Goal: Communication & Community: Answer question/provide support

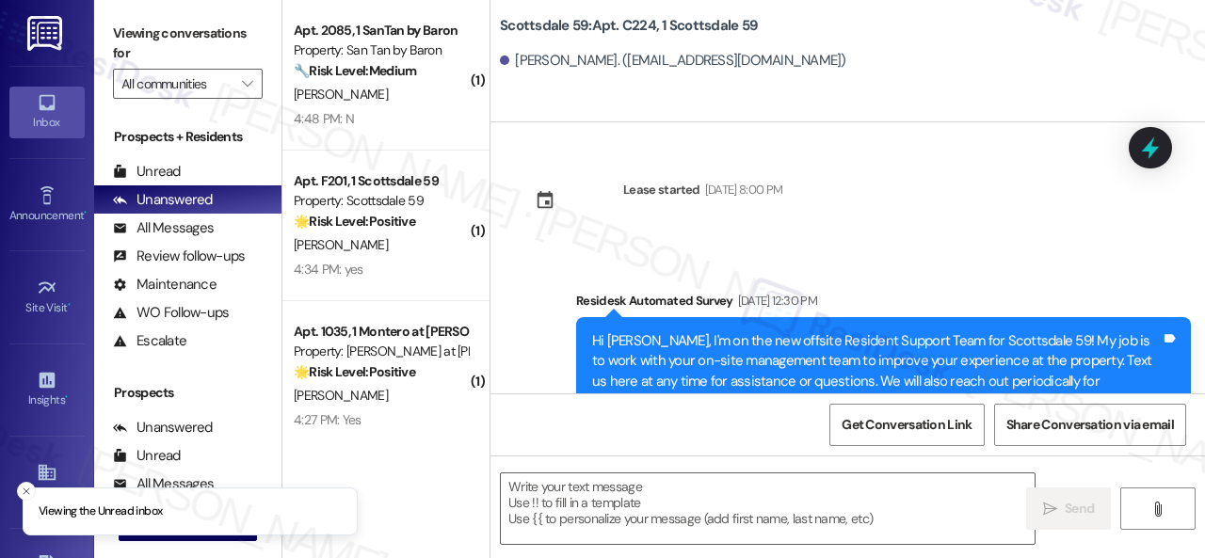
click at [887, 199] on div "Lease started Apr 26, 2025 at 8:00 PM Survey, sent via SMS Residesk Automated S…" at bounding box center [848, 257] width 715 height 271
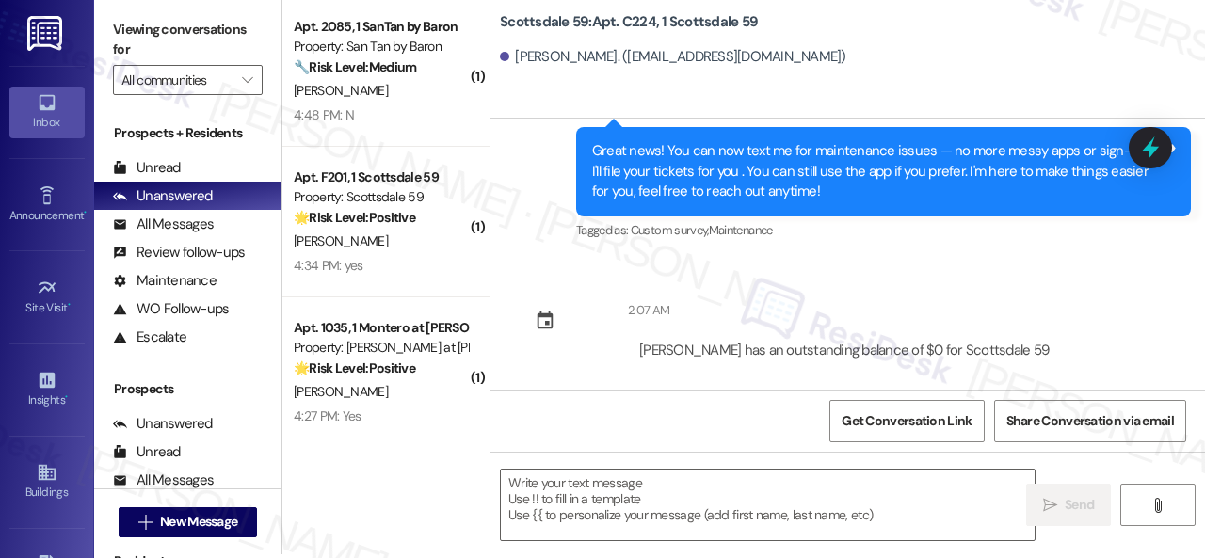
scroll to position [6, 0]
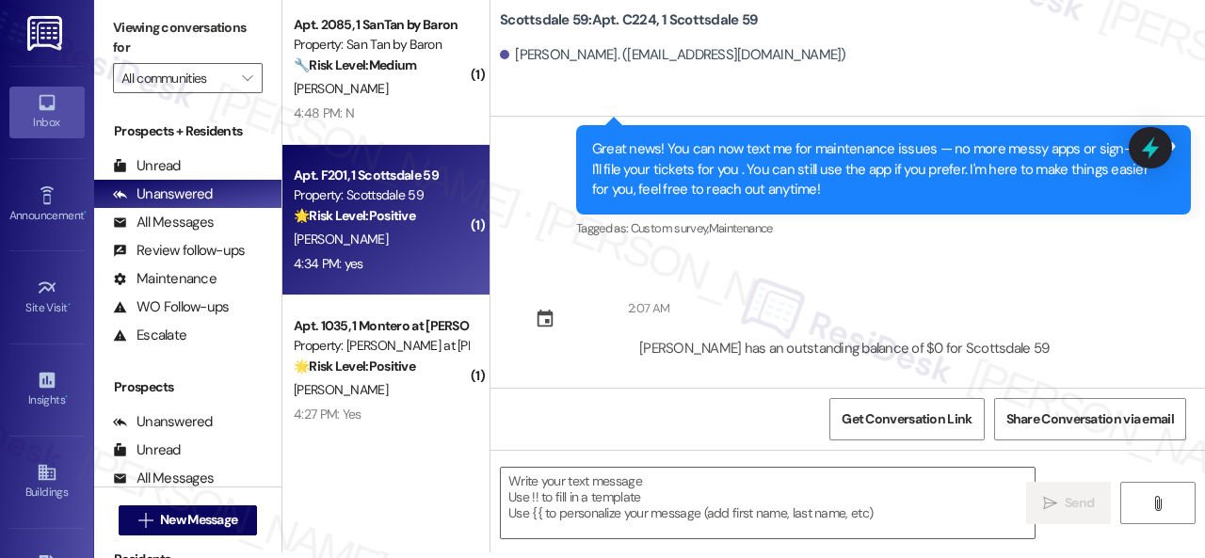
click at [390, 269] on div "4:34 PM: yes 4:34 PM: yes" at bounding box center [381, 264] width 178 height 24
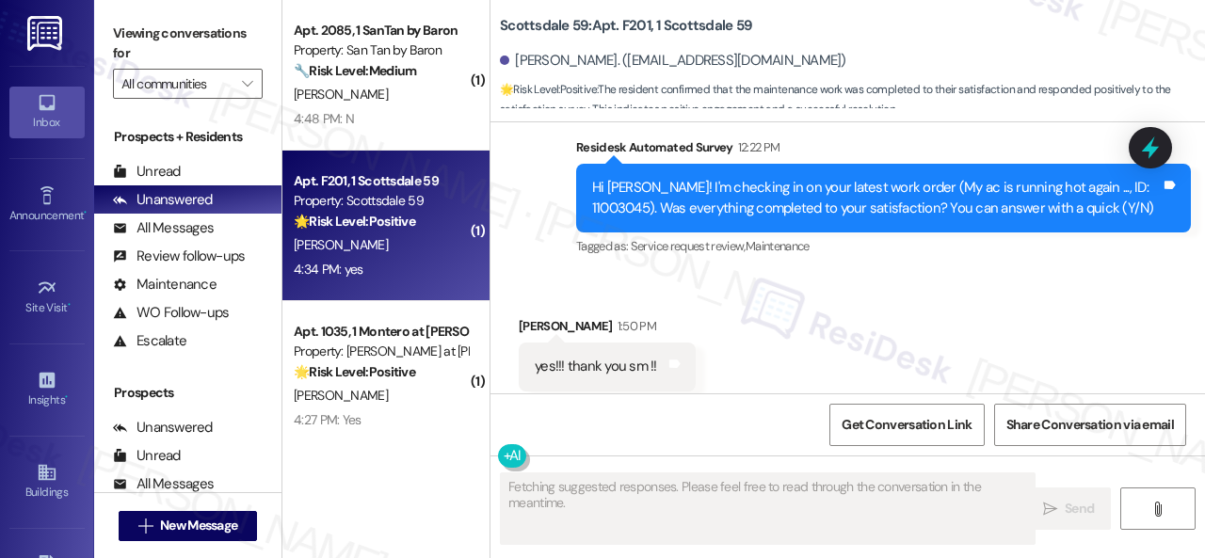
scroll to position [6369, 0]
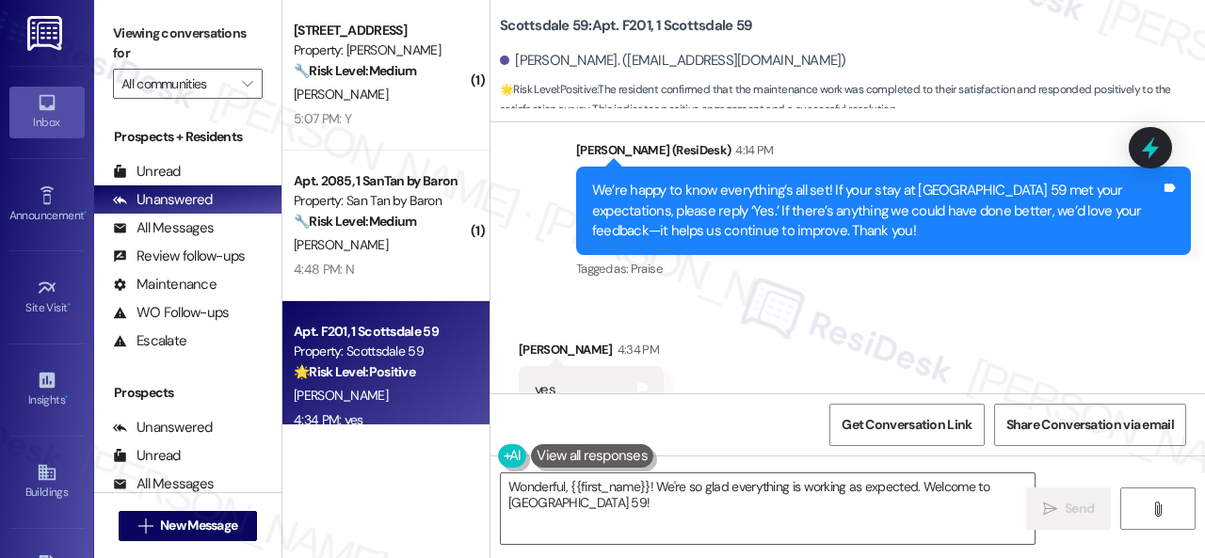
click at [561, 298] on div "Received via SMS Tobias Poyer 4:34 PM yes Tags and notes Tagged as: Positive re…" at bounding box center [848, 377] width 715 height 159
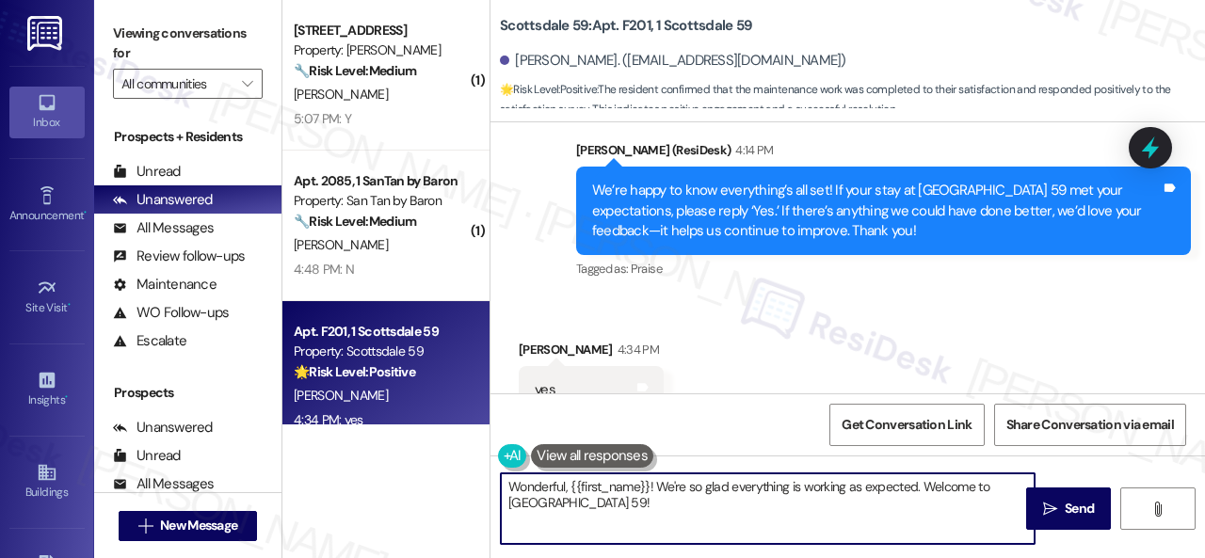
drag, startPoint x: 608, startPoint y: 512, endPoint x: 499, endPoint y: 474, distance: 115.8
click at [499, 474] on div "Wonderful, {{first_name}}! We're so glad everything is working as expected. Wel…" at bounding box center [759, 509] width 536 height 73
paste textarea "I'm glad you are satisfied with your home. Have you written a review for us bef…"
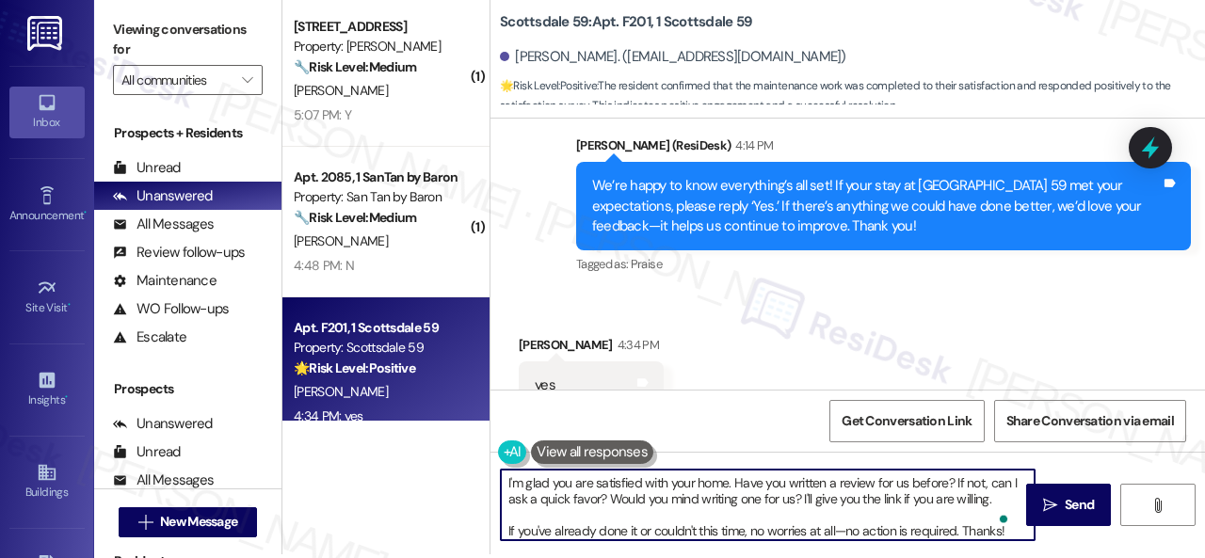
scroll to position [6, 0]
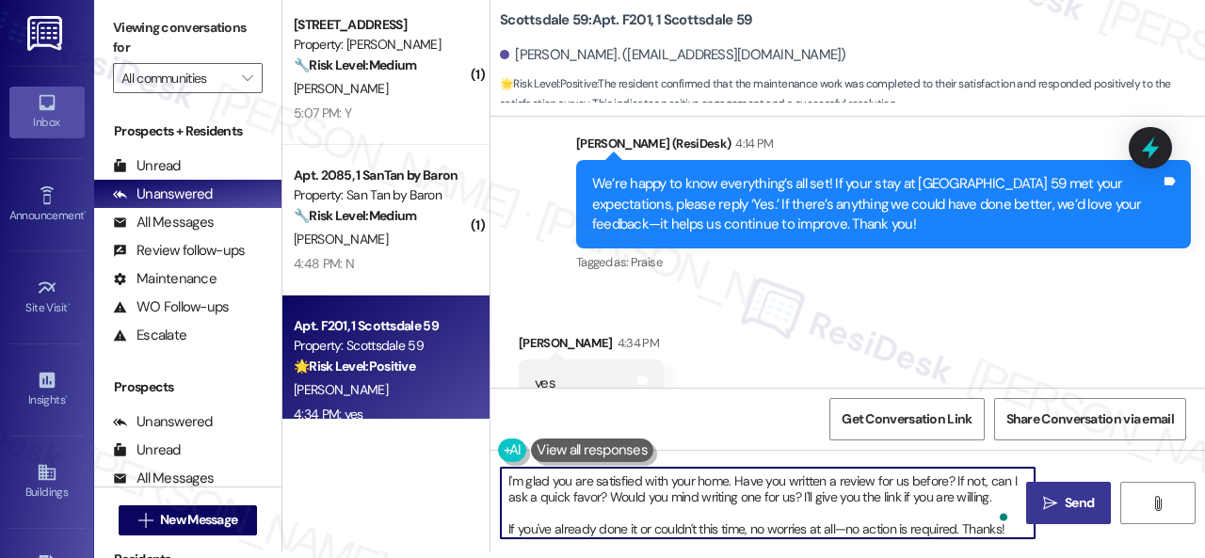
type textarea "I'm glad you are satisfied with your home. Have you written a review for us bef…"
click at [1053, 485] on button " Send" at bounding box center [1068, 503] width 85 height 42
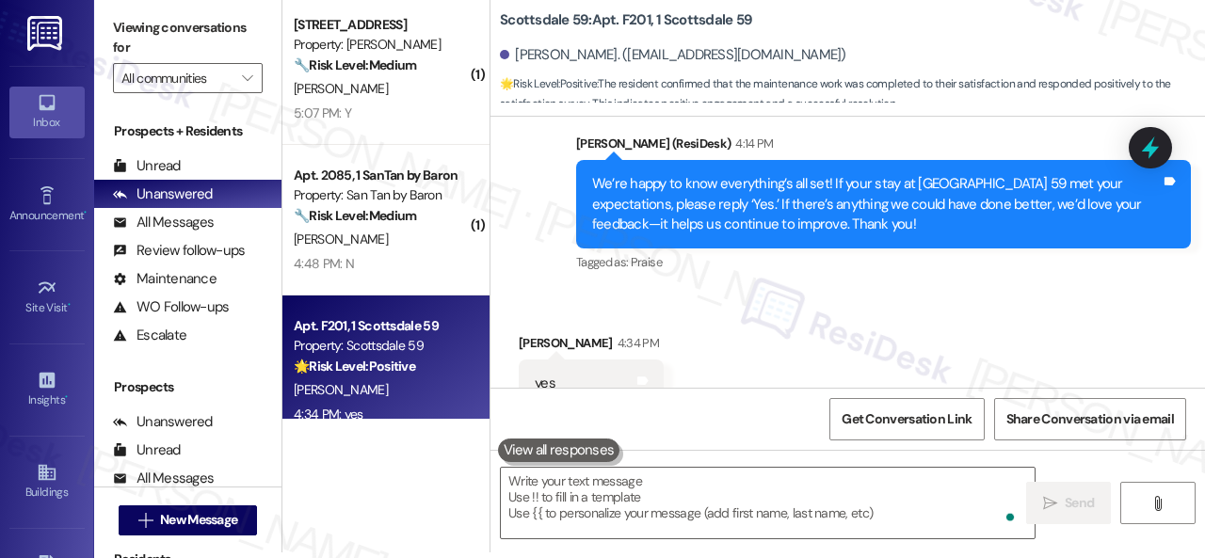
scroll to position [6369, 0]
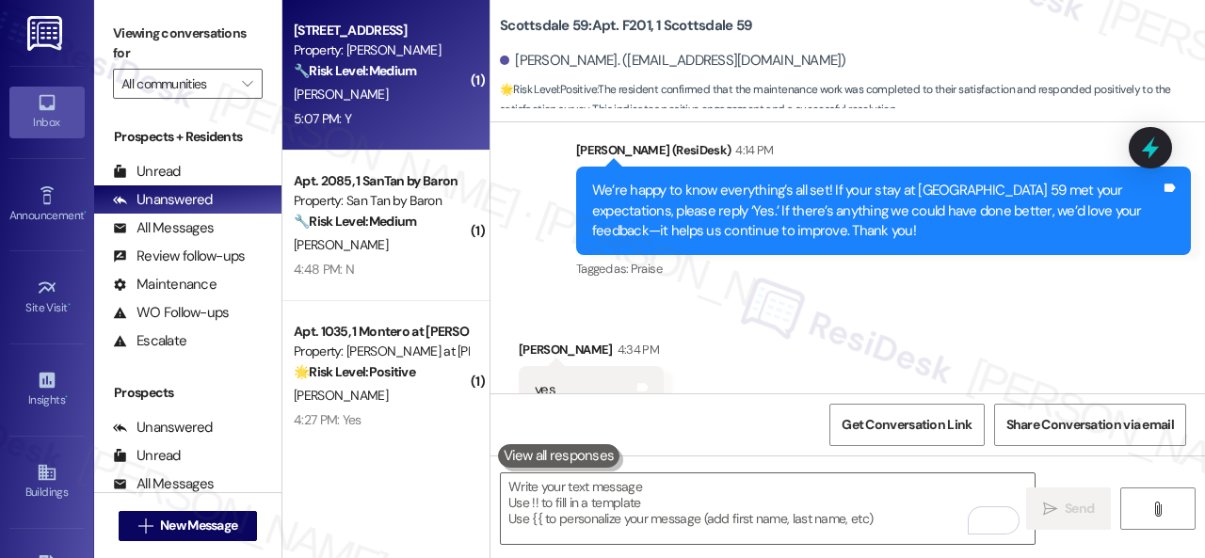
click at [392, 110] on div "5:07 PM: Y 5:07 PM: Y" at bounding box center [381, 119] width 178 height 24
type textarea "Fetching suggested responses. Please feel free to read through the conversation…"
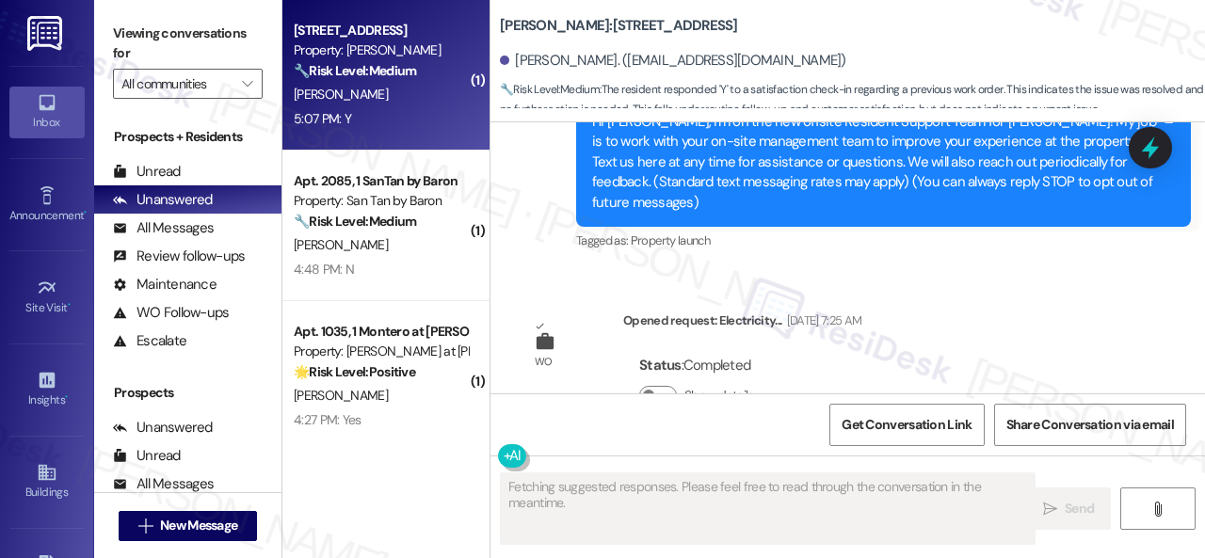
type textarea "Fetching suggested responses. Please feel free to read through the conversation…"
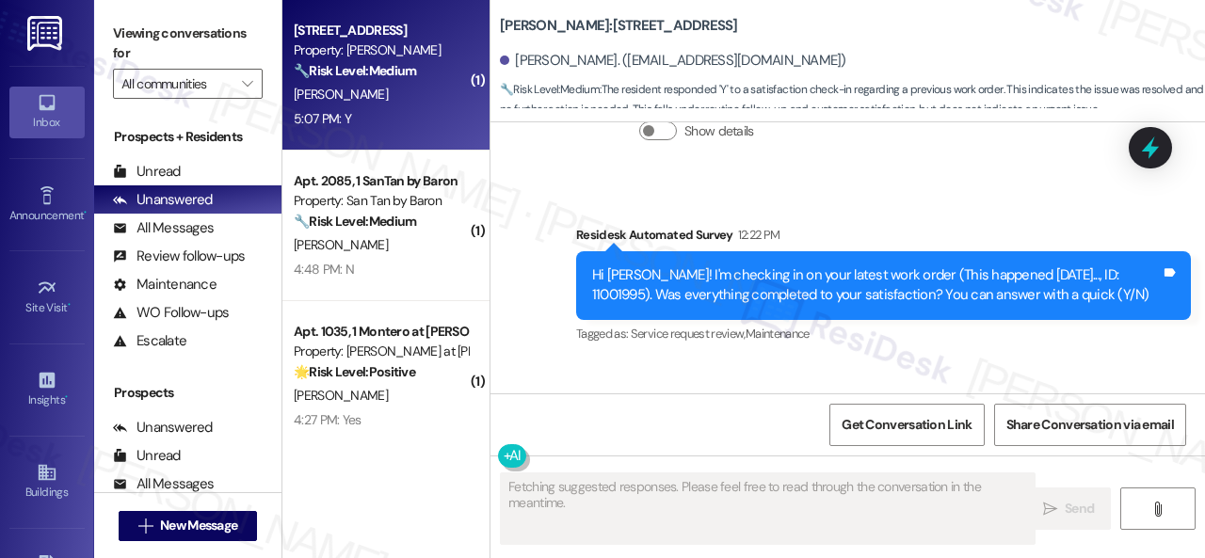
scroll to position [1882, 0]
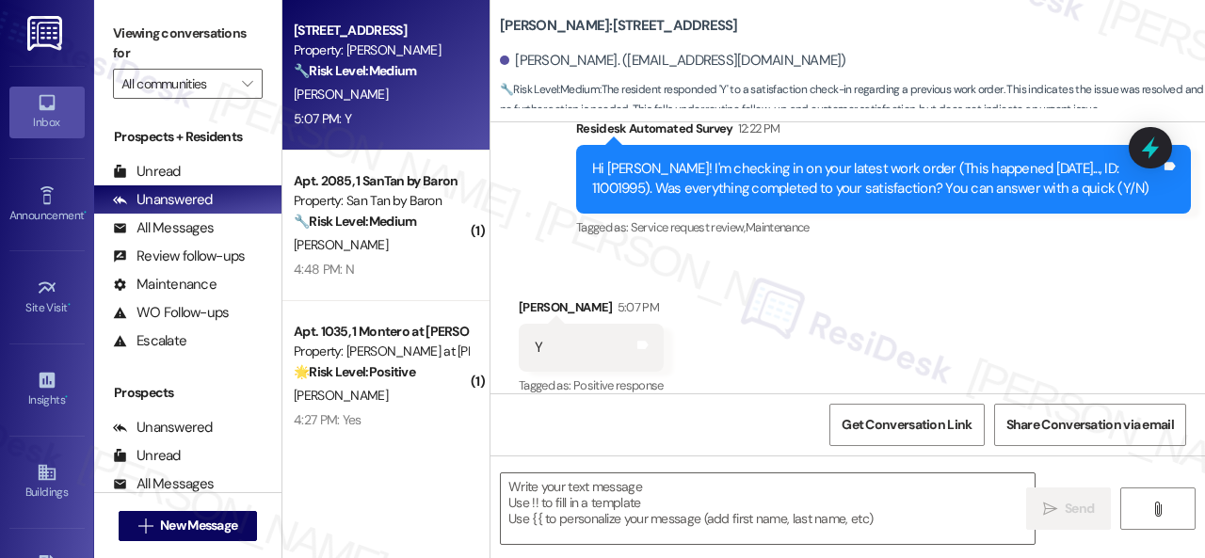
click at [539, 255] on div "Received via SMS Dawinsky Jean-Baptiste 5:07 PM Y Tags and notes Tagged as: Pos…" at bounding box center [848, 334] width 715 height 159
click at [564, 505] on textarea at bounding box center [768, 509] width 534 height 71
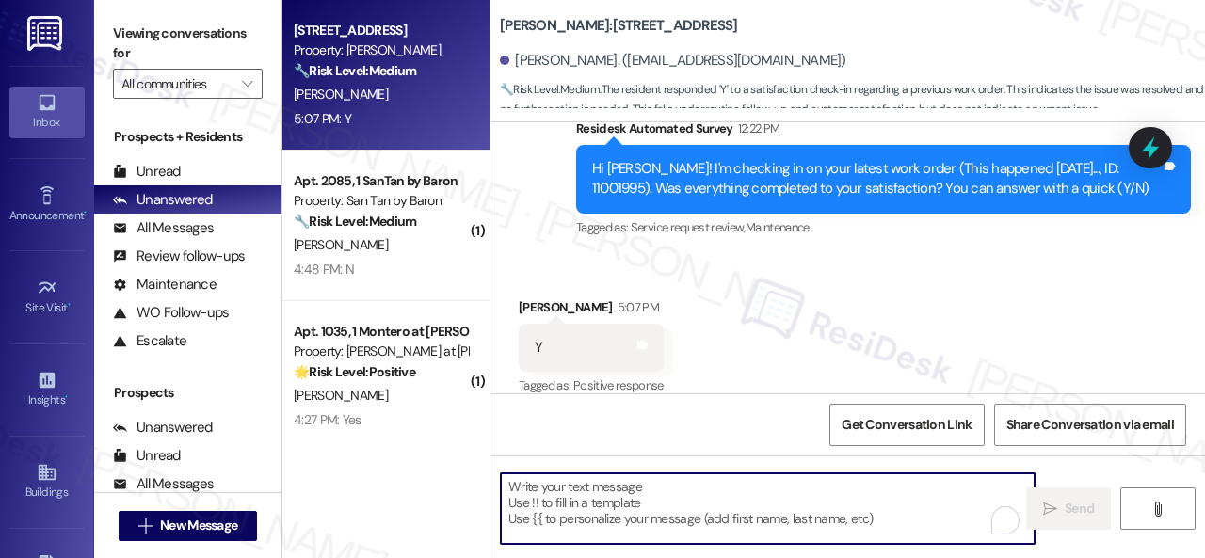
paste textarea "We’re happy to know everything’s all set! If your stay at {{property}} met your…"
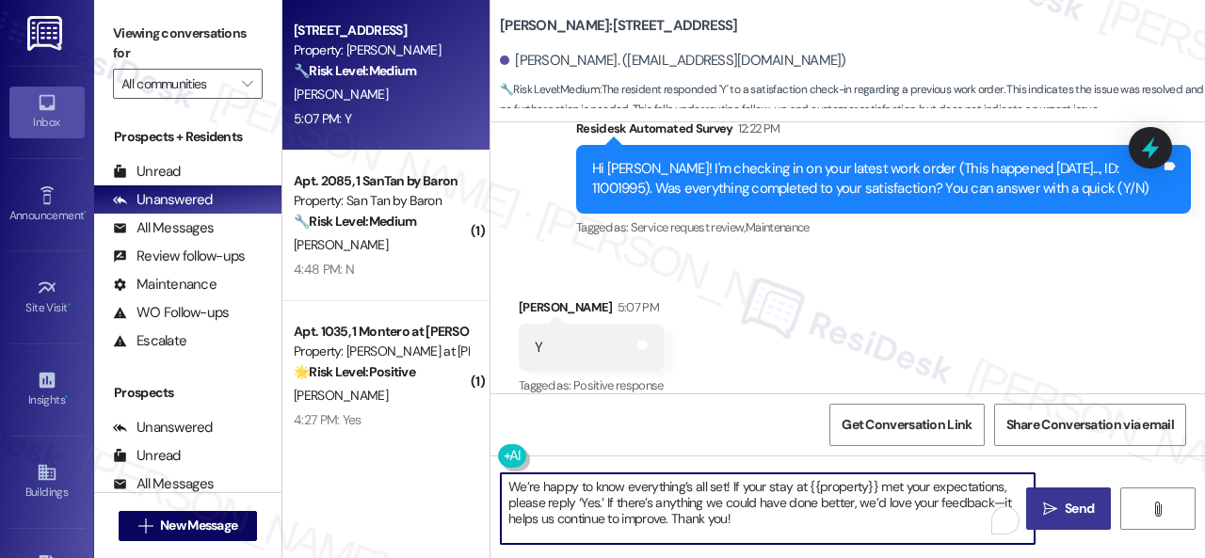
type textarea "We’re happy to know everything’s all set! If your stay at {{property}} met your…"
click at [1070, 500] on span "Send" at bounding box center [1079, 509] width 29 height 20
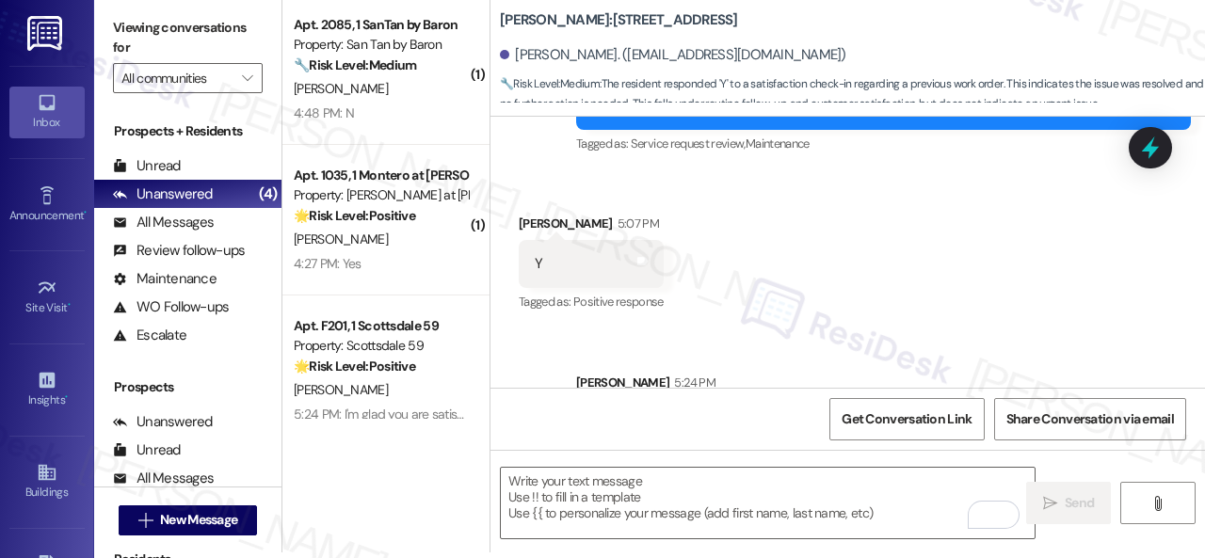
scroll to position [2055, 0]
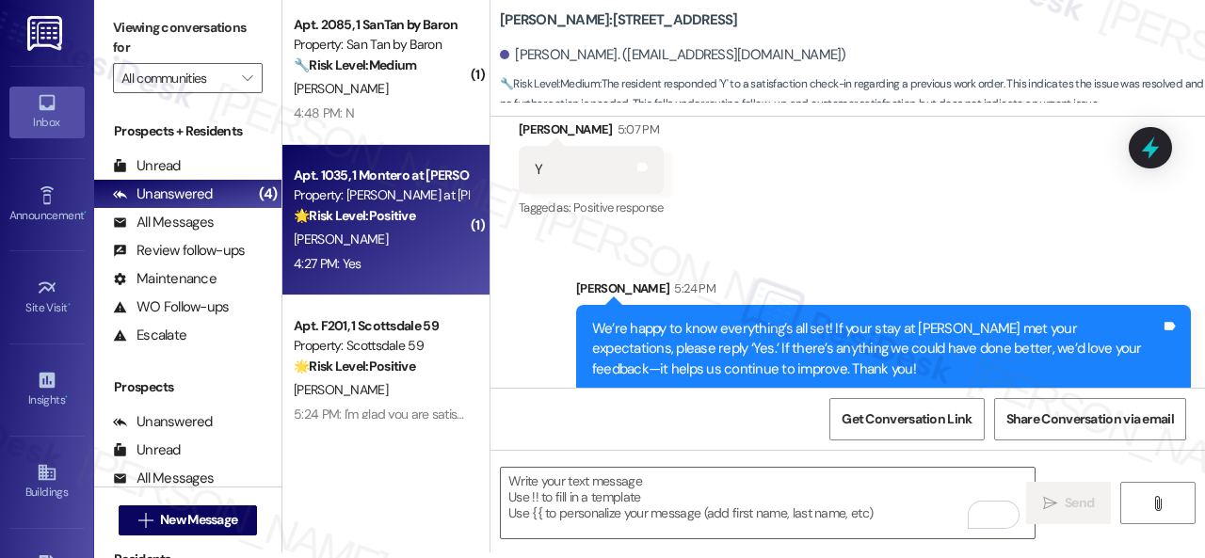
click at [384, 255] on div "4:27 PM: Yes 4:27 PM: Yes" at bounding box center [381, 264] width 178 height 24
type textarea "Fetching suggested responses. Please feel free to read through the conversation…"
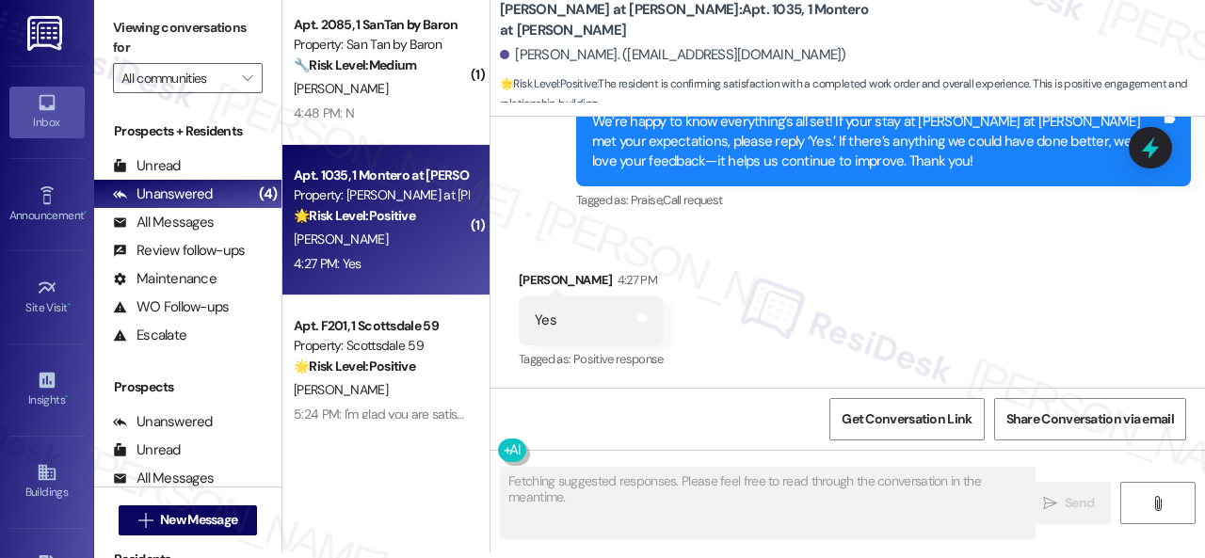
scroll to position [0, 0]
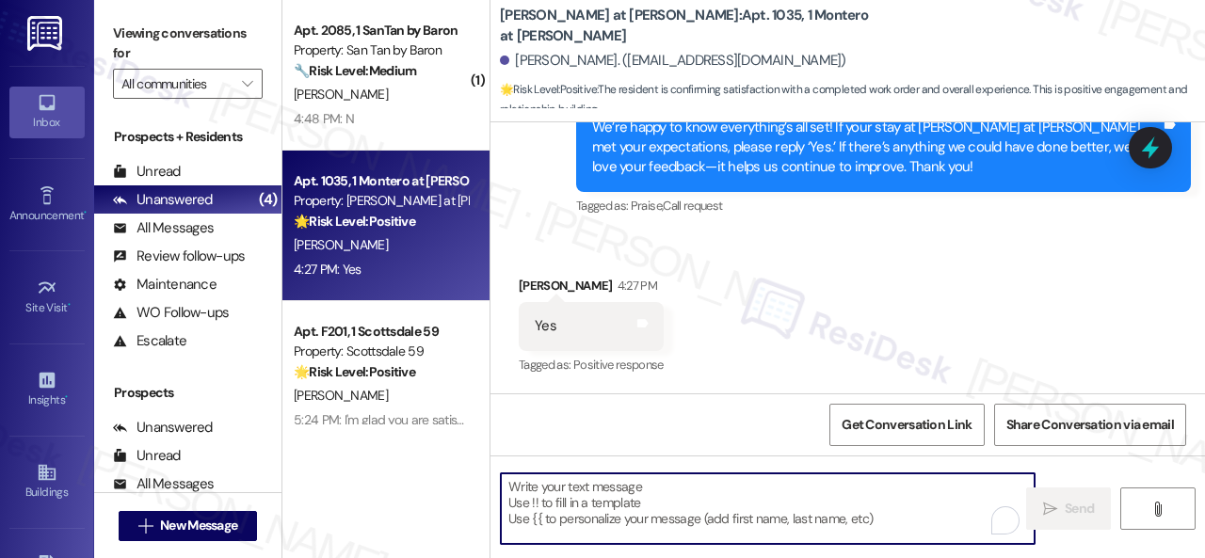
paste textarea "I'm glad you are satisfied with your home. Have you written a review for us bef…"
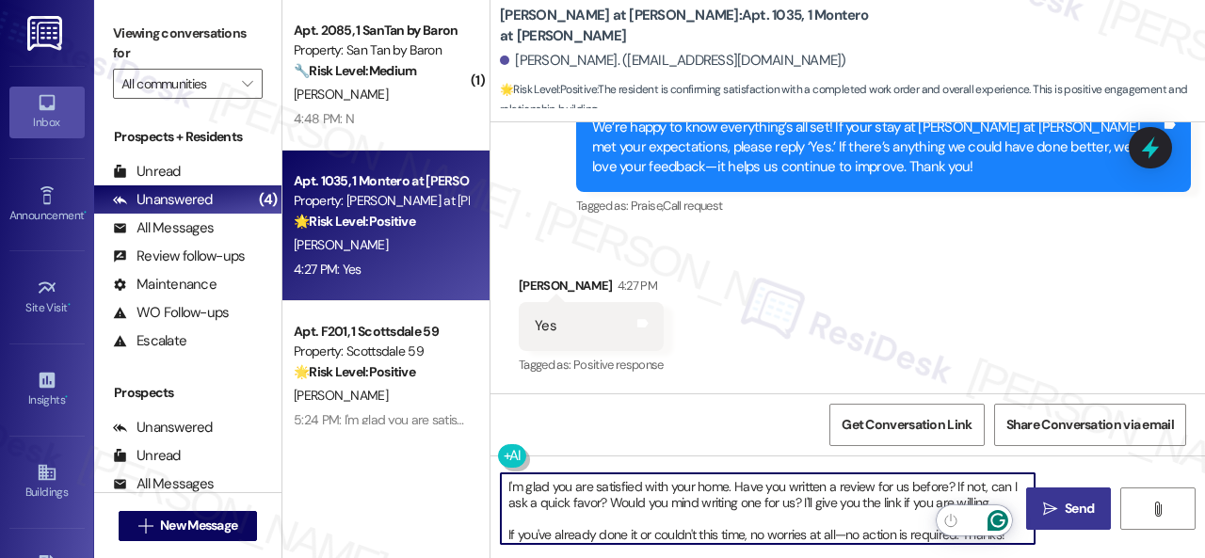
type textarea "I'm glad you are satisfied with your home. Have you written a review for us bef…"
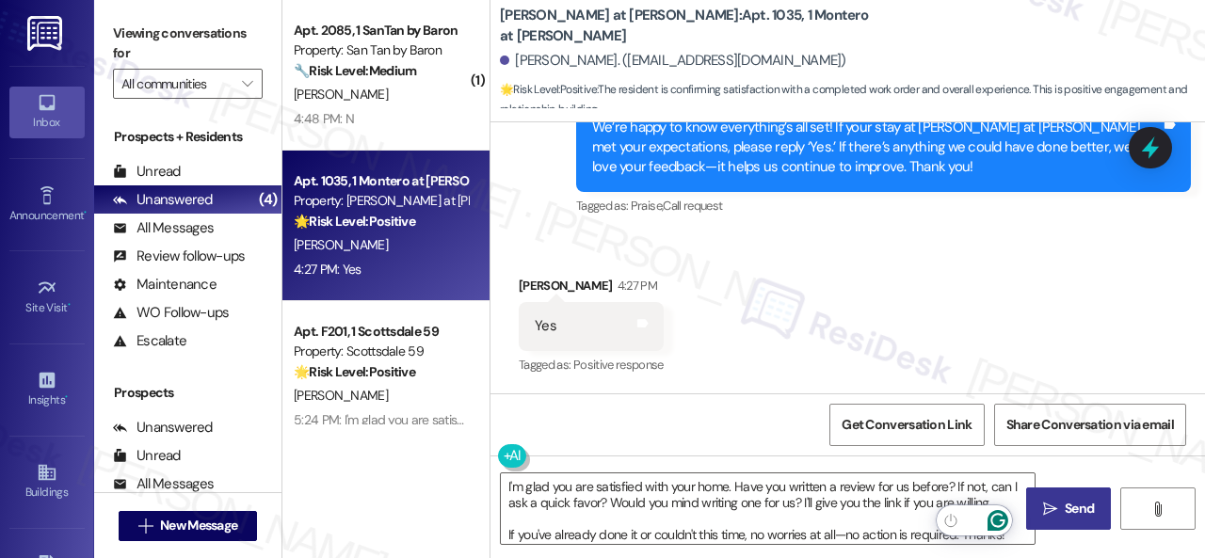
click at [1065, 513] on span "Send" at bounding box center [1079, 509] width 29 height 20
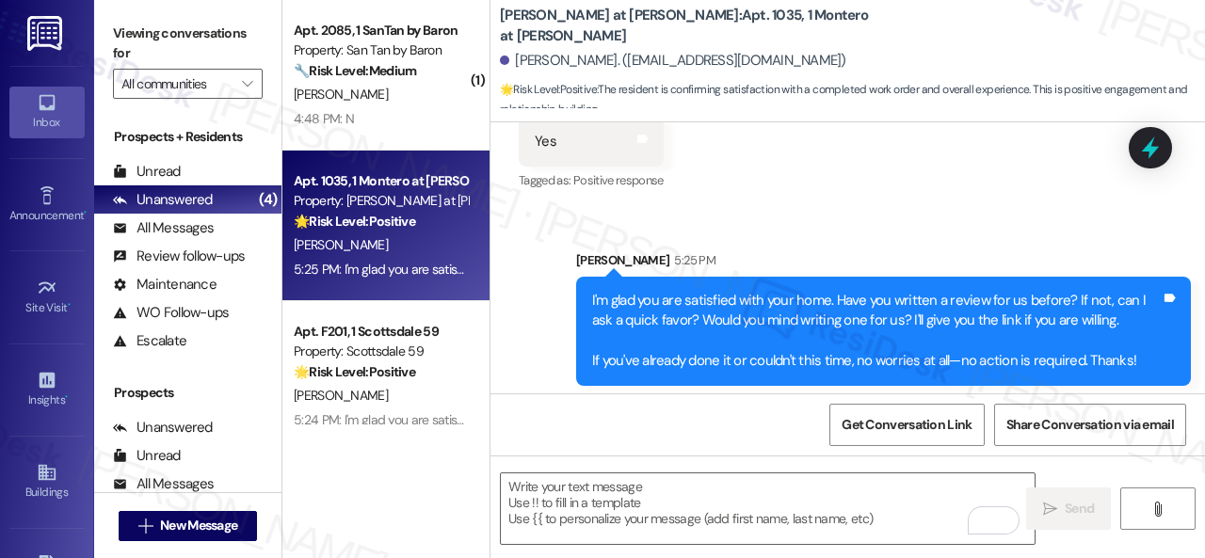
scroll to position [1367, 0]
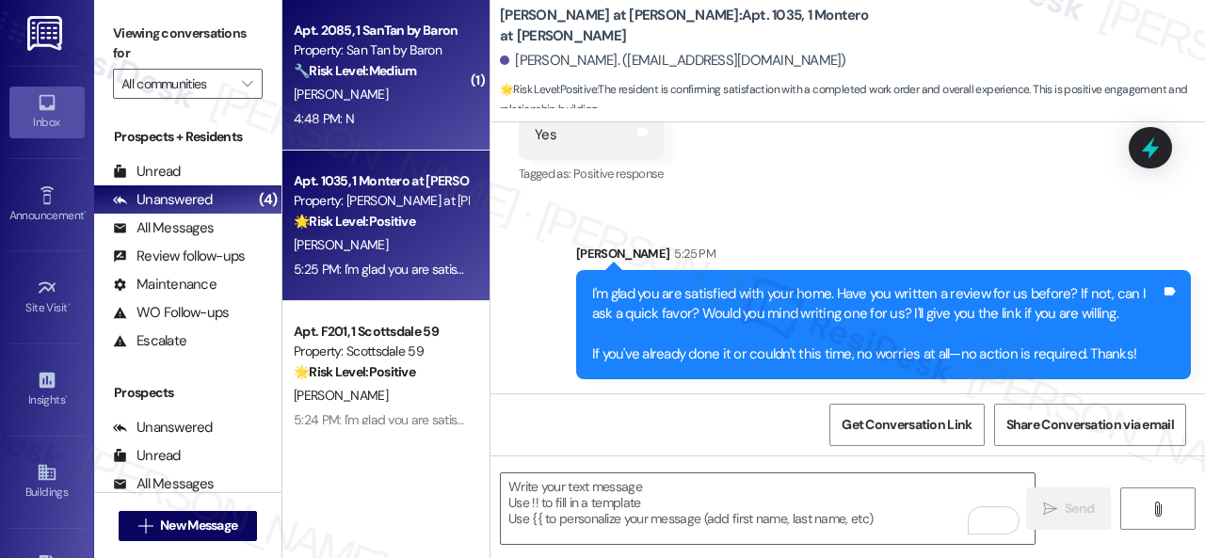
click at [435, 105] on div "[PERSON_NAME]" at bounding box center [381, 95] width 178 height 24
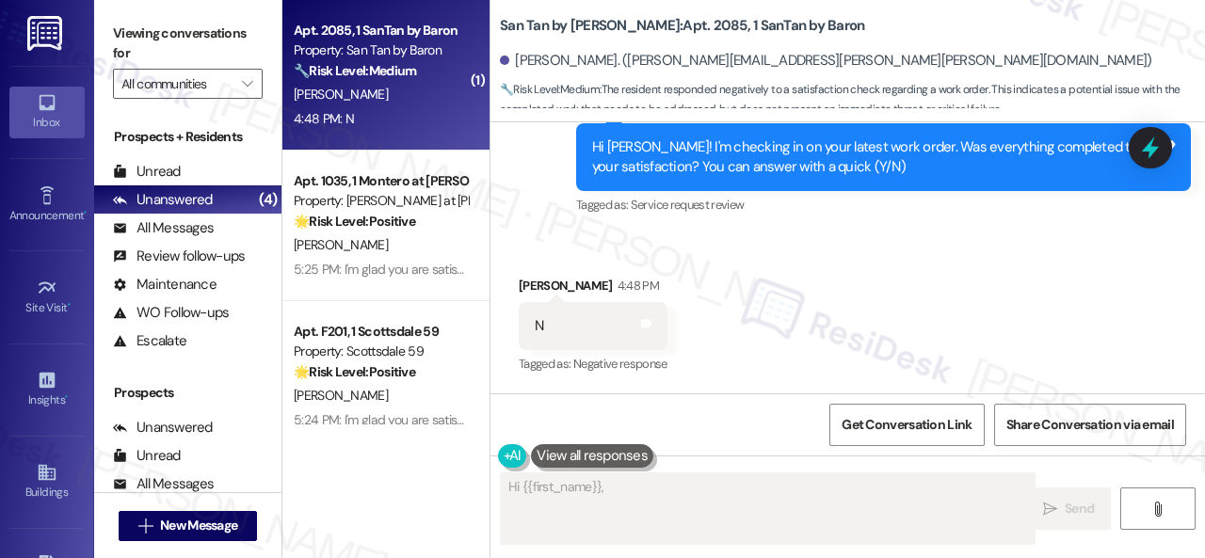
scroll to position [588, 0]
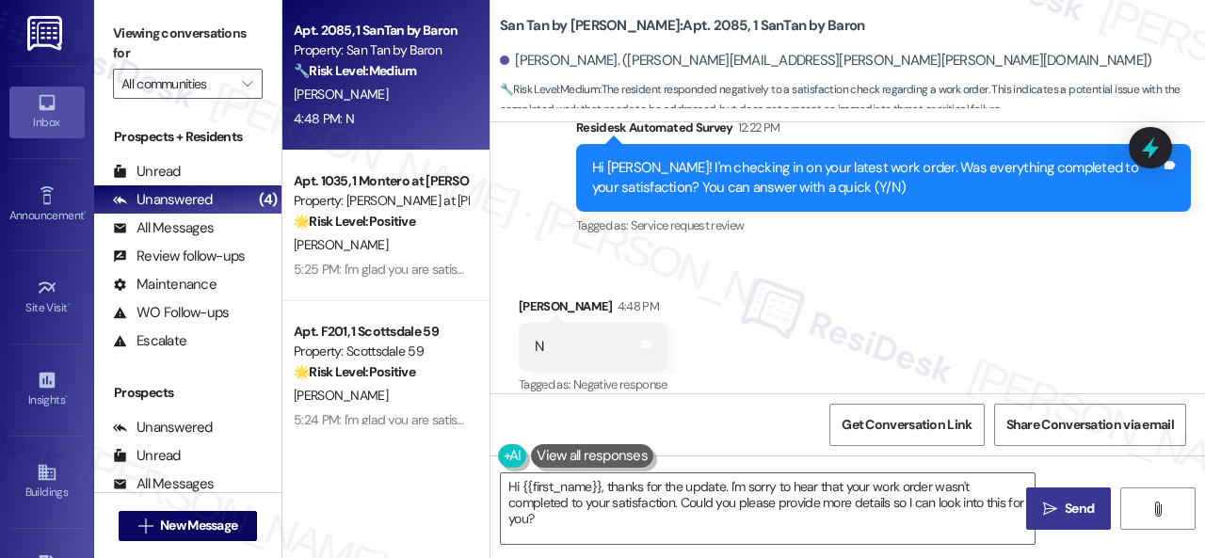
drag, startPoint x: 672, startPoint y: 268, endPoint x: 672, endPoint y: 293, distance: 24.5
click at [672, 282] on div "Received via SMS Sonia Ponce-Aguilera 4:48 PM N Tags and notes Tagged as: Negat…" at bounding box center [593, 347] width 177 height 131
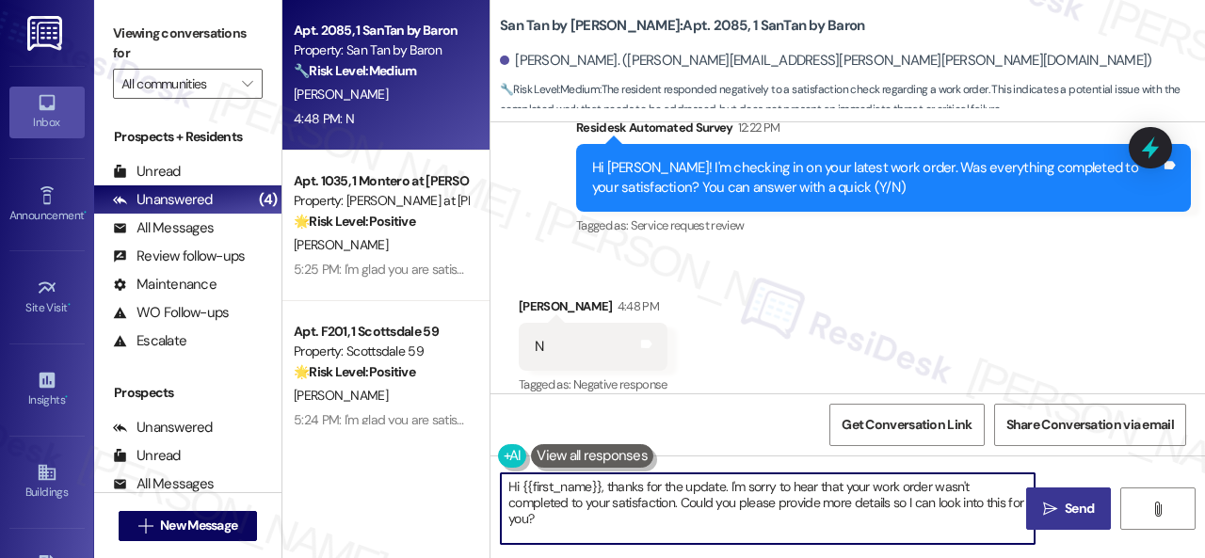
drag, startPoint x: 557, startPoint y: 524, endPoint x: 478, endPoint y: 476, distance: 93.0
click at [478, 476] on div "Apt. 2085, 1 SanTan by Baron Property: San Tan by Baron 🔧 Risk Level: Medium Th…" at bounding box center [743, 279] width 923 height 558
paste textarea "I'm sorry that the work order wasn't completed to your satisfaction. Can you pl…"
type textarea "I'm sorry that the work order wasn't completed to your satisfaction. Can you pl…"
click at [1065, 512] on span "Send" at bounding box center [1079, 509] width 29 height 20
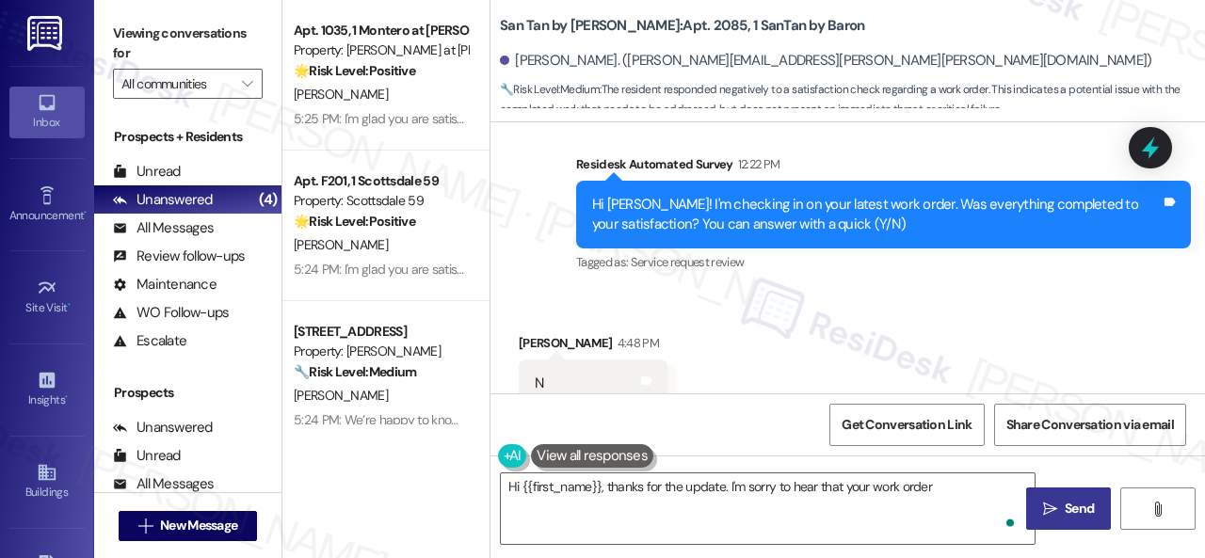
scroll to position [739, 0]
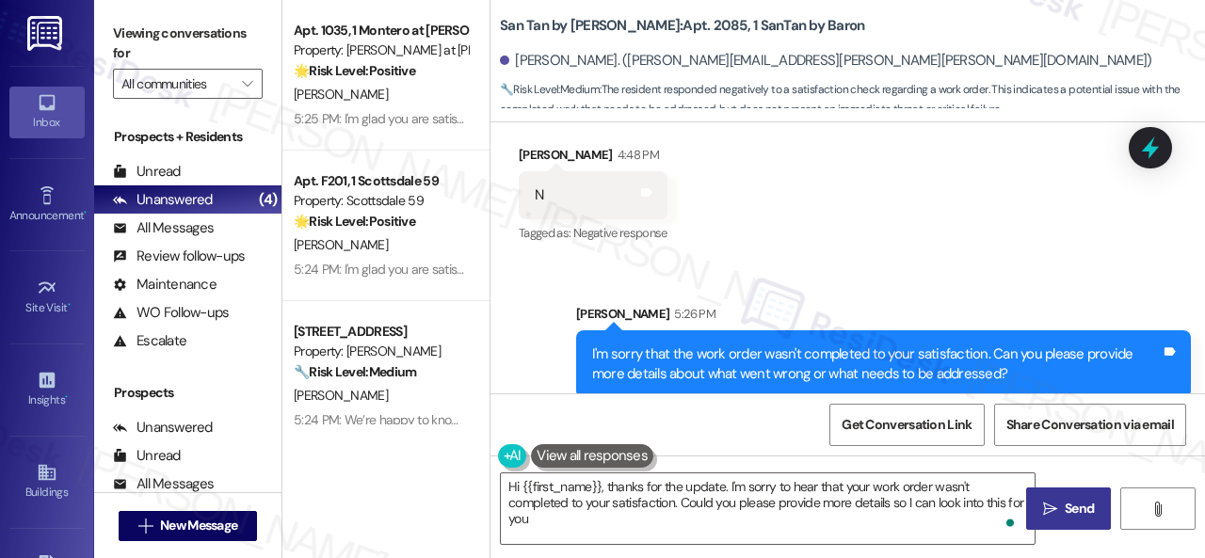
type textarea "Hi {{first_name}}, thanks for the update. I'm sorry to hear that your work orde…"
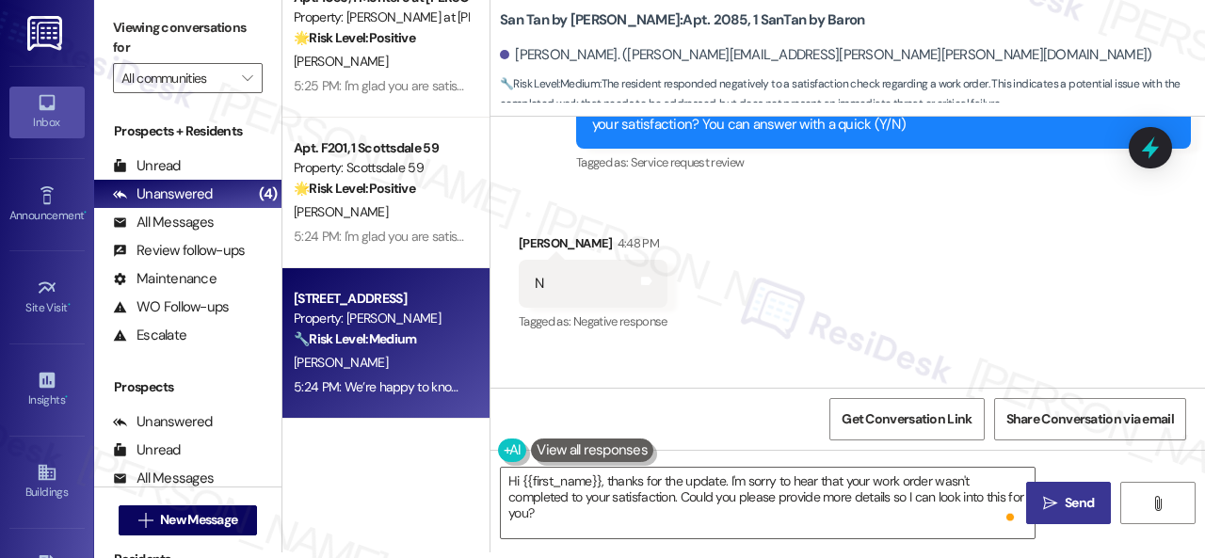
scroll to position [0, 0]
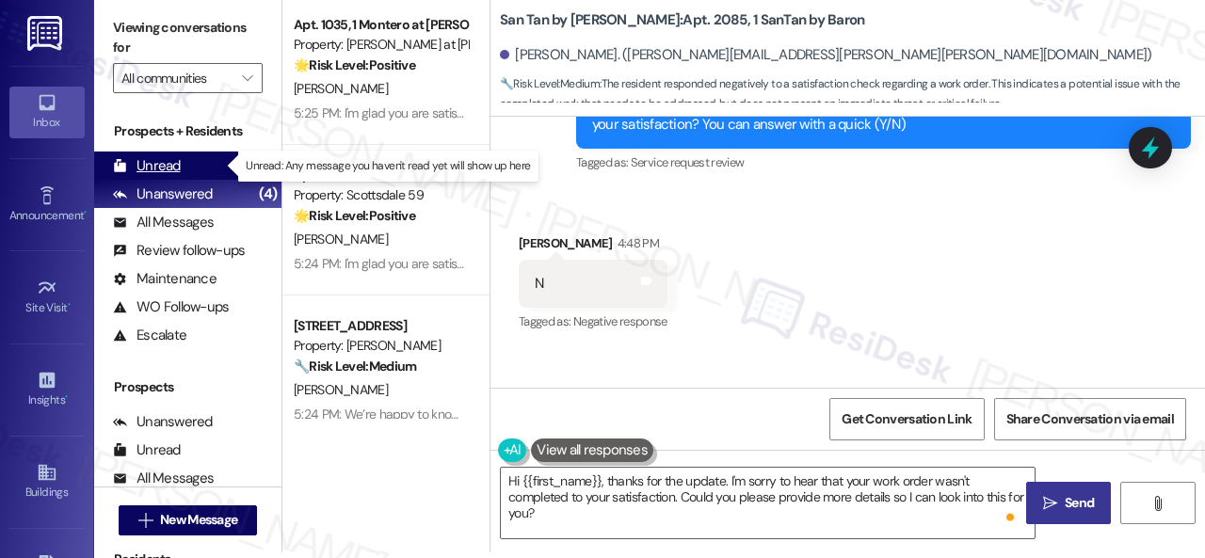
click at [158, 165] on div "Unread (0)" at bounding box center [187, 166] width 187 height 28
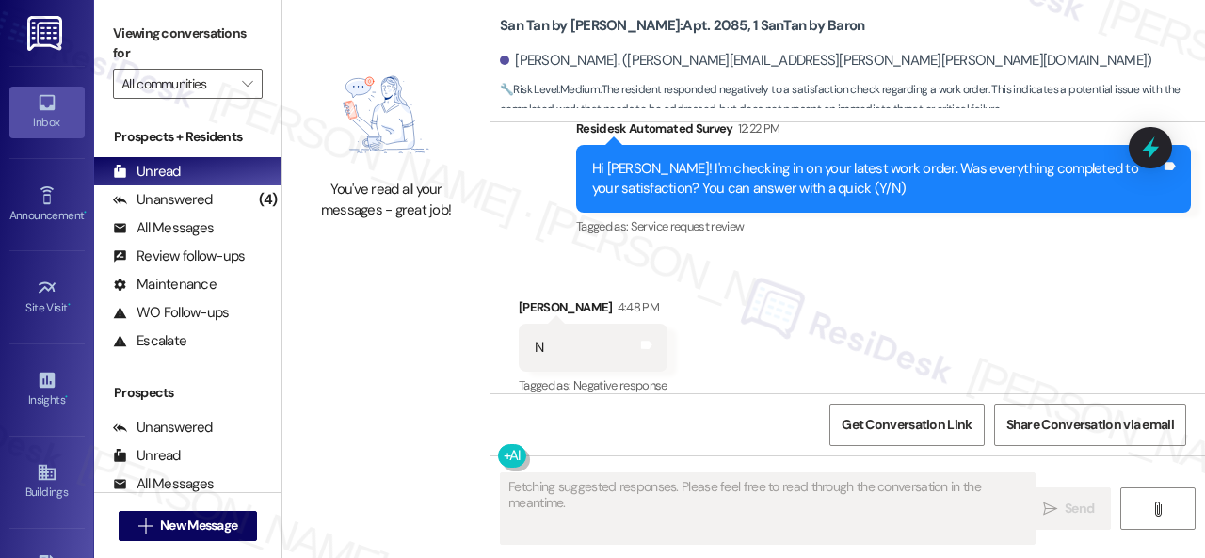
scroll to position [766, 0]
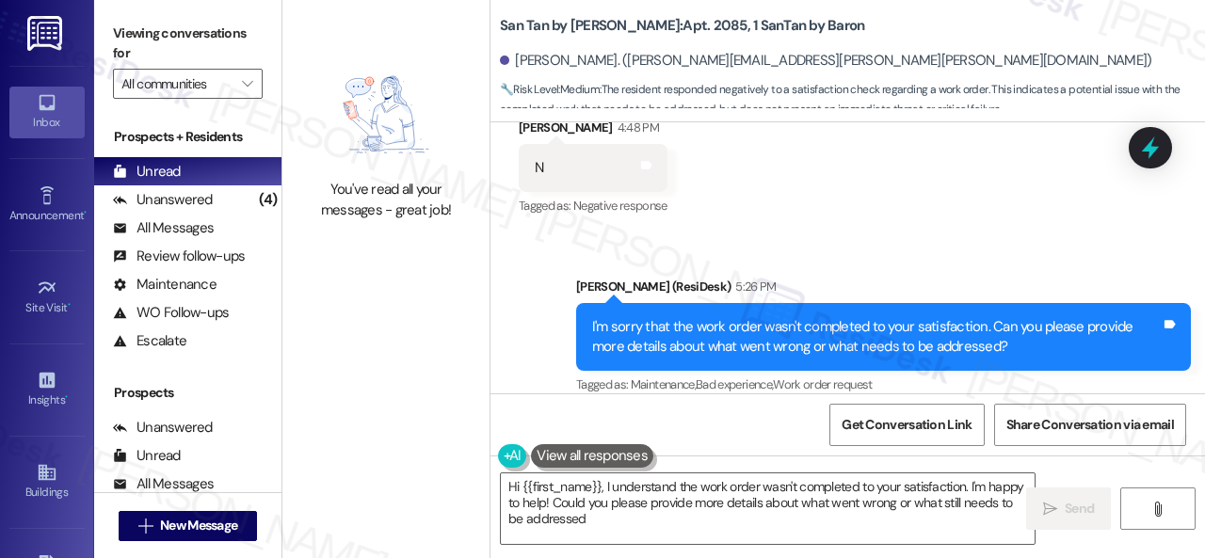
type textarea "Hi {{first_name}}, I understand the work order wasn't completed to your satisfa…"
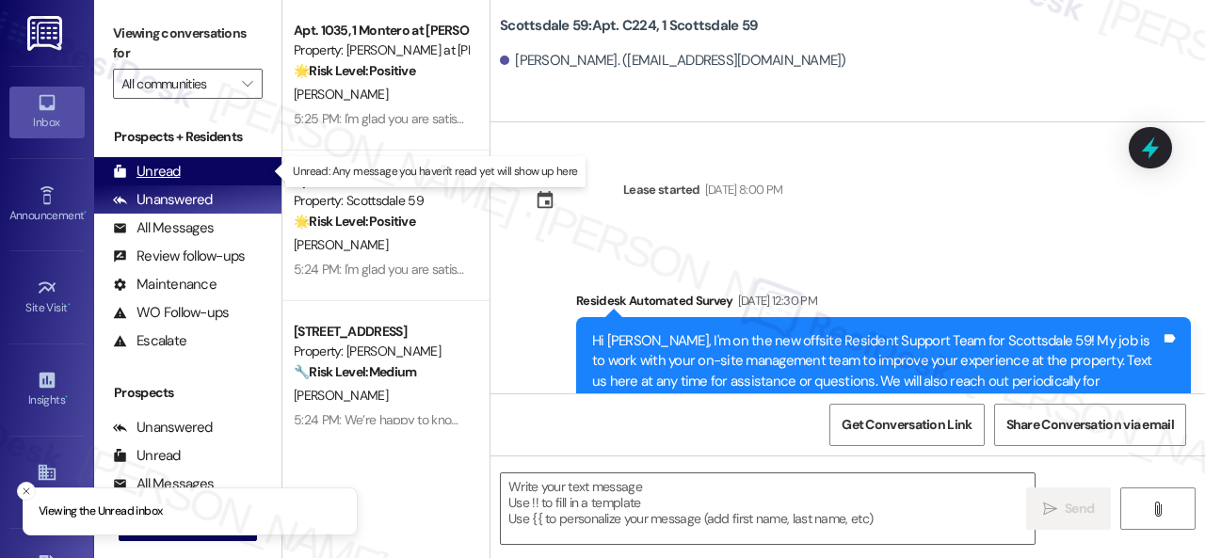
click at [154, 169] on div "Unread" at bounding box center [147, 172] width 68 height 20
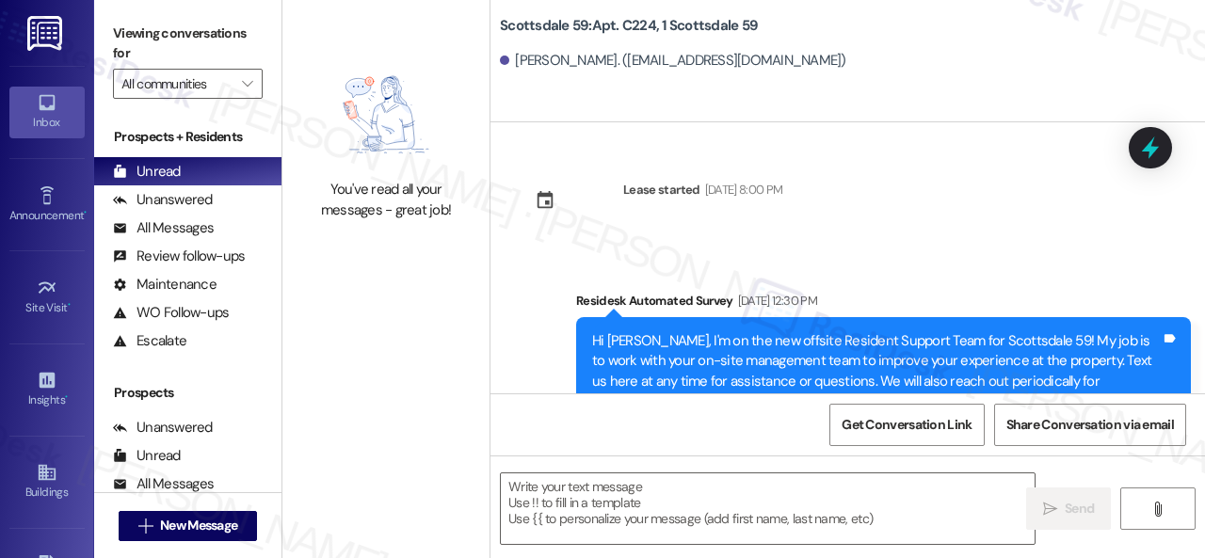
type textarea "Fetching suggested responses. Please feel free to read through the conversation…"
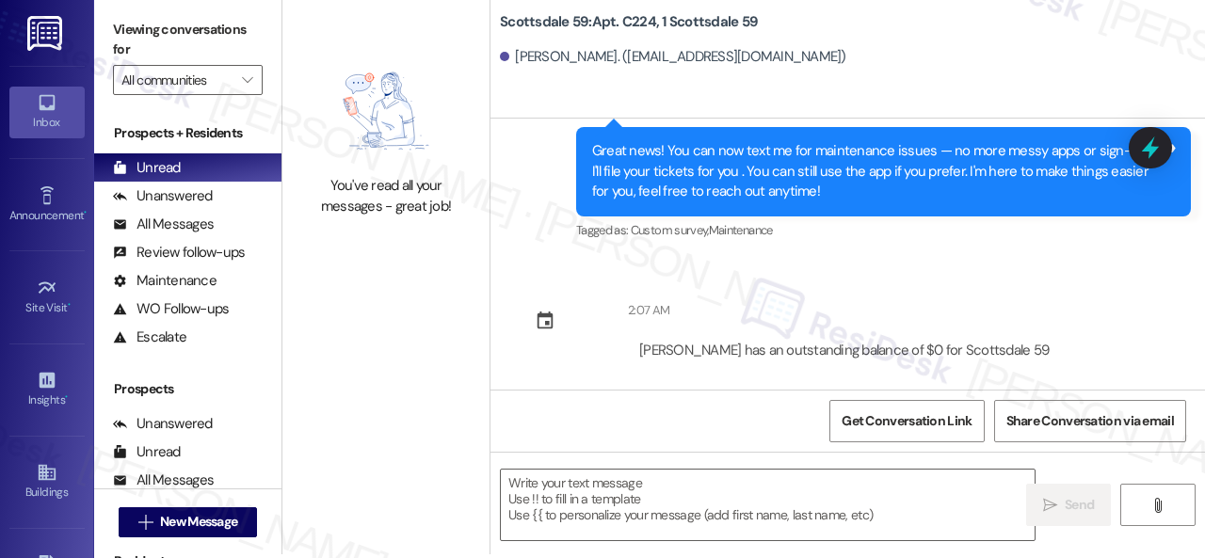
scroll to position [6, 0]
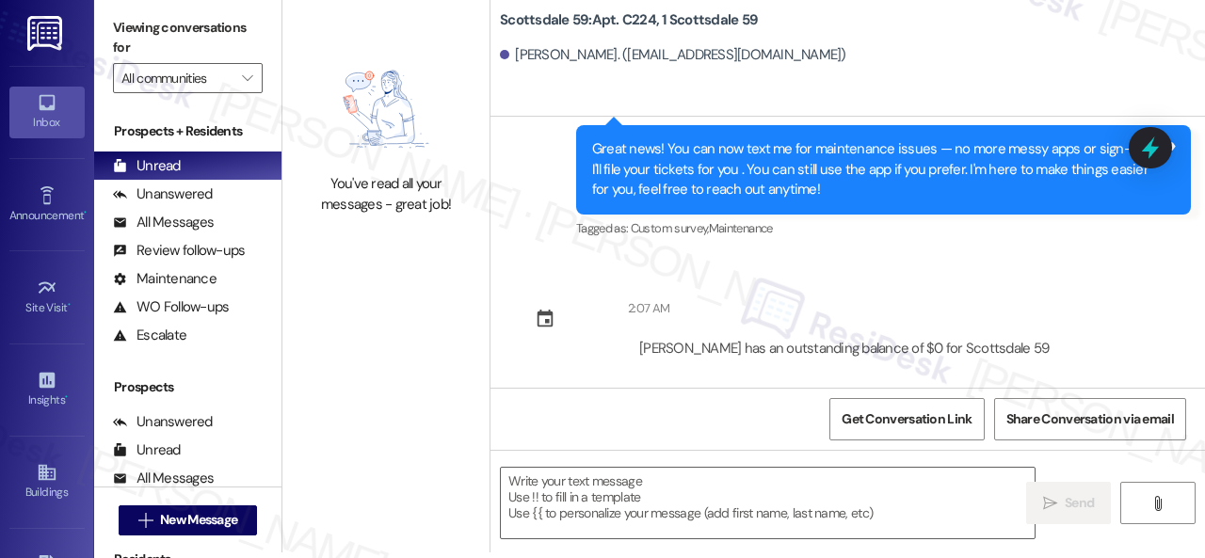
click at [639, 301] on div "2:07 AM" at bounding box center [646, 308] width 46 height 20
click at [607, 406] on div "Get Conversation Link Share Conversation via email" at bounding box center [848, 419] width 715 height 62
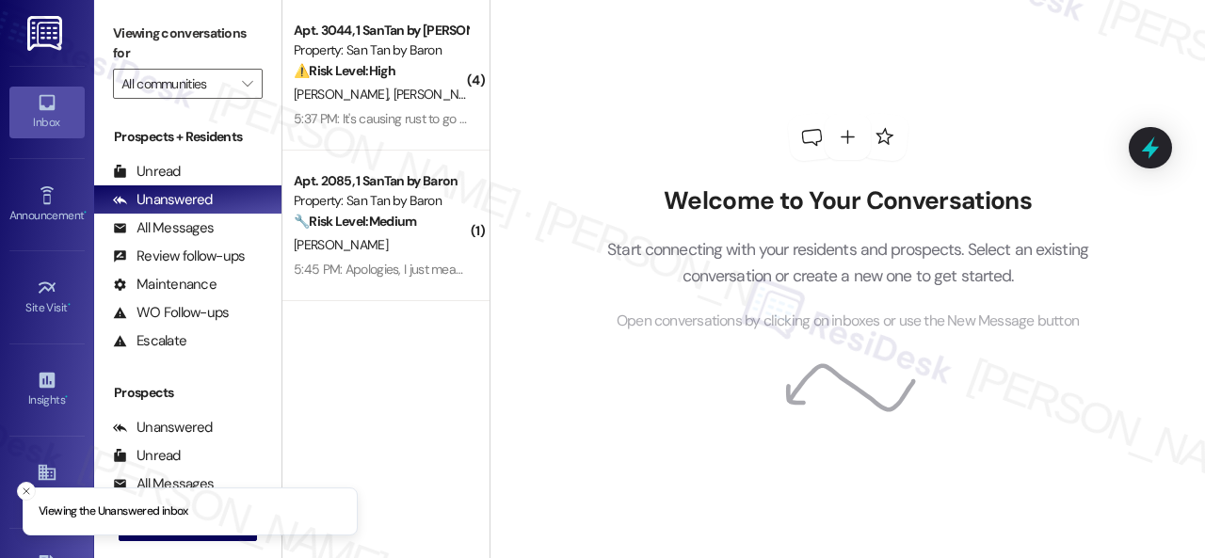
drag, startPoint x: 446, startPoint y: 80, endPoint x: 499, endPoint y: 80, distance: 52.7
click at [448, 80] on div "⚠️ Risk Level: High The resident reports rust on clean dishes due to a dishwash…" at bounding box center [381, 71] width 174 height 20
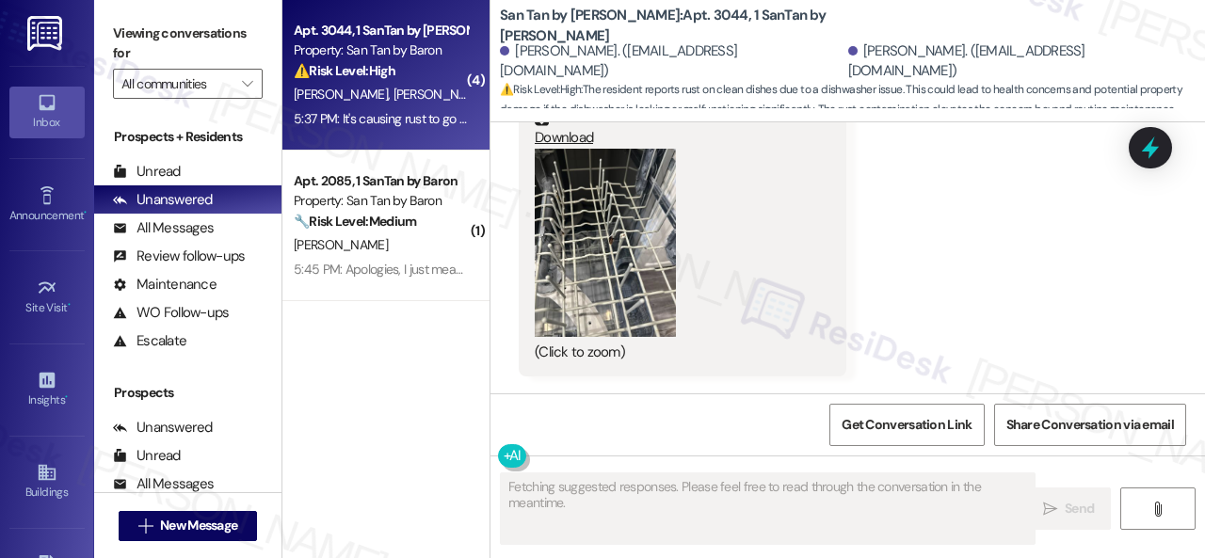
scroll to position [2687, 0]
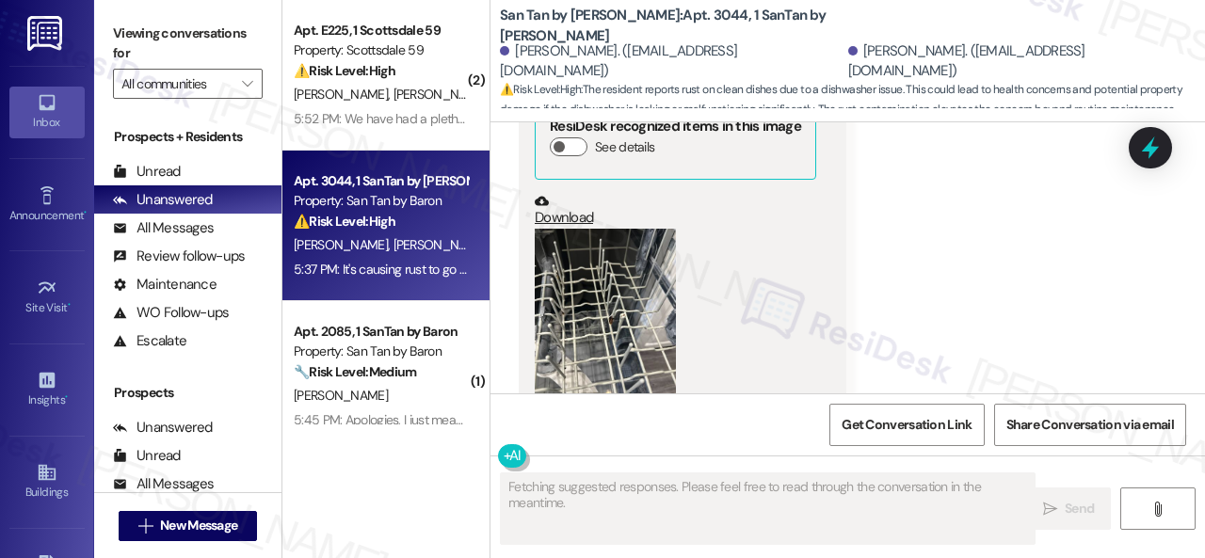
click at [575, 280] on button "Zoom image" at bounding box center [605, 323] width 141 height 188
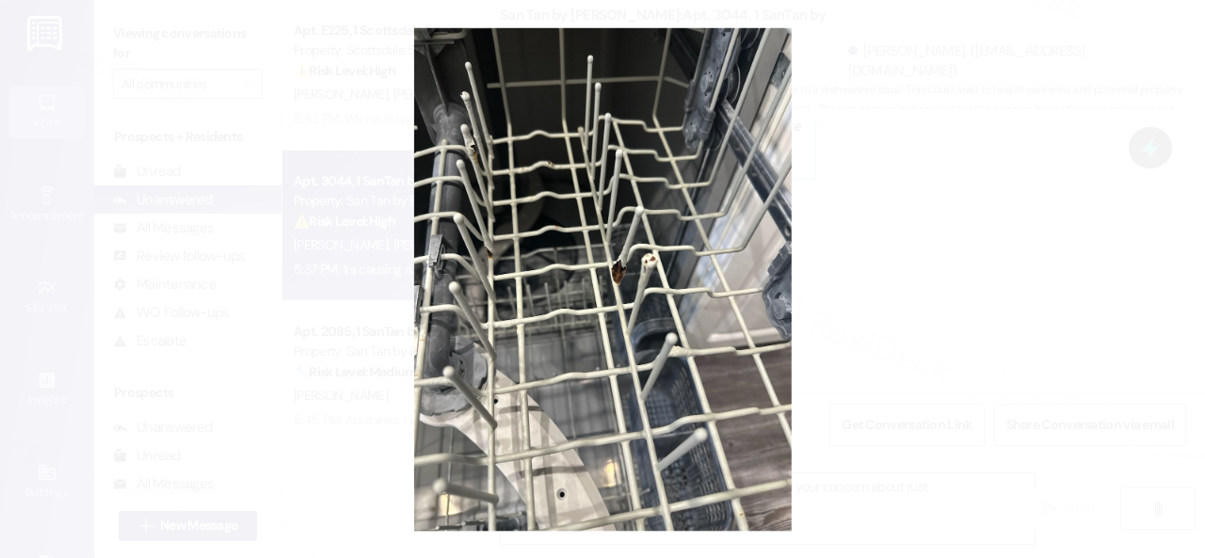
click at [730, 221] on button "Unzoom image" at bounding box center [602, 279] width 1205 height 558
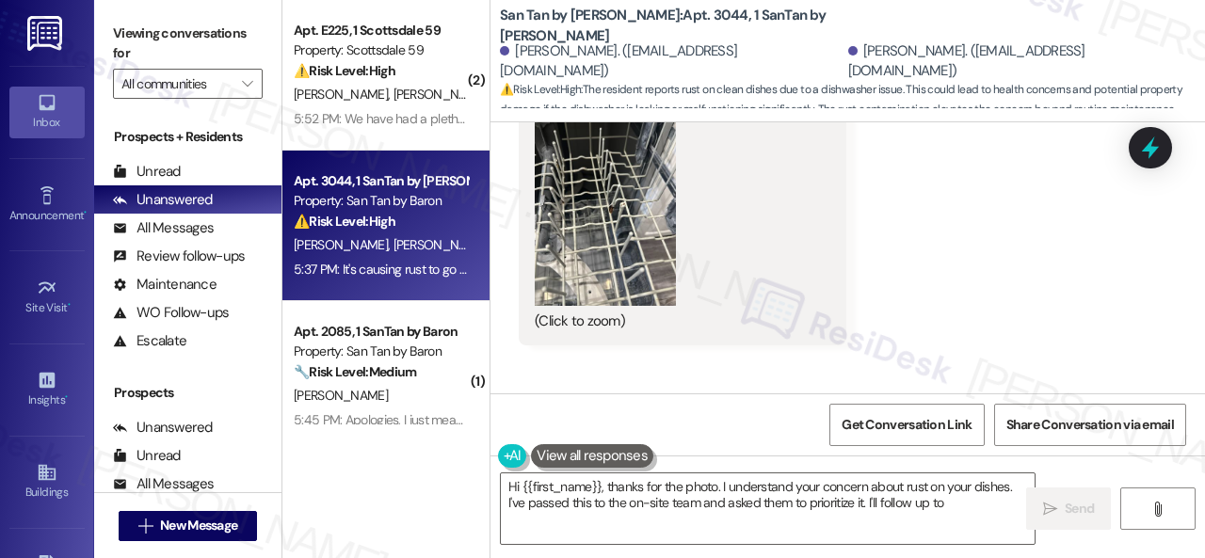
scroll to position [2876, 0]
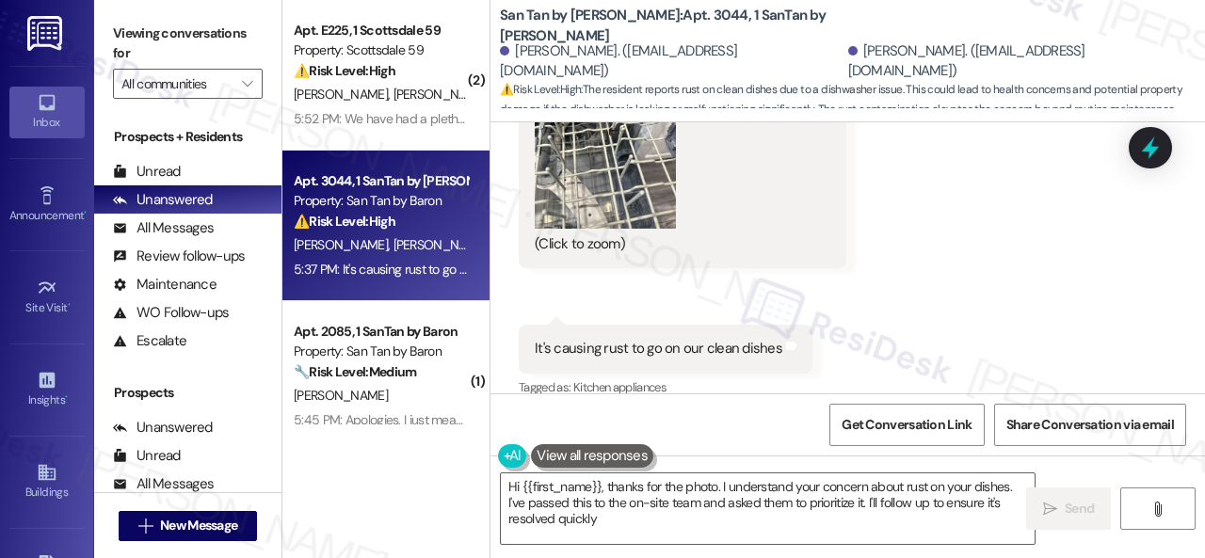
type textarea "Hi {{first_name}}, thanks for the photo. I understand your concern about rust o…"
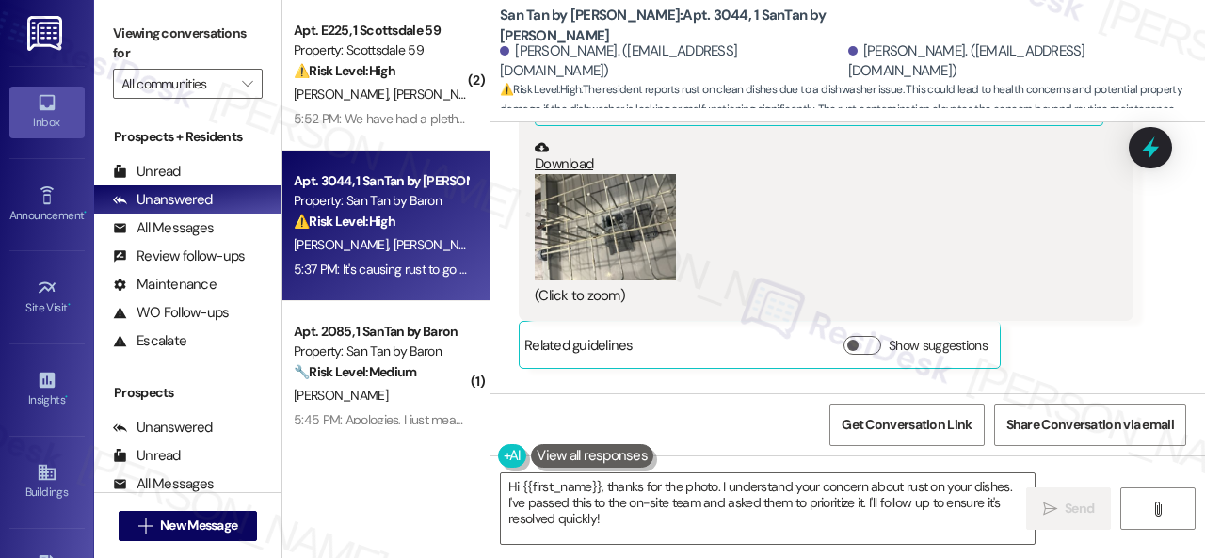
scroll to position [2216, 0]
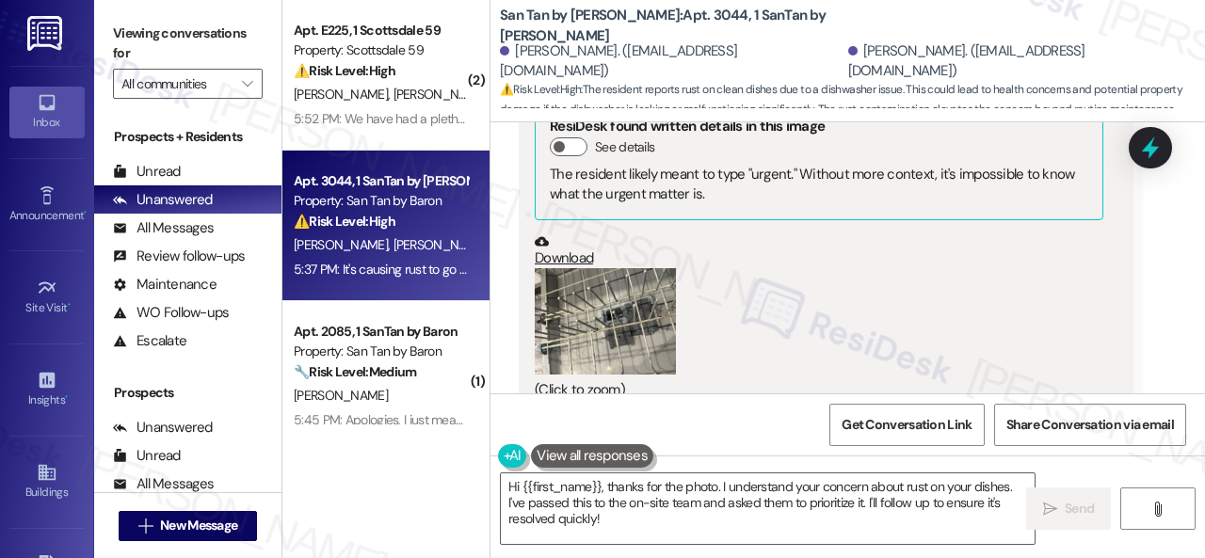
click at [585, 327] on button "Zoom image" at bounding box center [605, 321] width 141 height 106
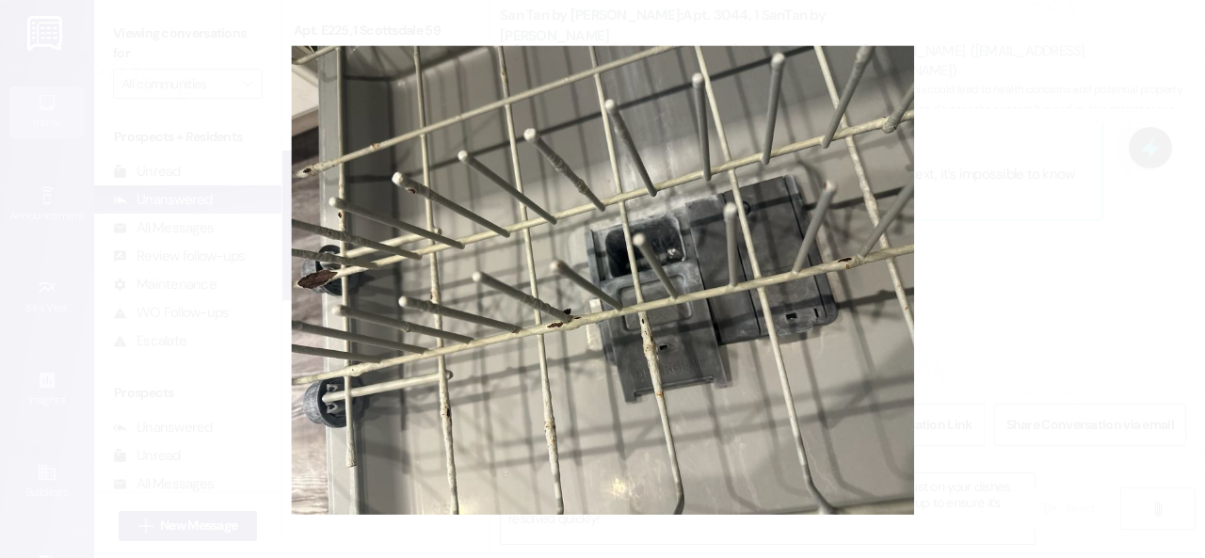
click at [743, 298] on button "Unzoom image" at bounding box center [602, 279] width 1205 height 558
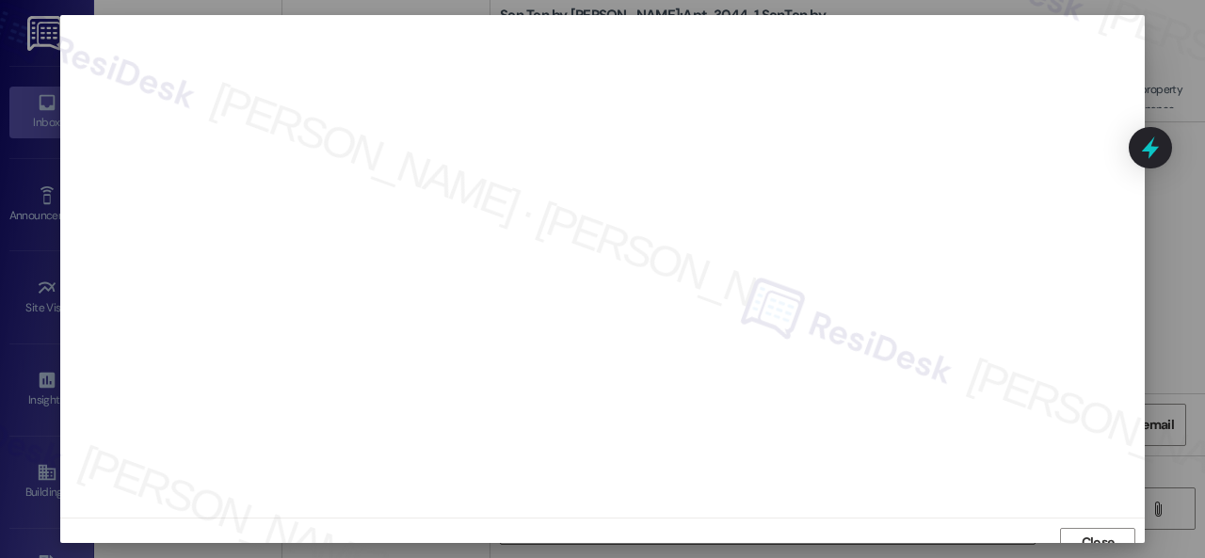
scroll to position [14, 0]
click at [1111, 524] on span "Close" at bounding box center [1098, 529] width 33 height 20
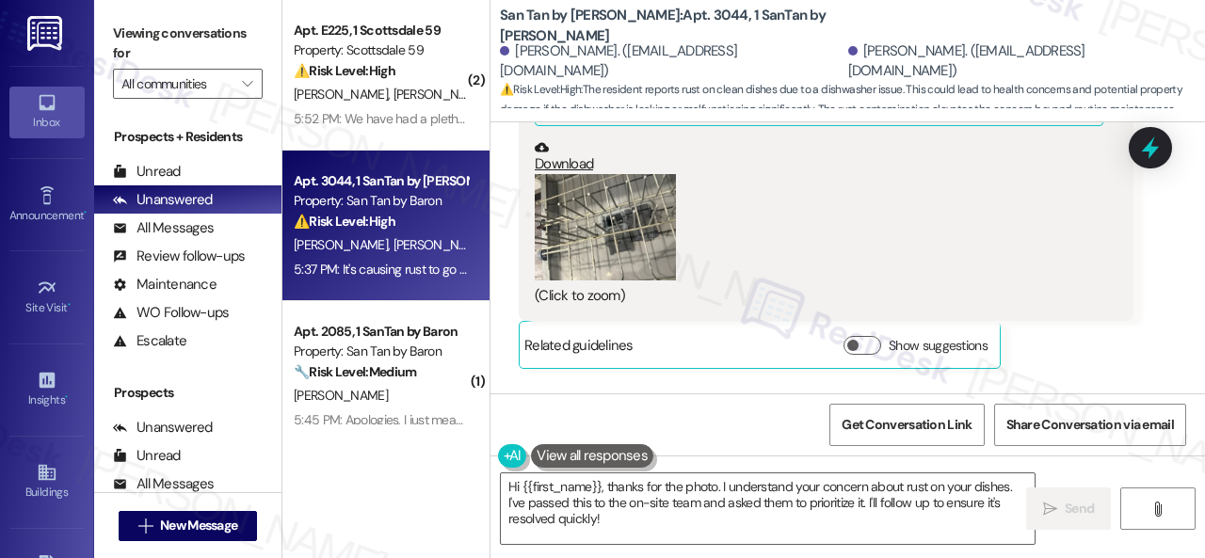
scroll to position [2216, 0]
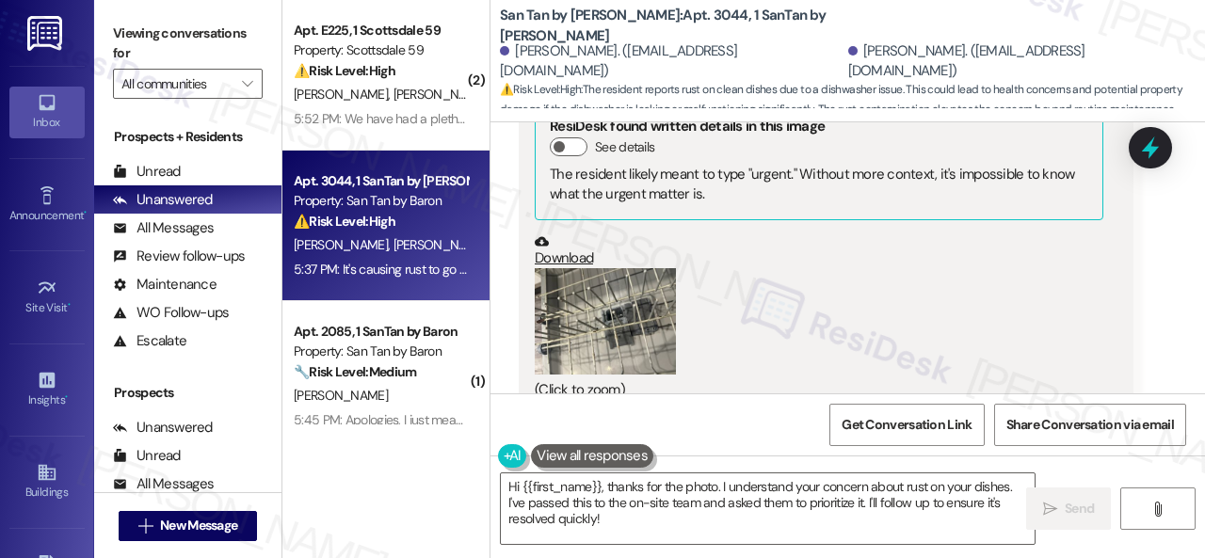
click at [635, 242] on div "Download" at bounding box center [819, 251] width 569 height 34
click at [630, 299] on button "Zoom image" at bounding box center [605, 321] width 141 height 106
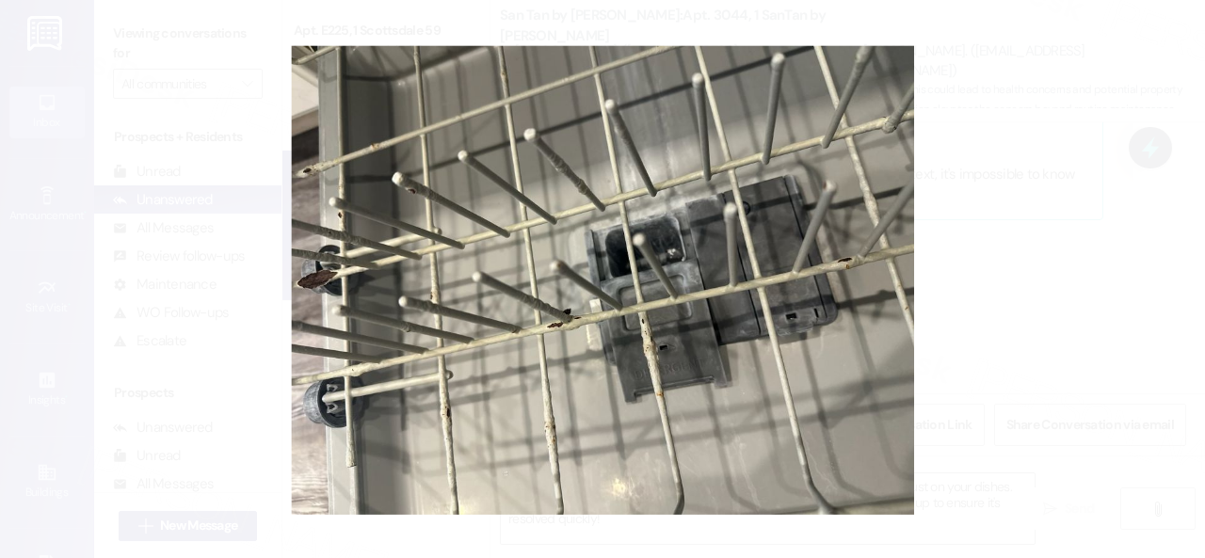
click at [564, 297] on button "Unzoom image" at bounding box center [602, 279] width 1205 height 558
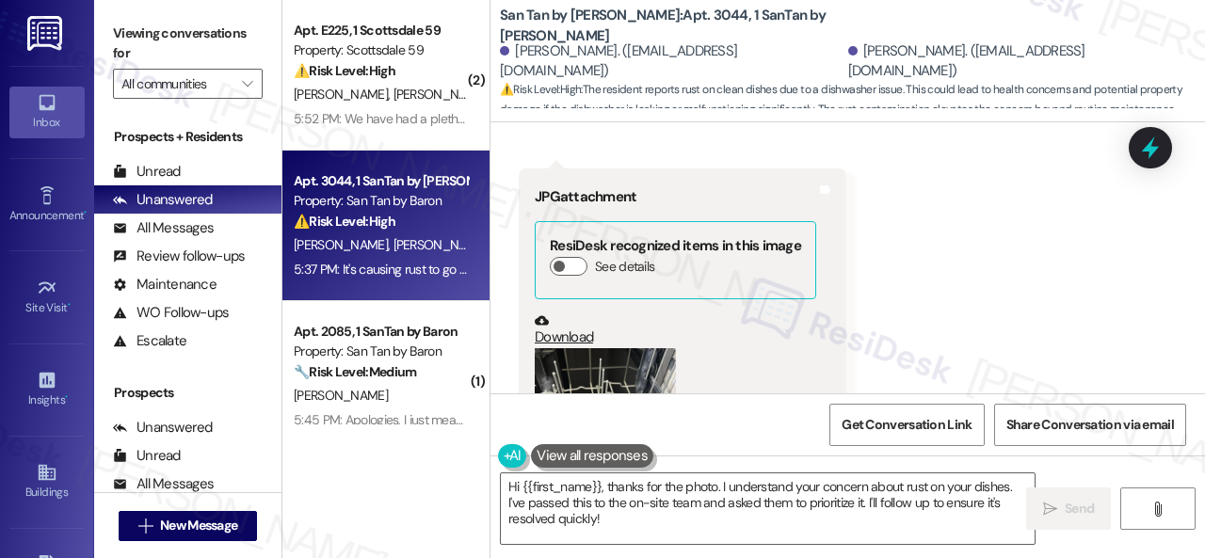
scroll to position [2593, 0]
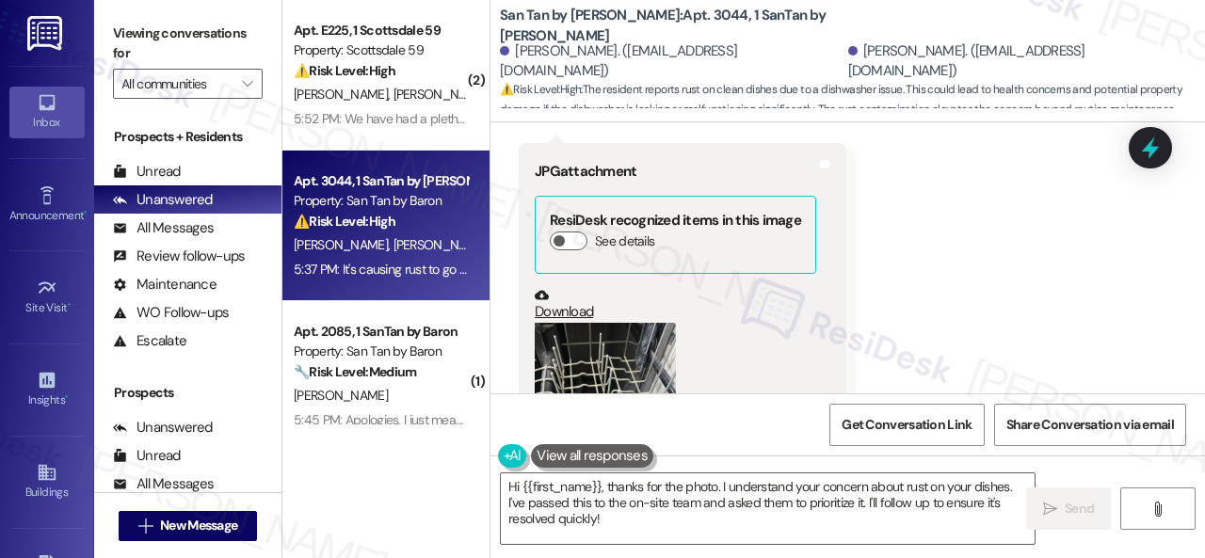
click at [591, 344] on button "Zoom image" at bounding box center [605, 417] width 141 height 188
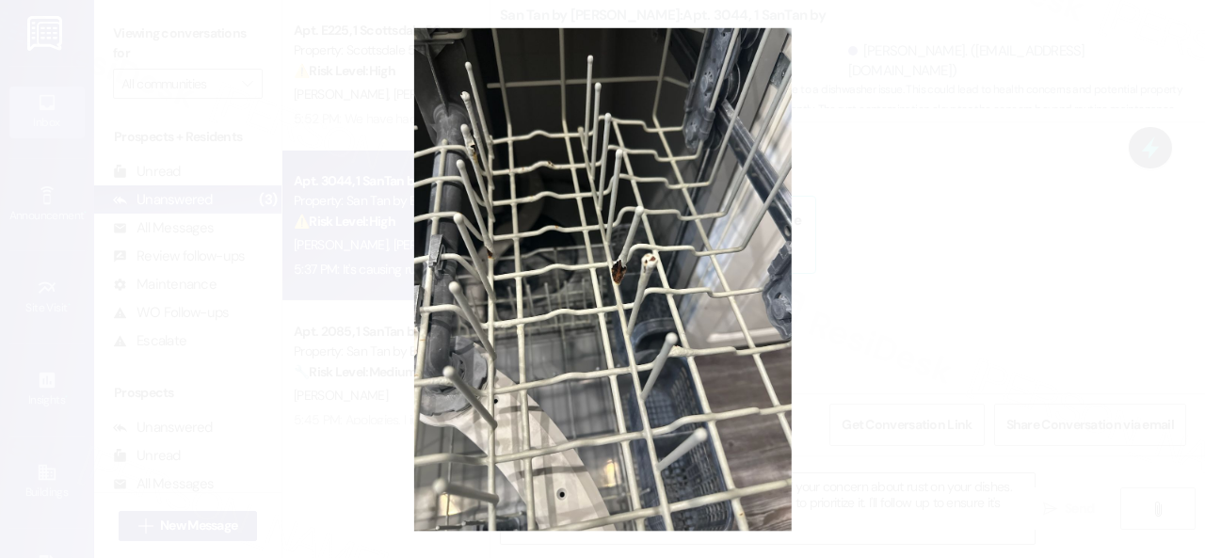
click at [679, 302] on button "Unzoom image" at bounding box center [602, 279] width 1205 height 558
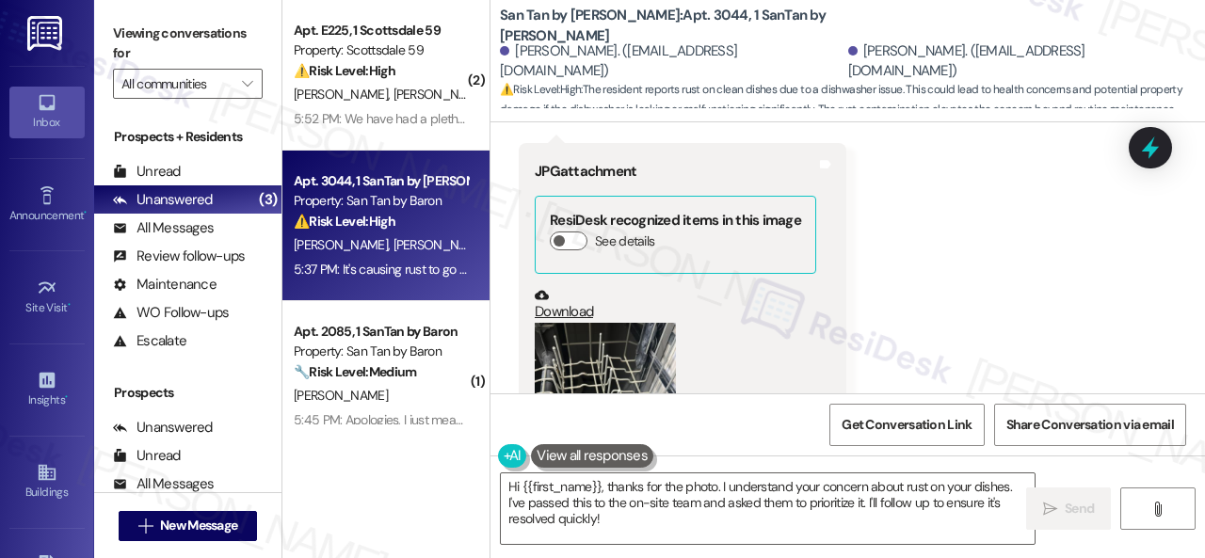
click at [895, 263] on div "Received via SMS Sydney Graves 5:36 PM Yes I will get those photos Tags and not…" at bounding box center [848, 84] width 715 height 1227
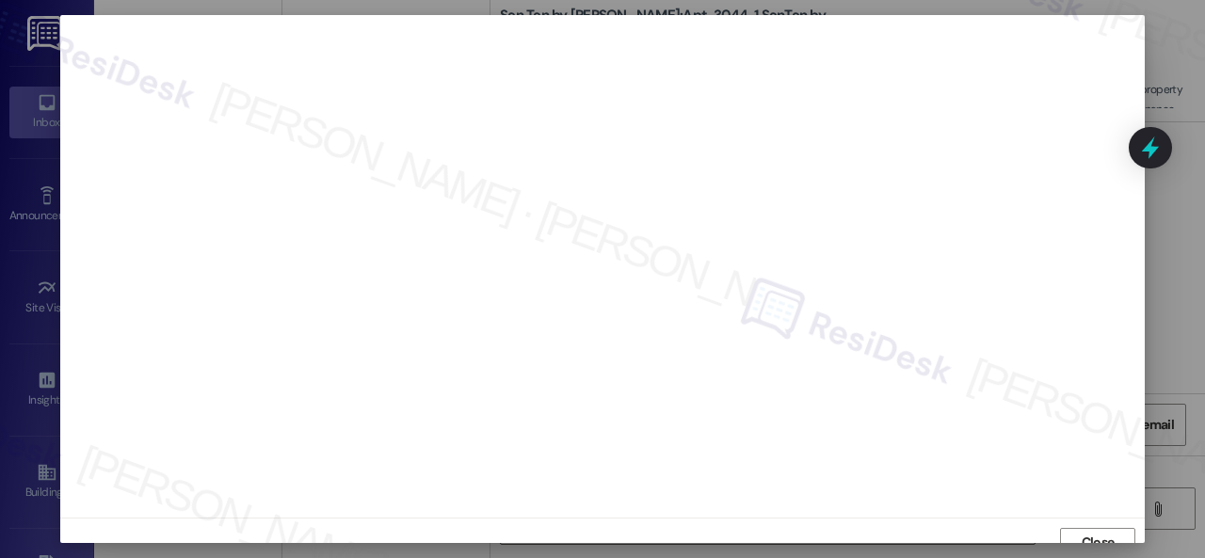
scroll to position [14, 0]
click at [1109, 530] on span "Close" at bounding box center [1098, 529] width 33 height 20
click at [1082, 539] on span "Close" at bounding box center [1098, 543] width 33 height 20
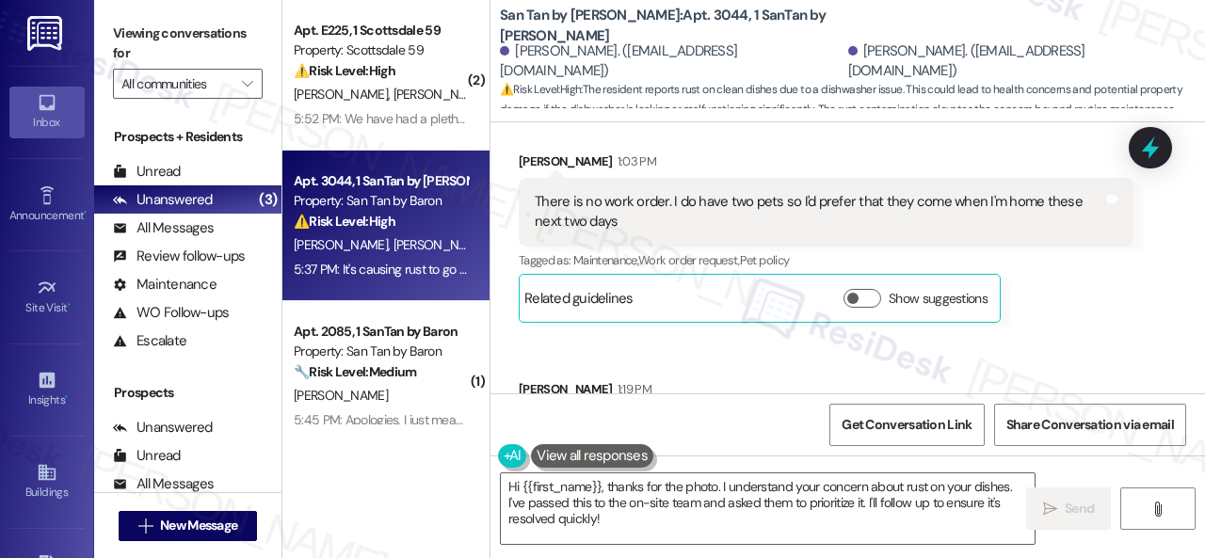
drag, startPoint x: 1056, startPoint y: 362, endPoint x: 1045, endPoint y: 361, distance: 10.4
click at [1053, 362] on div "Received via SMS Sydney Graves 1:03 PM There is no work order. I do have two pe…" at bounding box center [848, 302] width 715 height 386
click at [787, 498] on textarea "Hi {{first_name}}, thanks for the photo. I understand your concern about rust o…" at bounding box center [768, 509] width 534 height 71
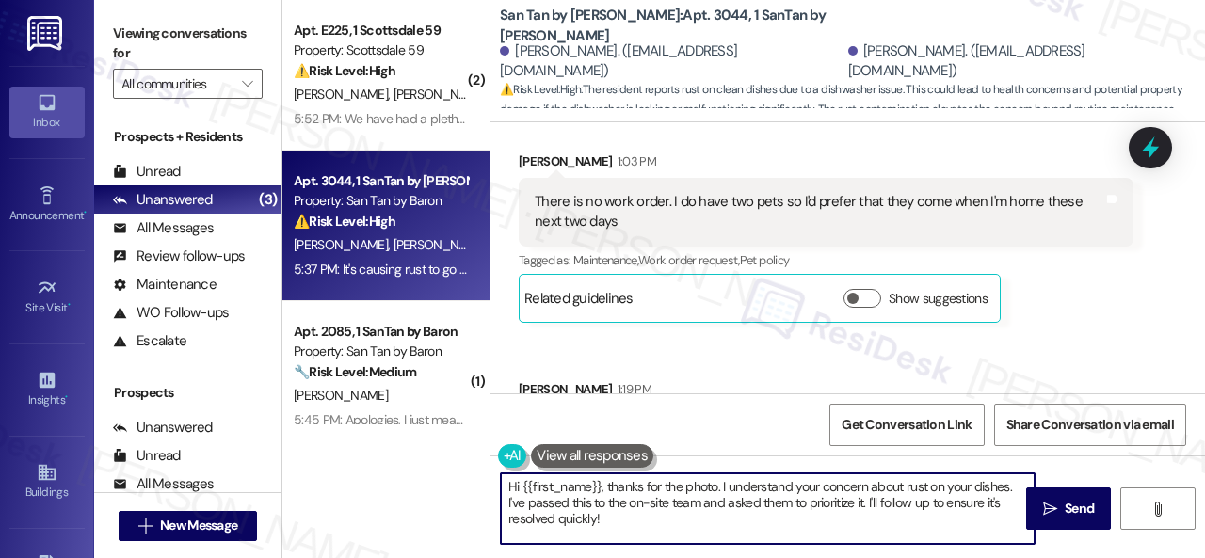
paste textarea "Thank you. I've submitted a work order on your behalf and notified the site tea…"
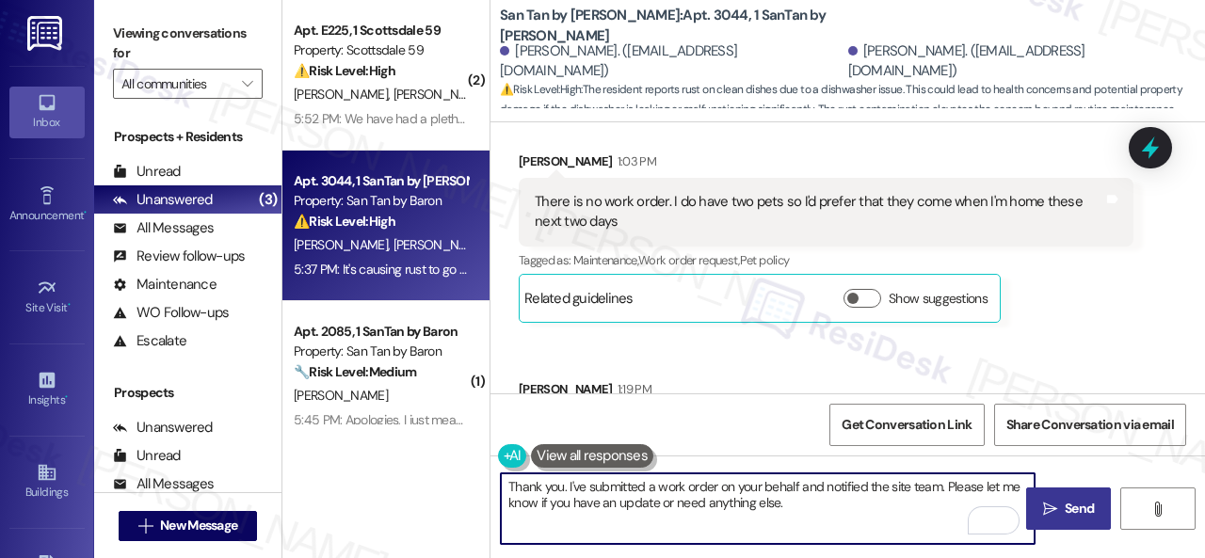
type textarea "Thank you. I've submitted a work order on your behalf and notified the site tea…"
click at [1049, 502] on icon "" at bounding box center [1050, 509] width 14 height 15
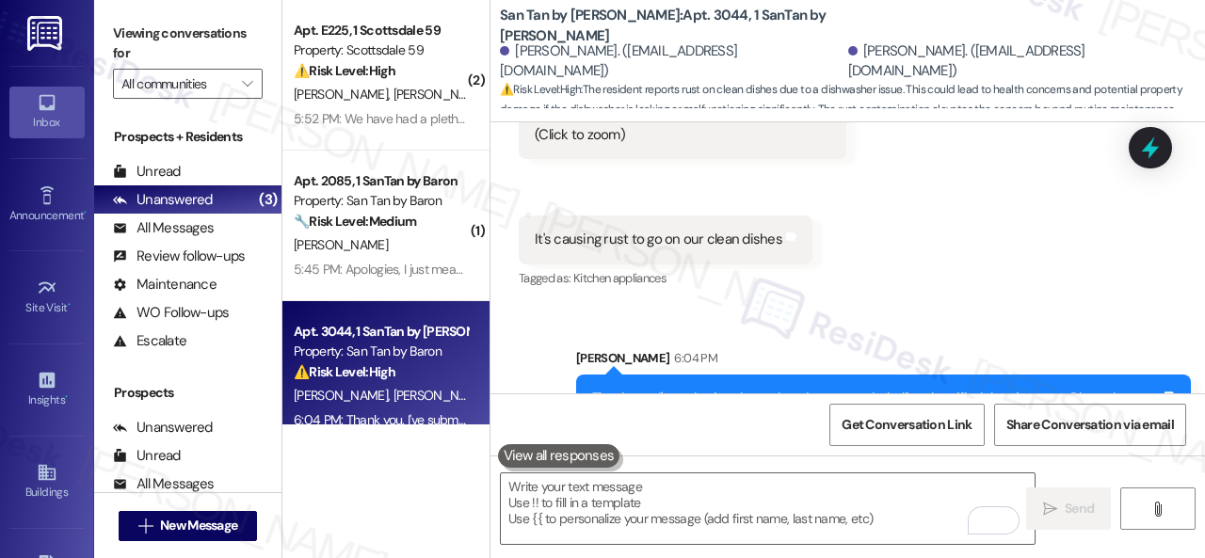
scroll to position [3026, 0]
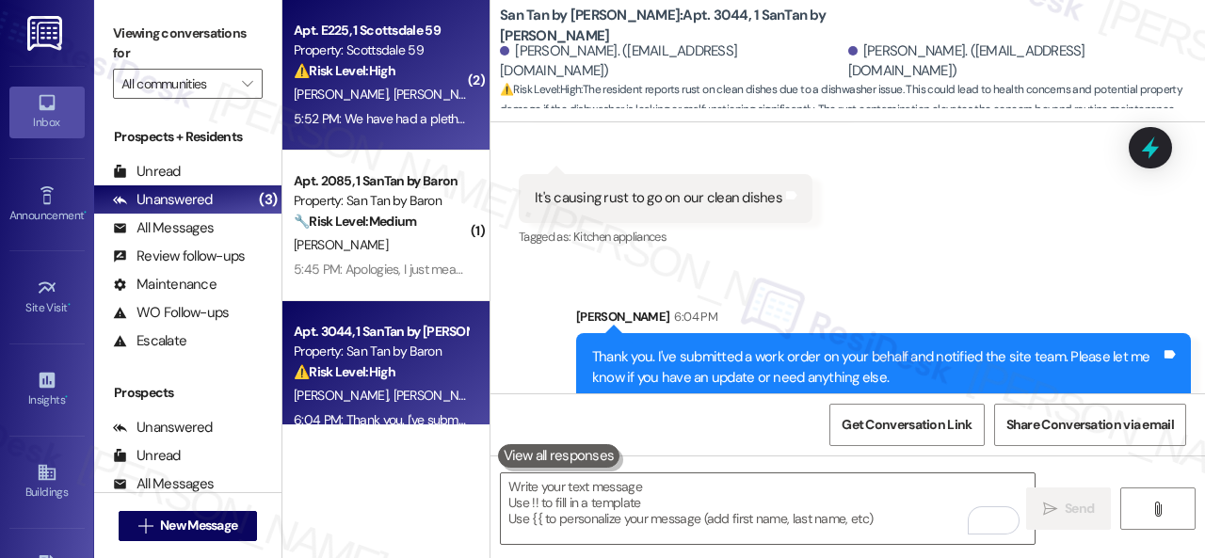
click at [452, 97] on div "K. Shahan J. Shahan" at bounding box center [381, 95] width 178 height 24
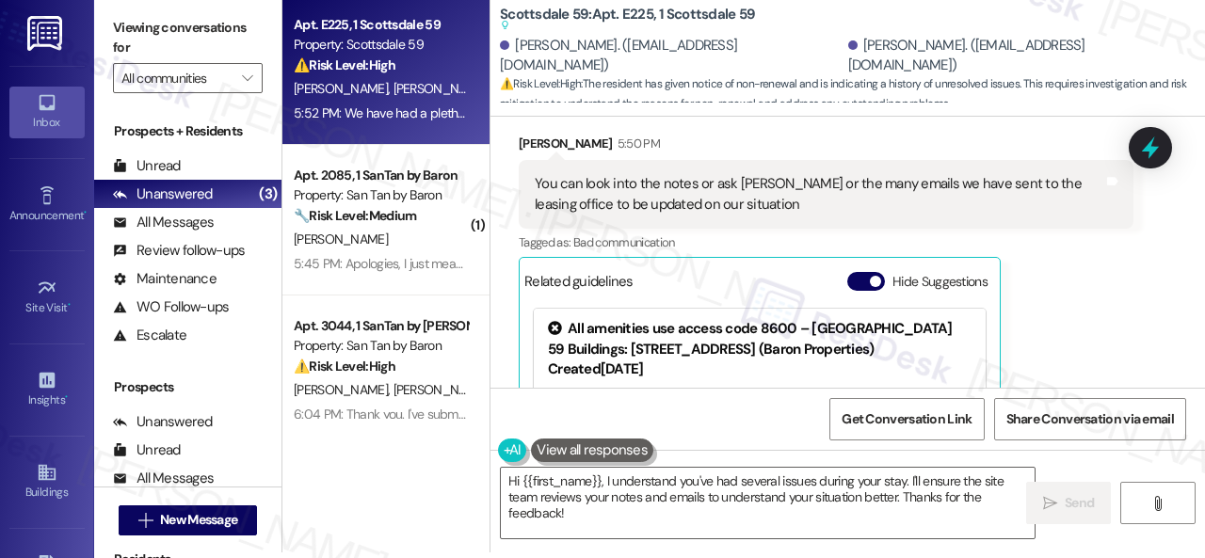
scroll to position [1721, 0]
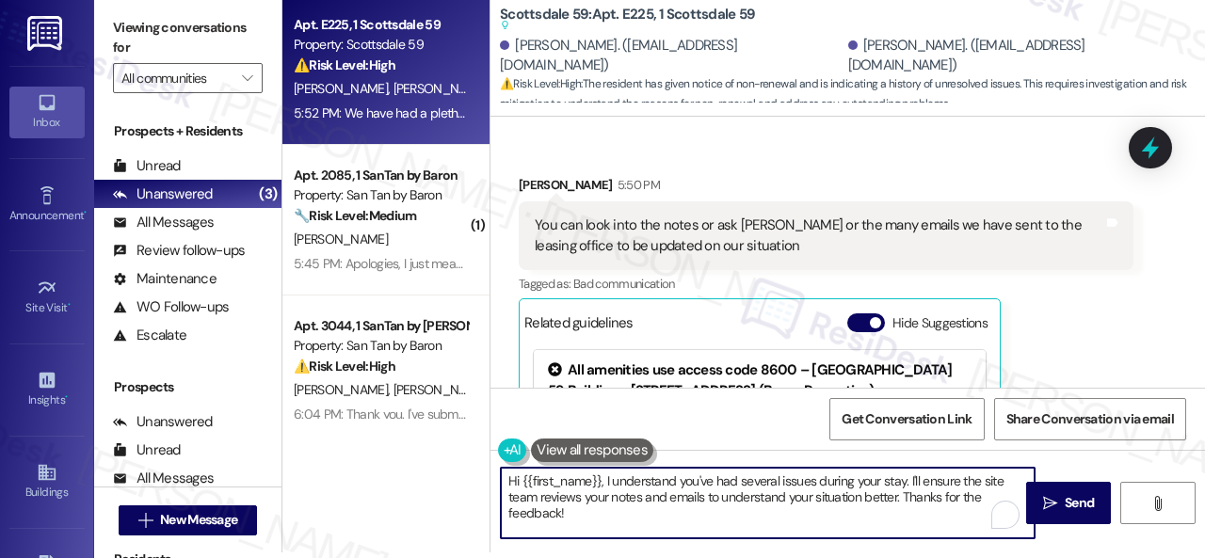
drag, startPoint x: 904, startPoint y: 498, endPoint x: 416, endPoint y: 451, distance: 490.0
click at [417, 451] on div "Apt. E225, 1 Scottsdale 59 Property: Scottsdale 59 ⚠️ Risk Level: High The resi…" at bounding box center [743, 273] width 923 height 558
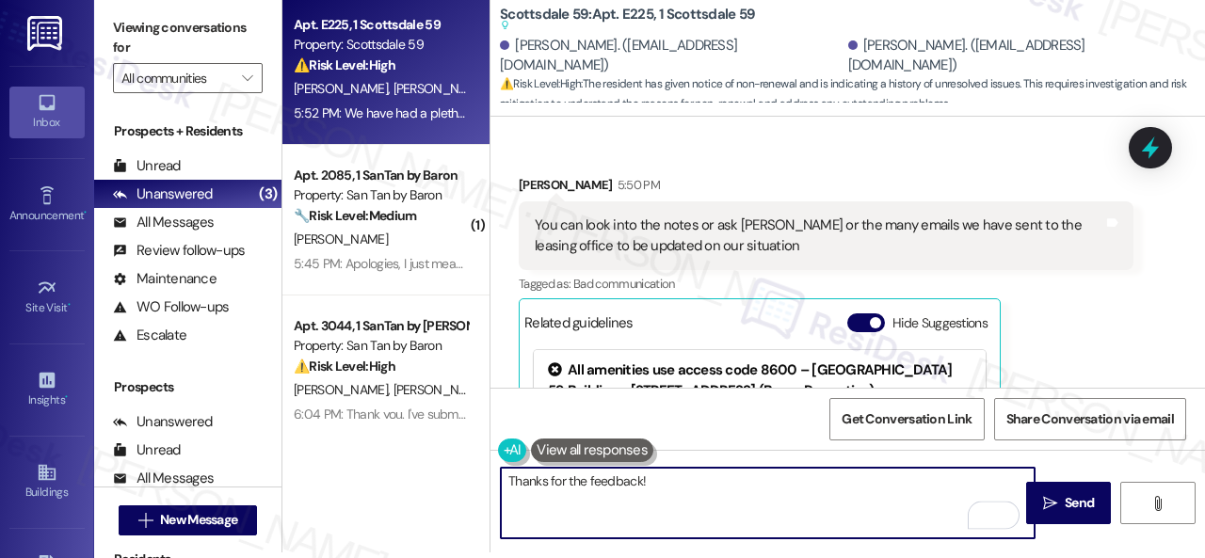
click at [585, 476] on textarea "Thanks for the feedback!" at bounding box center [768, 503] width 534 height 71
click at [780, 491] on textarea "Thanks for the information and feedback!" at bounding box center [768, 503] width 534 height 71
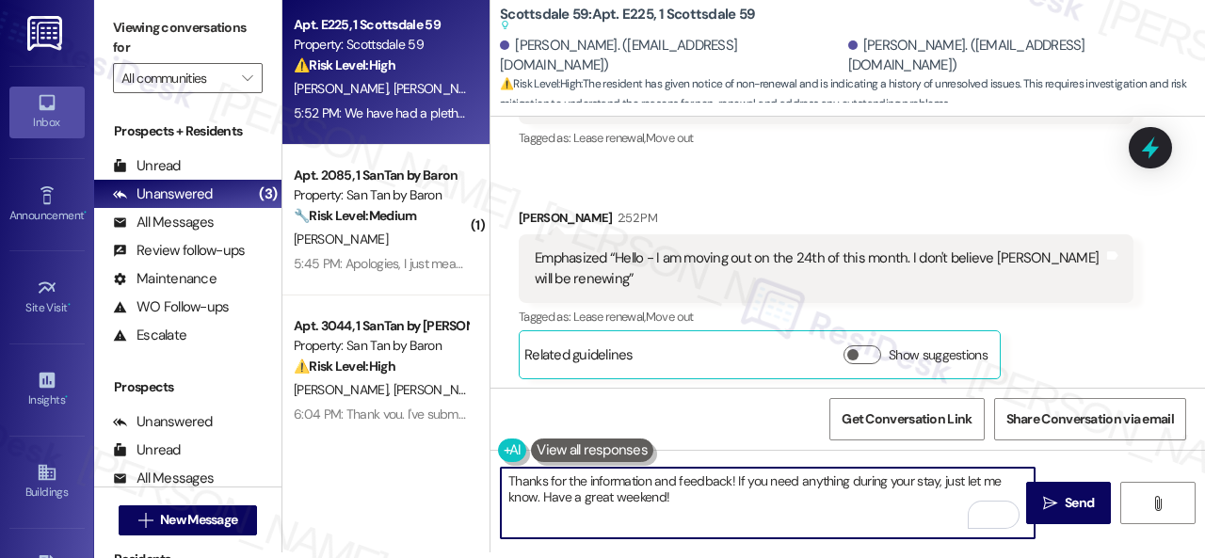
scroll to position [1345, 0]
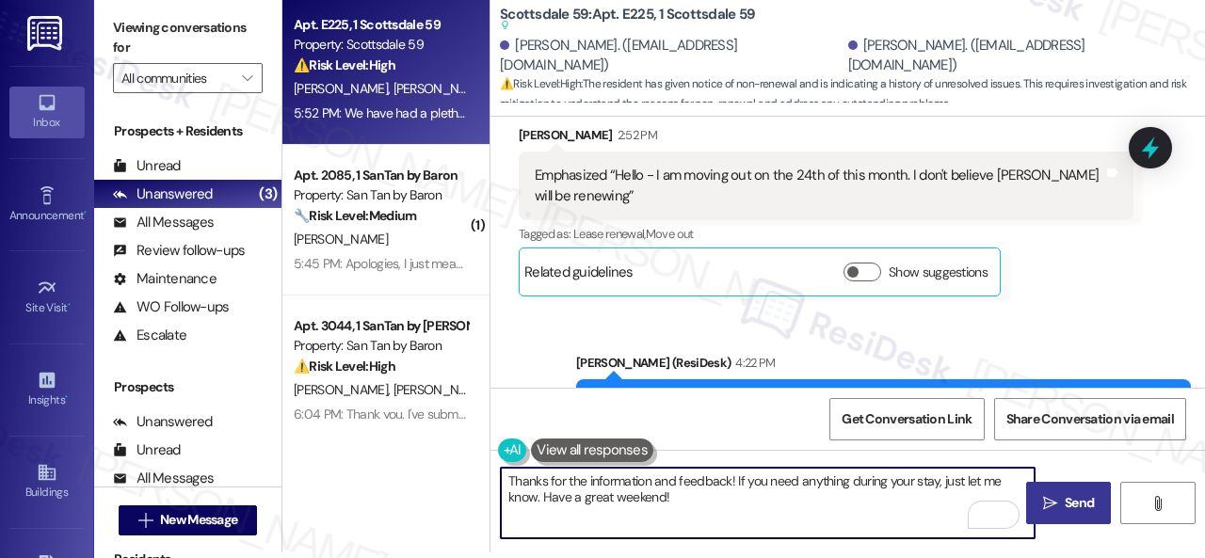
type textarea "Thanks for the information and feedback! If you need anything during your stay,…"
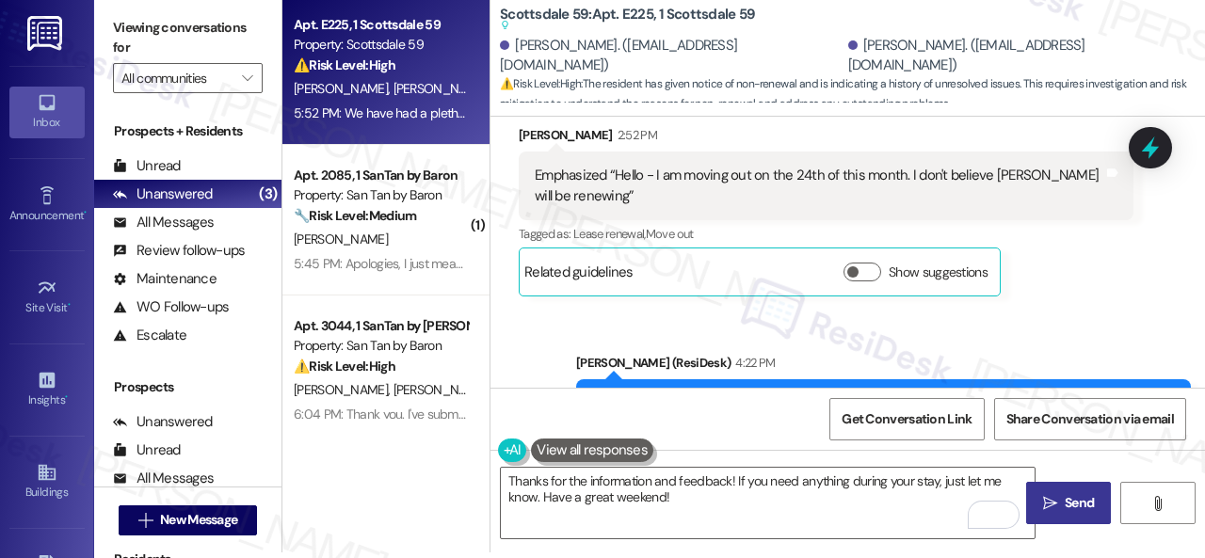
click at [1043, 496] on icon "" at bounding box center [1050, 503] width 14 height 15
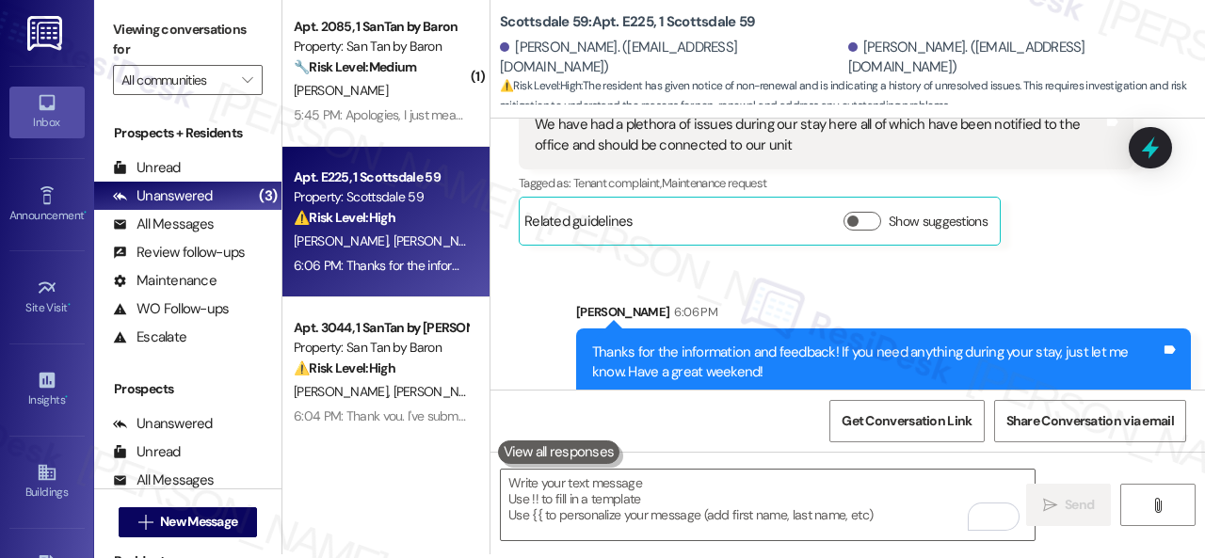
scroll to position [6, 0]
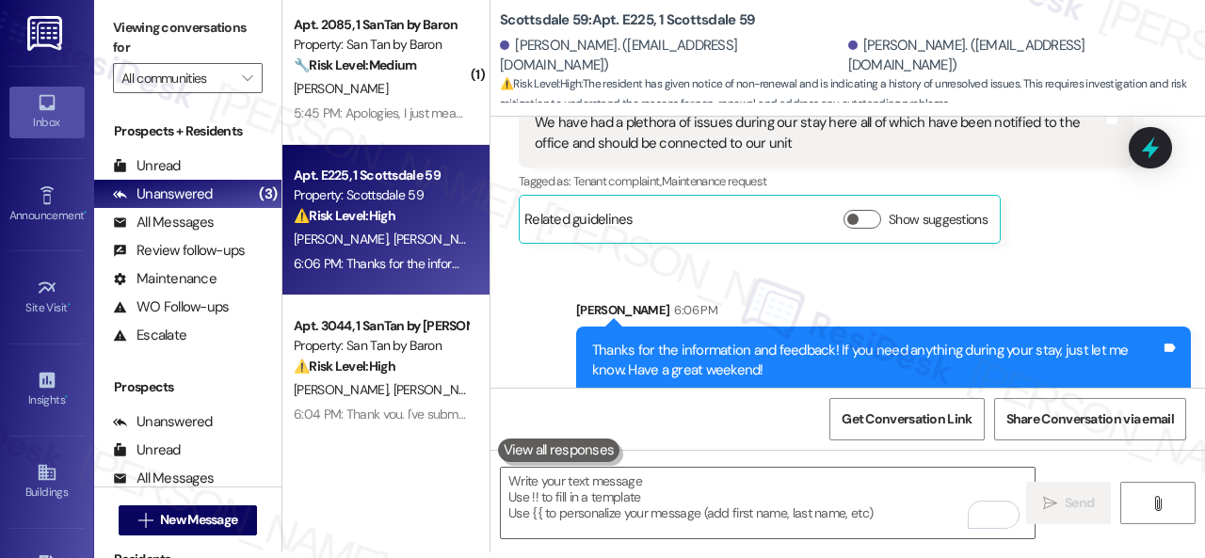
click at [531, 291] on div "Sent via SMS Sarah 6:06 PM Thanks for the information and feedback! If you need…" at bounding box center [848, 334] width 715 height 152
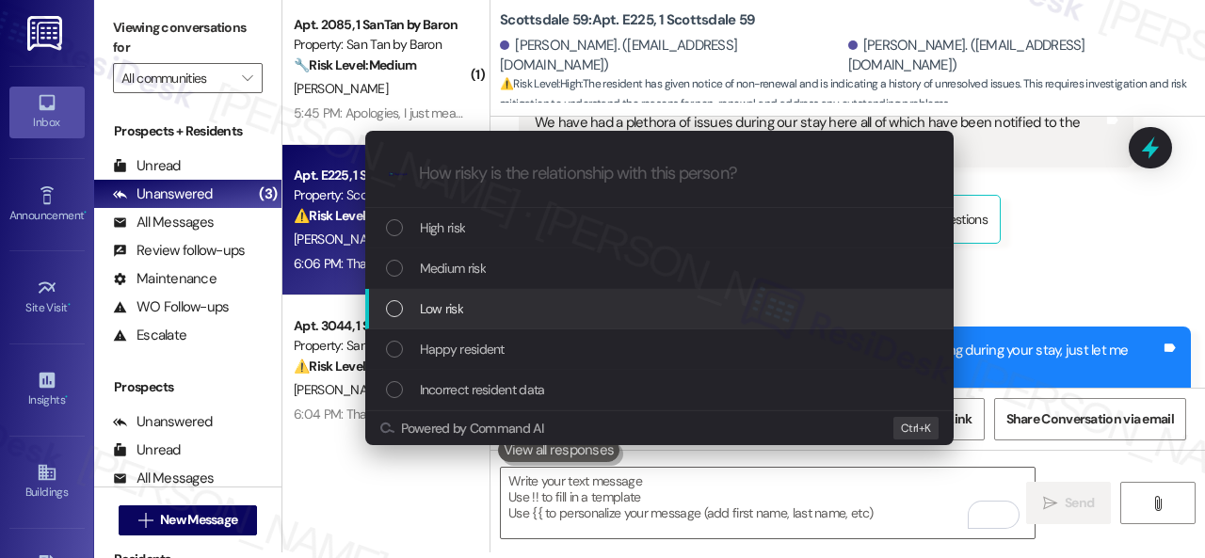
click at [471, 307] on div "Low risk" at bounding box center [661, 308] width 551 height 21
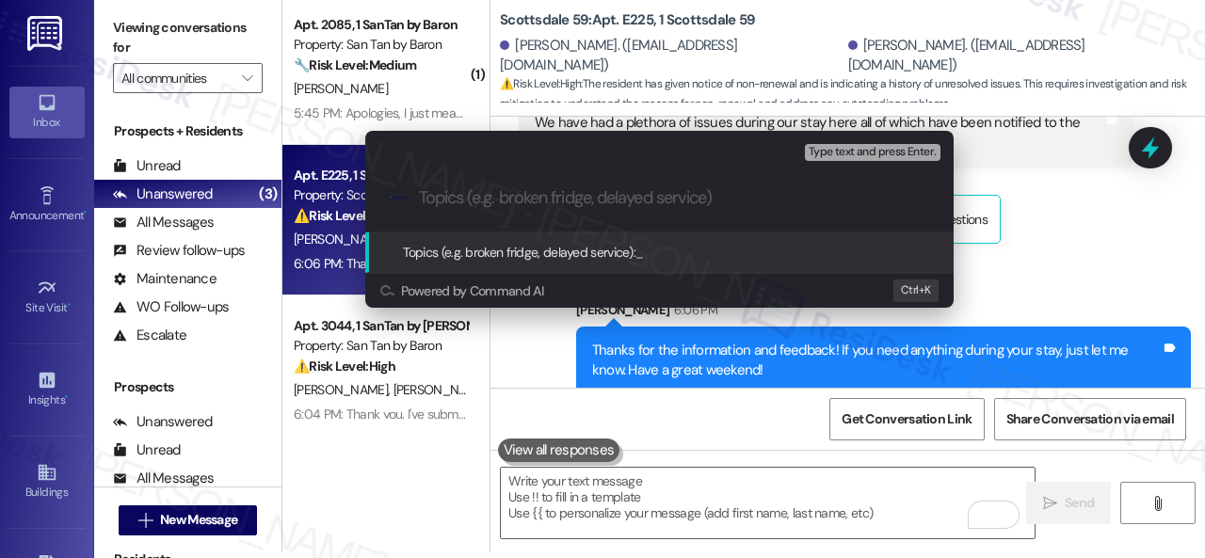
paste input "Renewal Survey Response"
type input "Renewal Survey Response"
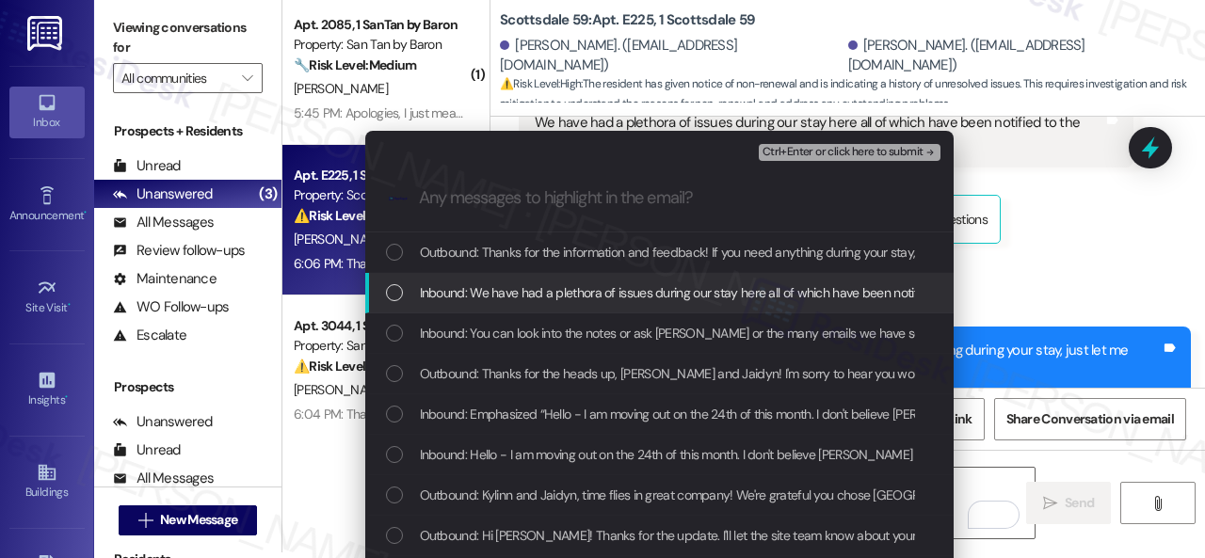
click at [534, 289] on span "Inbound: We have had a plethora of issues during our stay here all of which hav…" at bounding box center [813, 292] width 787 height 21
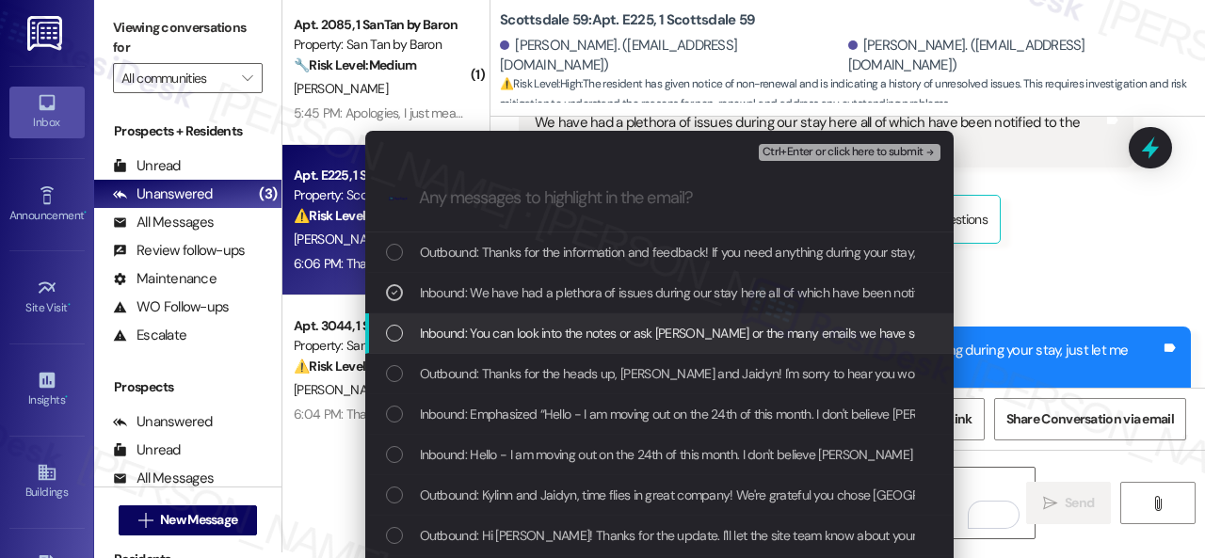
click at [523, 337] on span "Inbound: You can look into the notes or ask Peter or the many emails we have se…" at bounding box center [816, 333] width 793 height 21
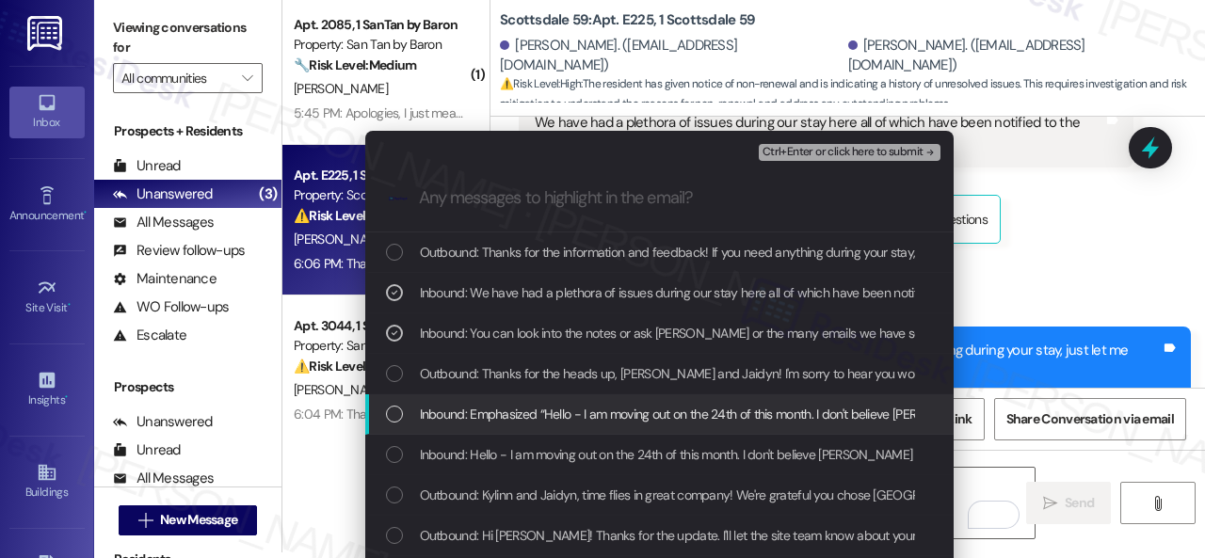
click at [508, 415] on span "Inbound: Emphasized “Hello - I am moving out on the 24th of this month. I don't…" at bounding box center [751, 414] width 662 height 21
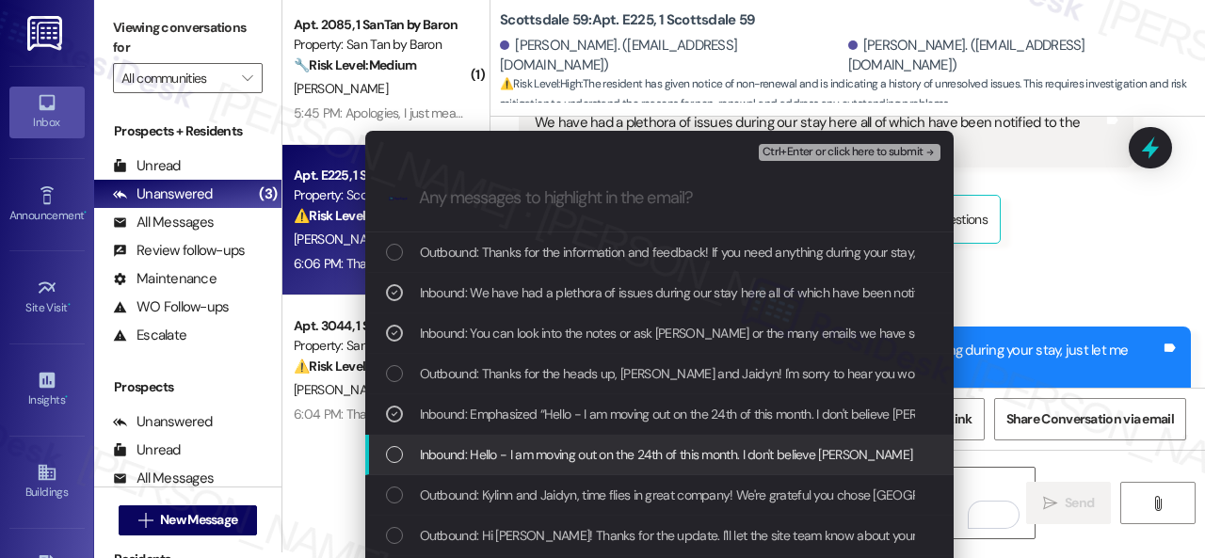
click at [515, 456] on span "Inbound: Hello - I am moving out on the 24th of this month. I don't believe KyL…" at bounding box center [712, 454] width 584 height 21
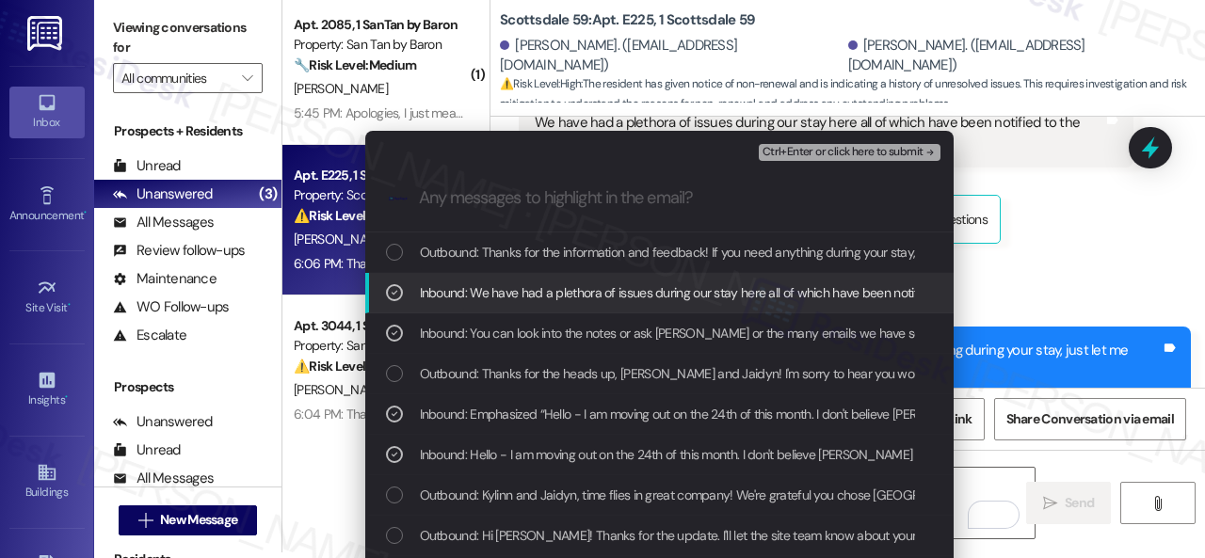
click at [826, 154] on span "Ctrl+Enter or click here to submit" at bounding box center [843, 152] width 161 height 13
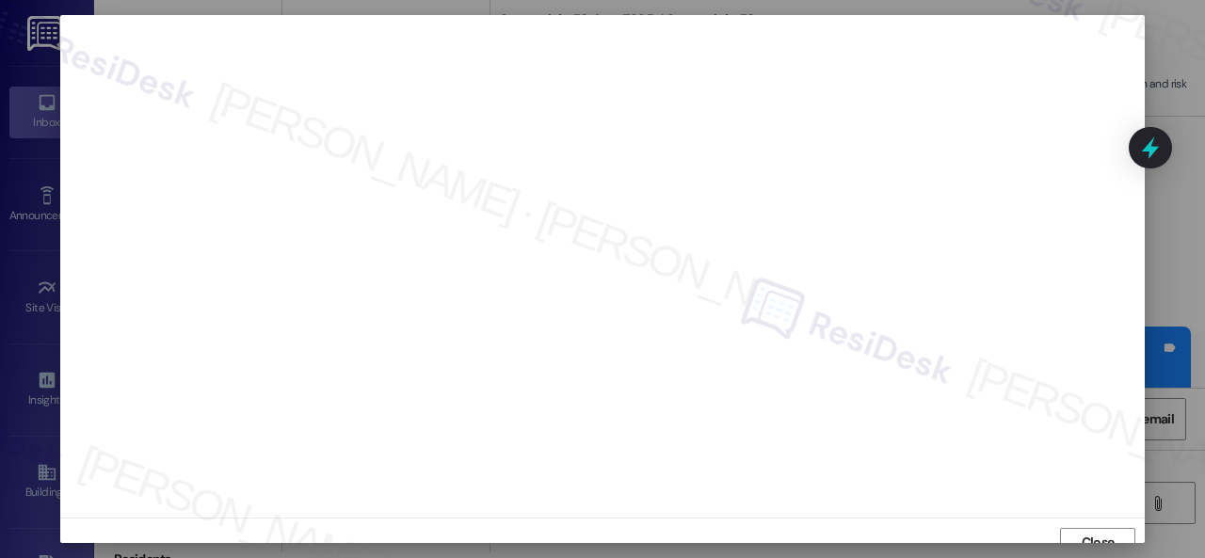
scroll to position [14, 0]
click at [1069, 528] on button "Close" at bounding box center [1097, 529] width 75 height 30
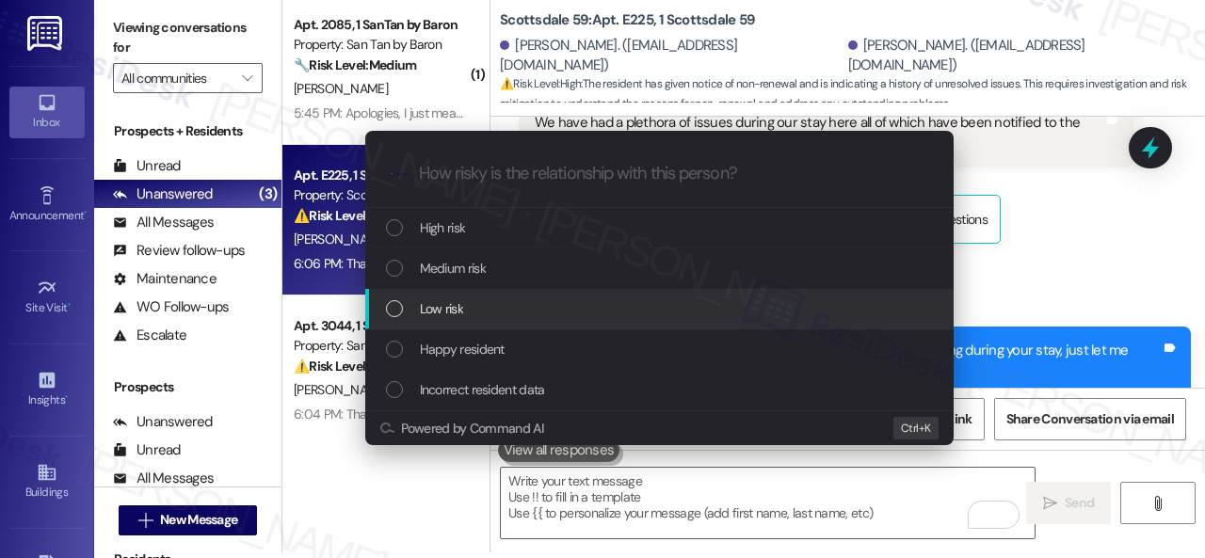
click at [432, 310] on span "Low risk" at bounding box center [441, 308] width 43 height 21
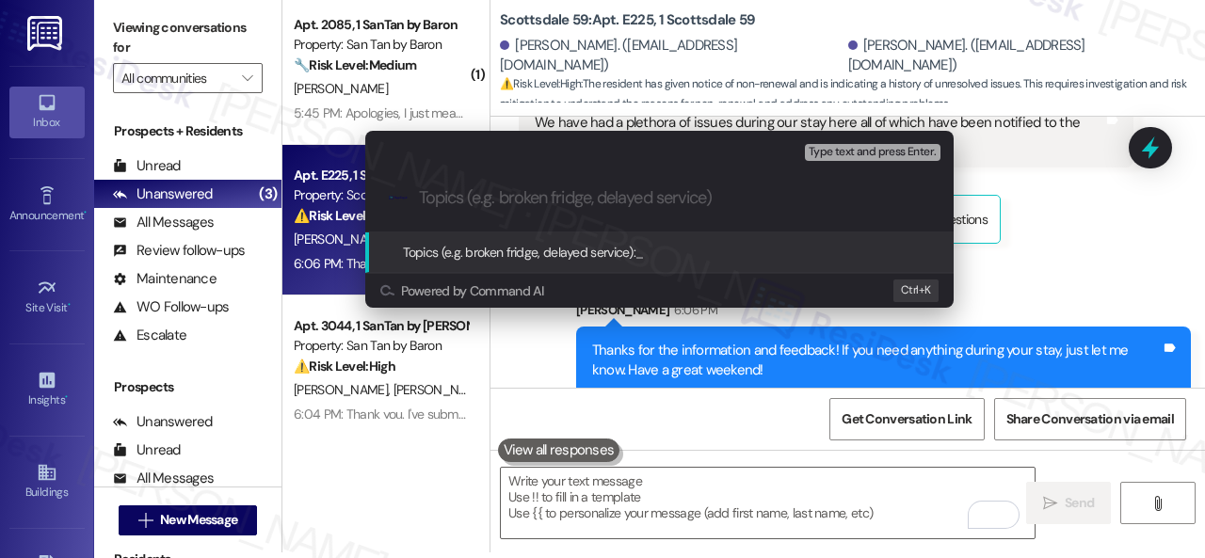
paste input "Renewal Survey Response"
type input "Renewal Survey Response"
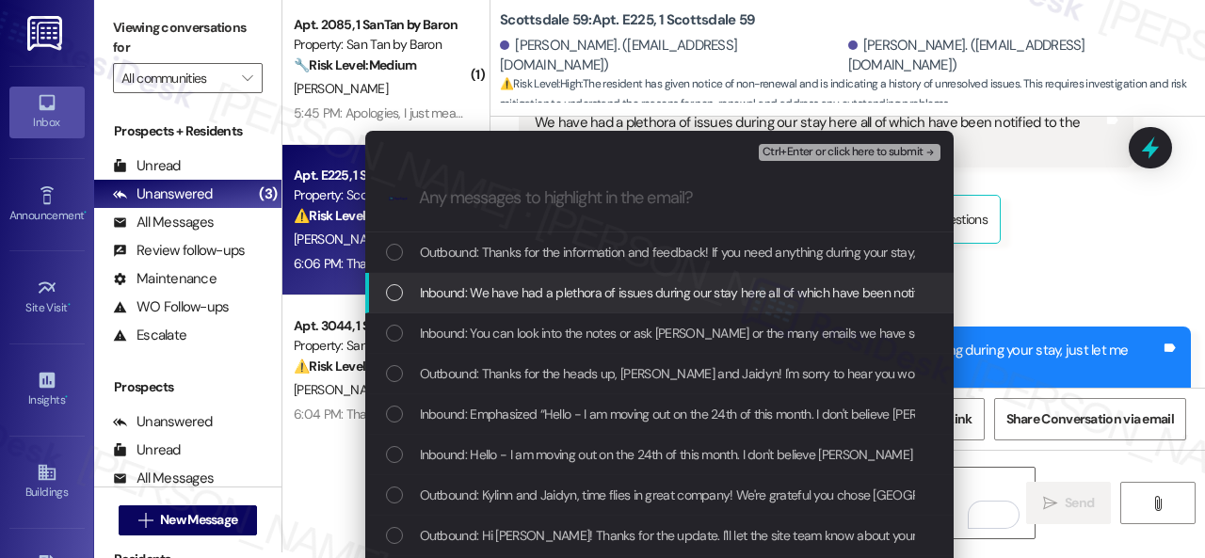
click at [510, 294] on span "Inbound: We have had a plethora of issues during our stay here all of which hav…" at bounding box center [813, 292] width 787 height 21
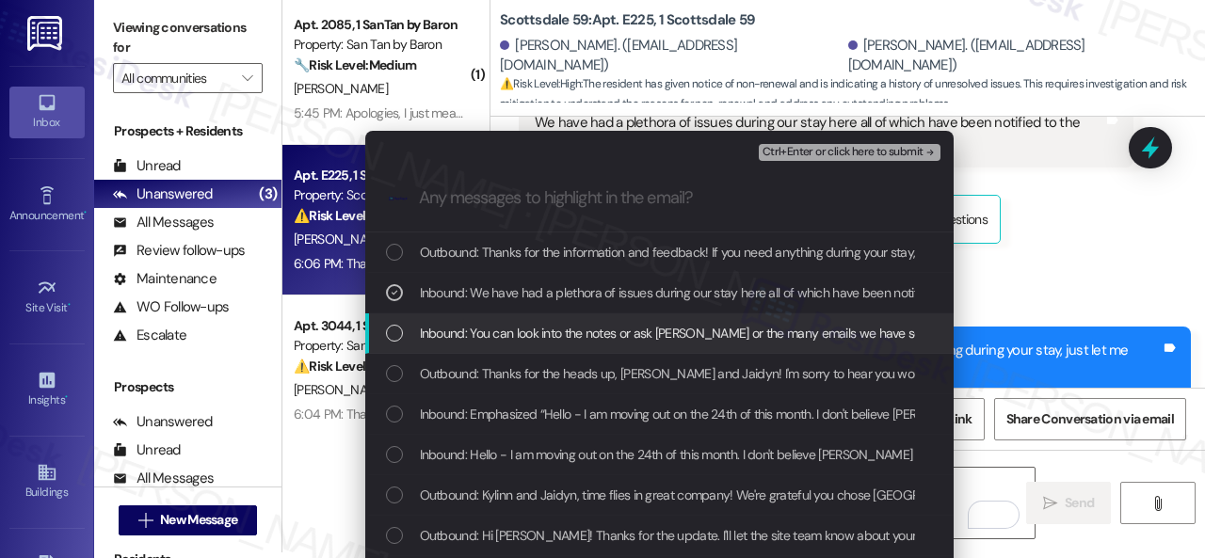
click at [507, 347] on div "Inbound: You can look into the notes or ask Peter or the many emails we have se…" at bounding box center [659, 334] width 588 height 40
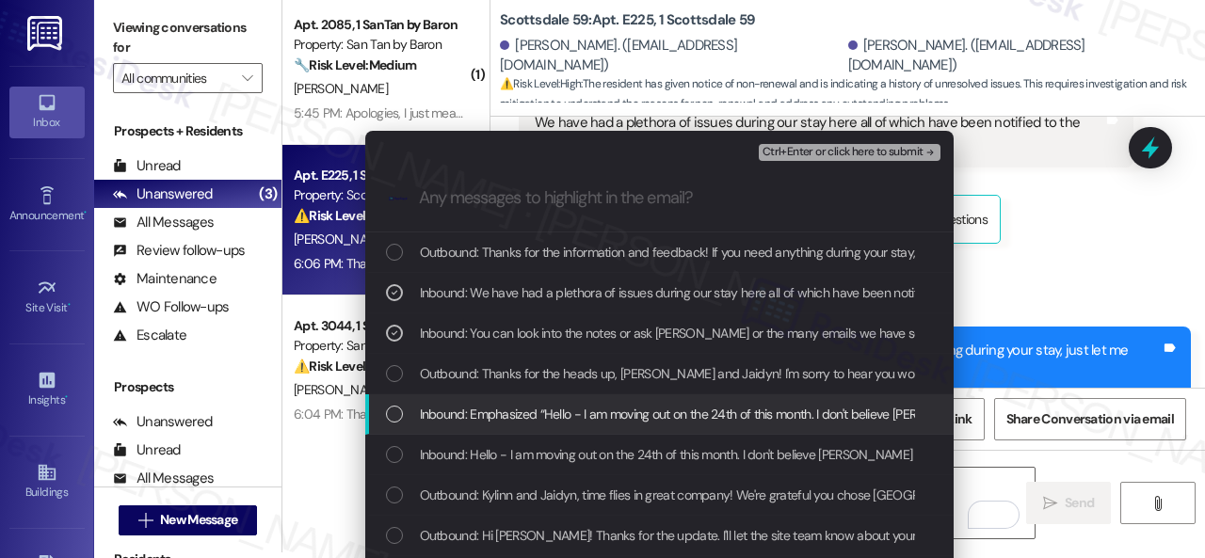
click at [512, 418] on span "Inbound: Emphasized “Hello - I am moving out on the 24th of this month. I don't…" at bounding box center [751, 414] width 662 height 21
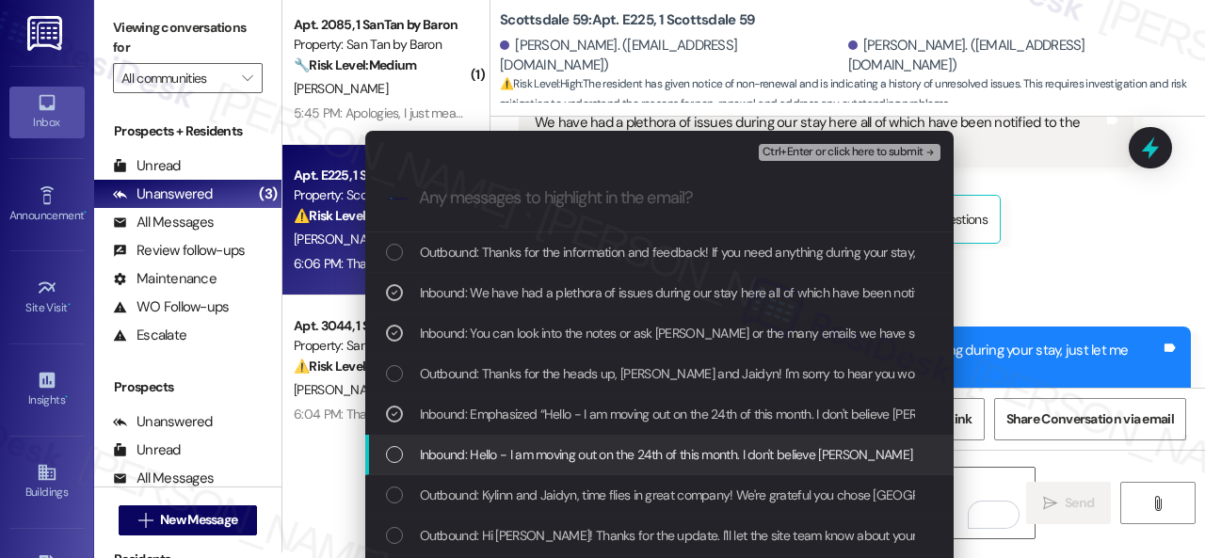
click at [508, 460] on span "Inbound: Hello - I am moving out on the 24th of this month. I don't believe KyL…" at bounding box center [712, 454] width 584 height 21
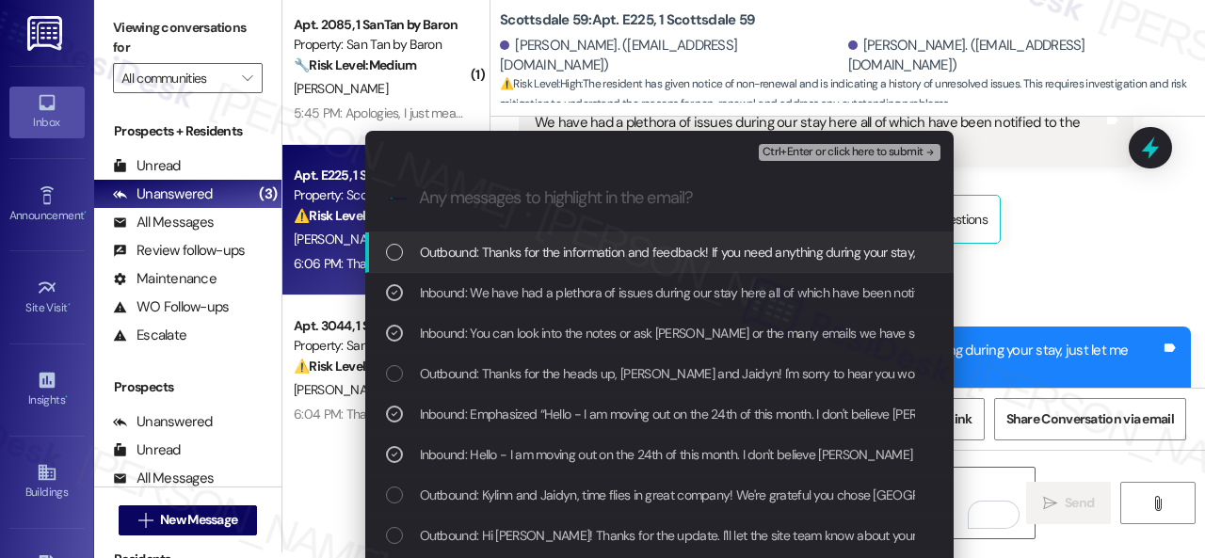
click at [801, 150] on span "Ctrl+Enter or click here to submit" at bounding box center [843, 152] width 161 height 13
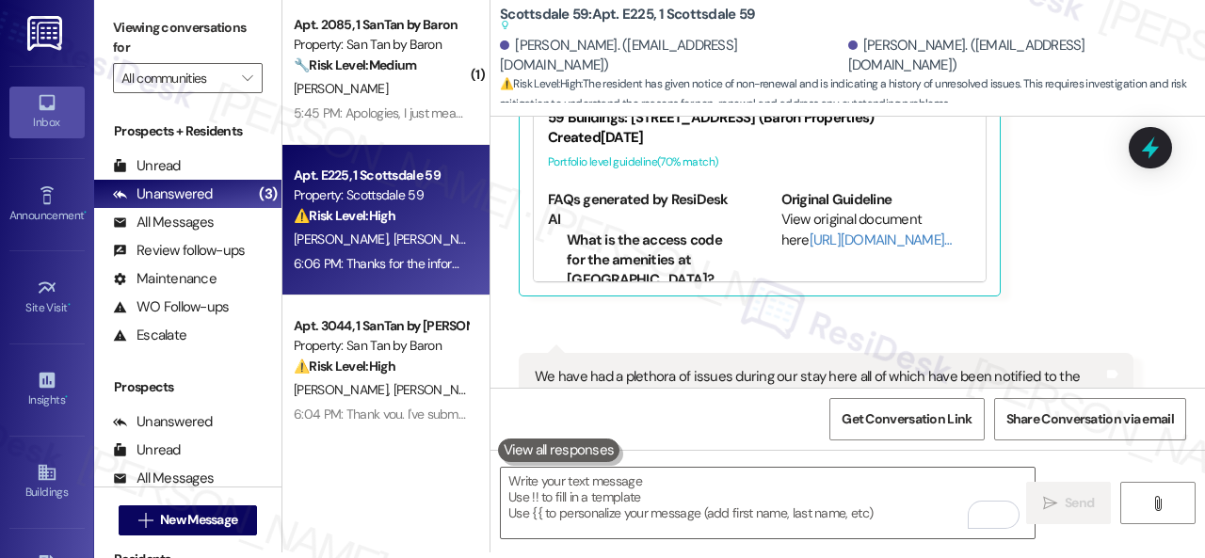
scroll to position [2277, 0]
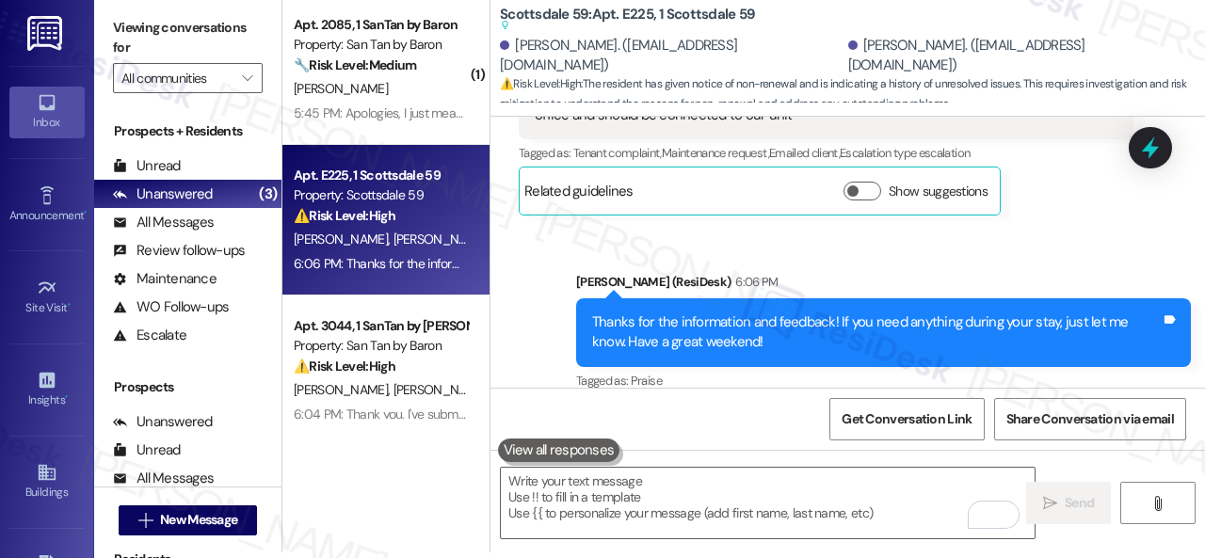
drag, startPoint x: 460, startPoint y: 88, endPoint x: 551, endPoint y: 118, distance: 95.3
click at [460, 88] on div "S. Ponce-Aguilera" at bounding box center [381, 89] width 178 height 24
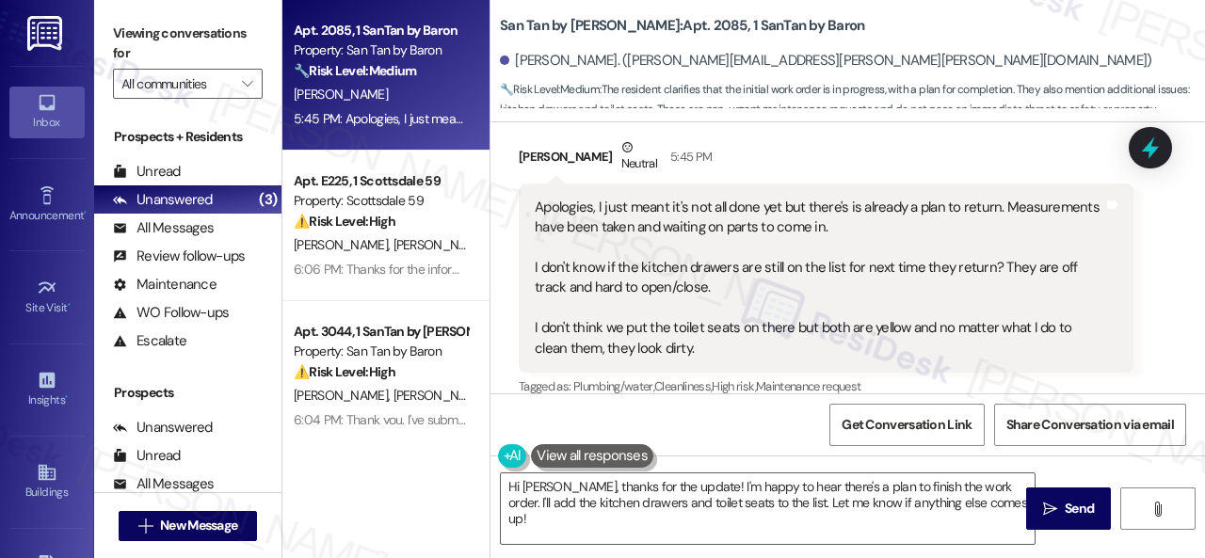
scroll to position [1087, 0]
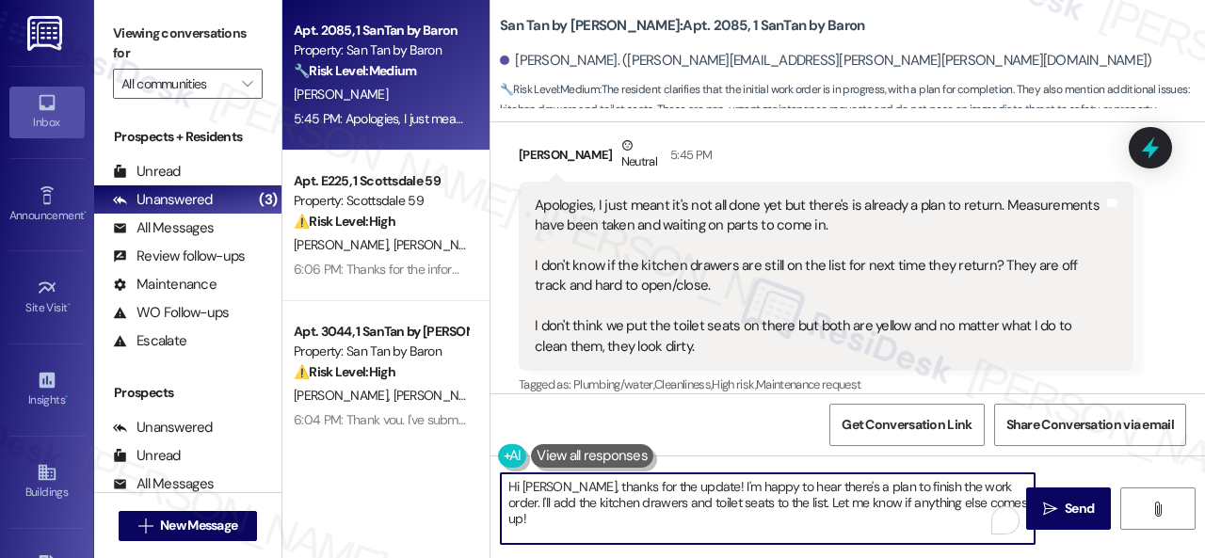
drag, startPoint x: 561, startPoint y: 487, endPoint x: 427, endPoint y: 477, distance: 135.0
click at [427, 477] on div "Apt. 2085, 1 SanTan by Baron Property: San Tan by Baron 🔧 Risk Level: Medium Th…" at bounding box center [743, 279] width 923 height 558
drag, startPoint x: 935, startPoint y: 489, endPoint x: 955, endPoint y: 498, distance: 21.9
click at [955, 498] on textarea "Thanks for the update! I'm happy to hear there's a plan to finish the work orde…" at bounding box center [768, 509] width 534 height 71
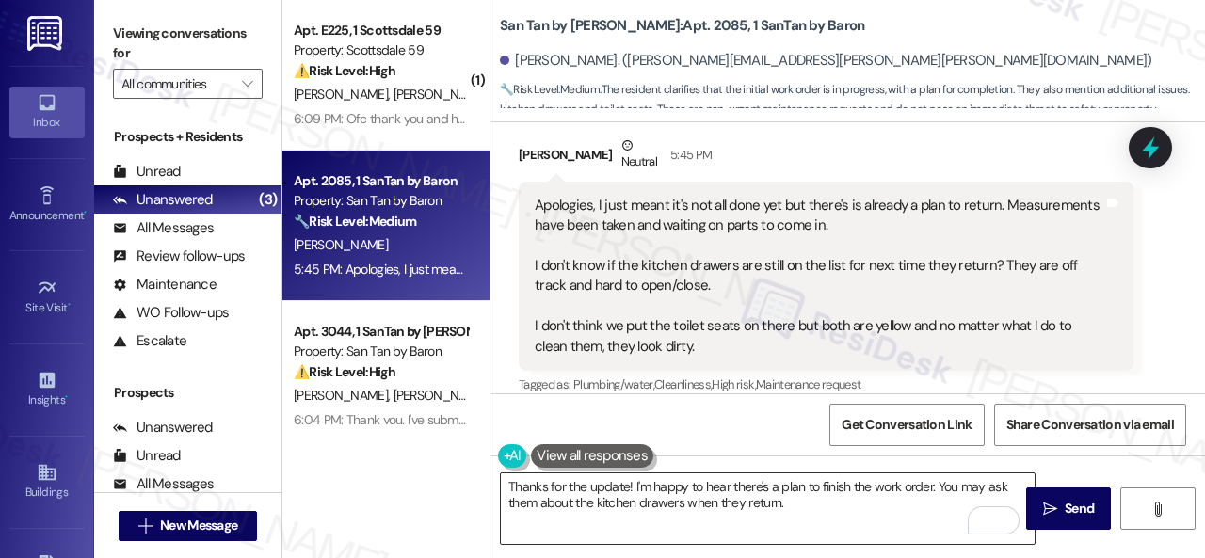
click at [898, 511] on textarea "Thanks for the update! I'm happy to hear there's a plan to finish the work orde…" at bounding box center [768, 509] width 534 height 71
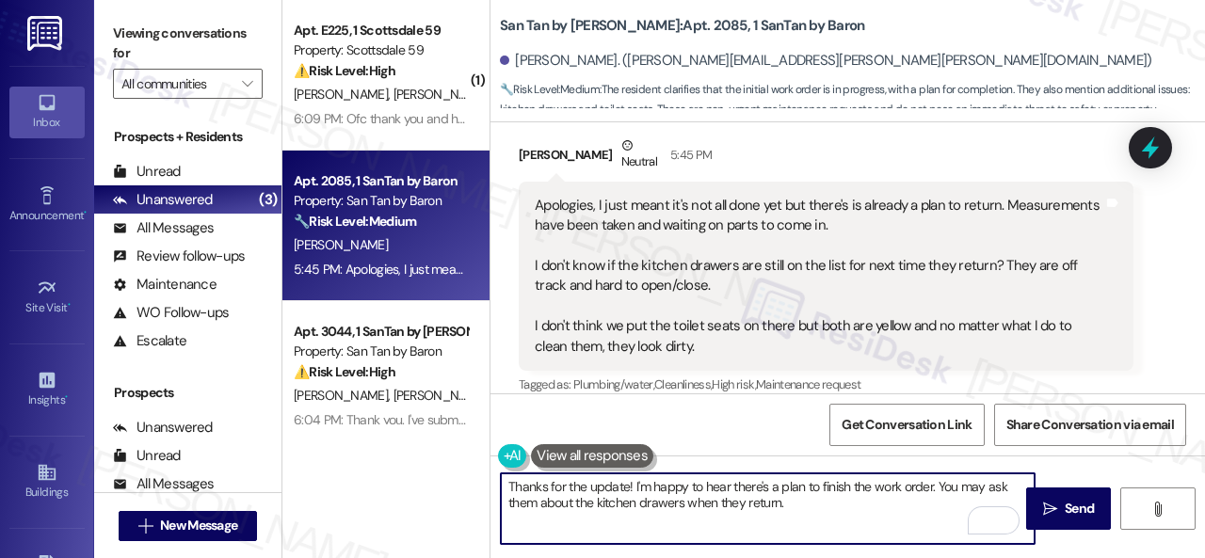
paste textarea "I'll be happy to submit a work order on your behalf. Can the maintenance team e…"
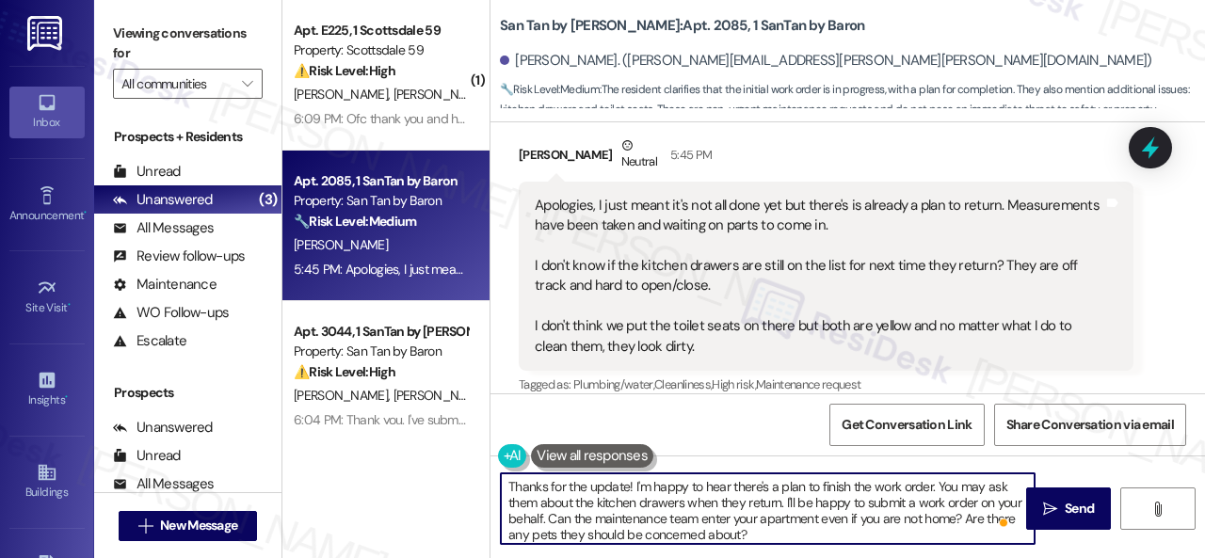
click at [975, 506] on textarea "Thanks for the update! I'm happy to hear there's a plan to finish the work orde…" at bounding box center [768, 509] width 534 height 71
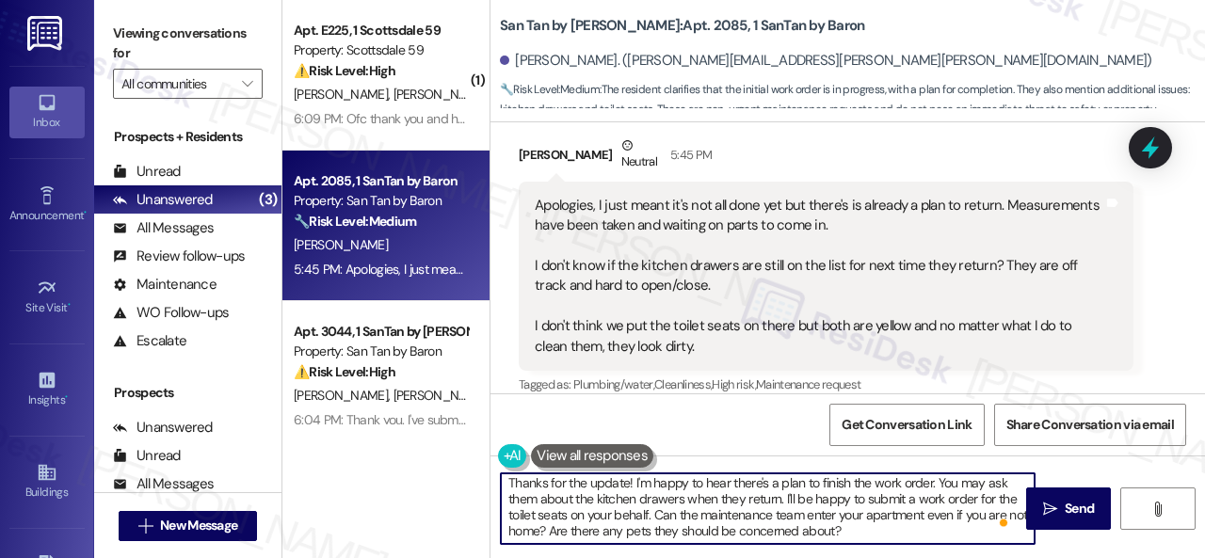
scroll to position [4, 0]
click at [882, 534] on textarea "Thanks for the update! I'm happy to hear there's a plan to finish the work orde…" at bounding box center [768, 509] width 534 height 71
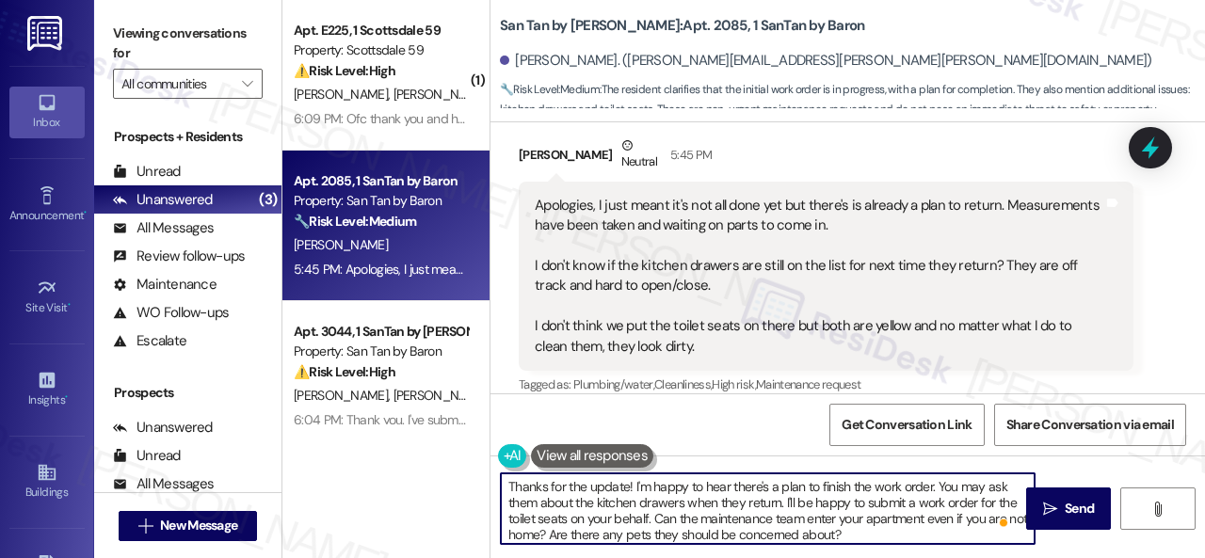
scroll to position [0, 0]
type textarea "Thanks for the update! I'm happy to hear there's a plan to finish the work orde…"
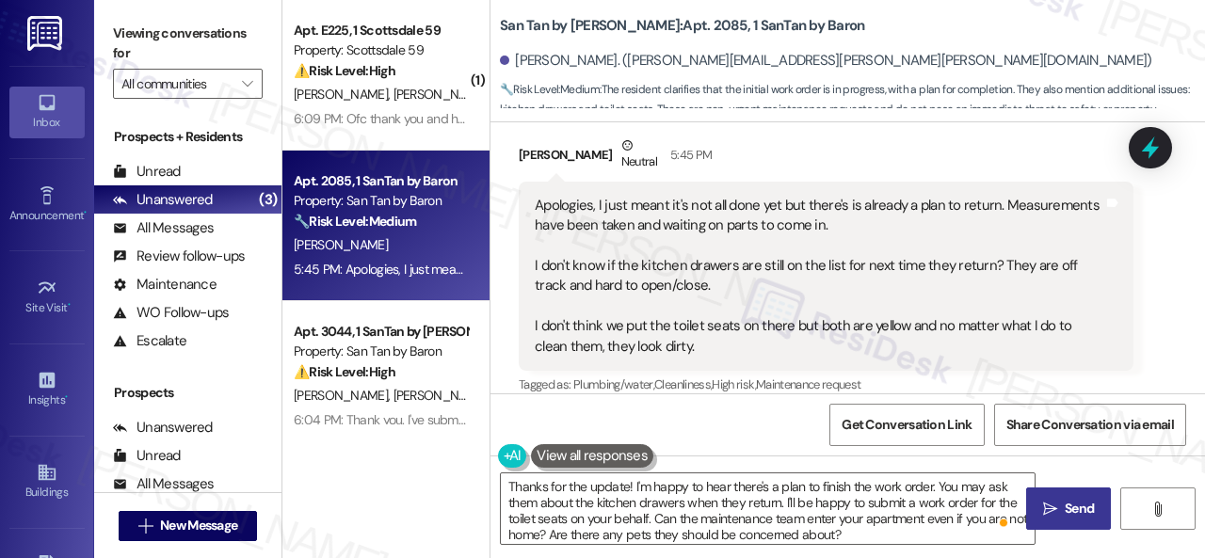
click at [1066, 507] on span "Send" at bounding box center [1079, 509] width 29 height 20
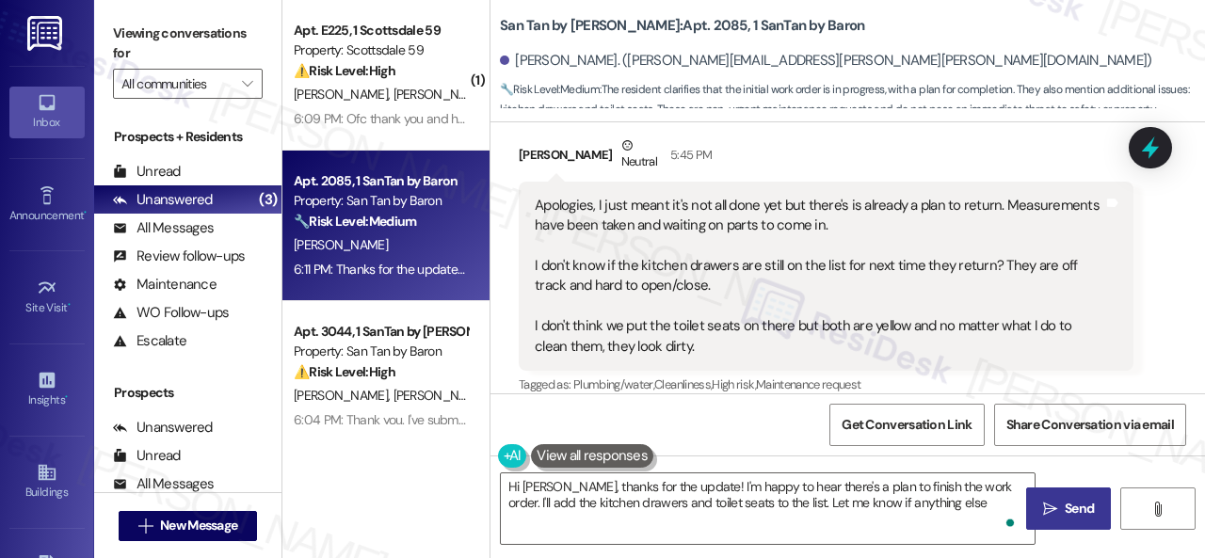
scroll to position [26, 0]
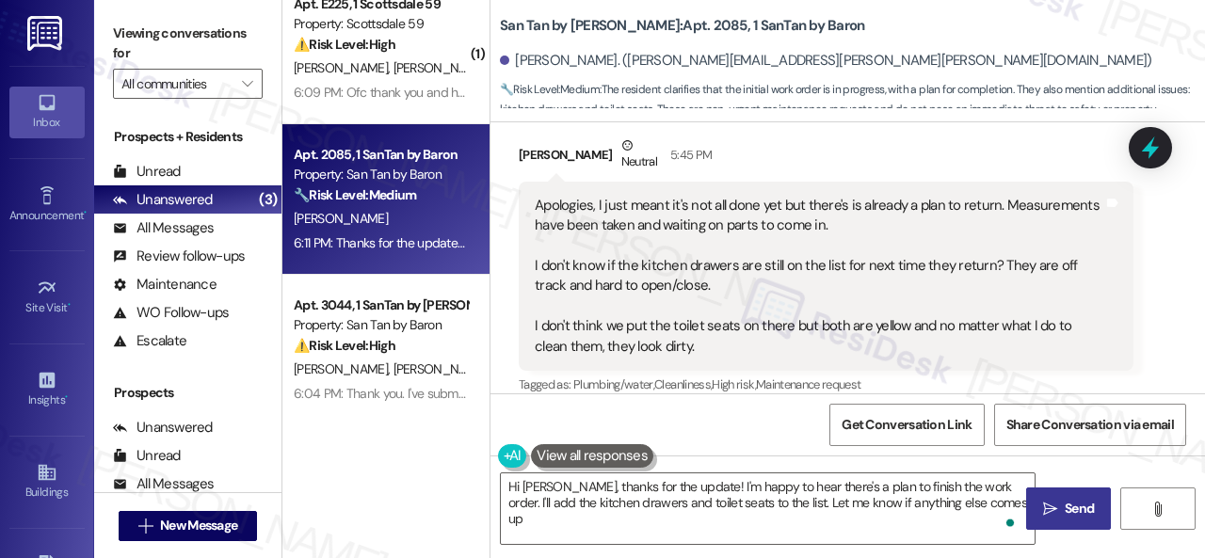
type textarea "Hi Sonia, thanks for the update! I'm happy to hear there's a plan to finish the…"
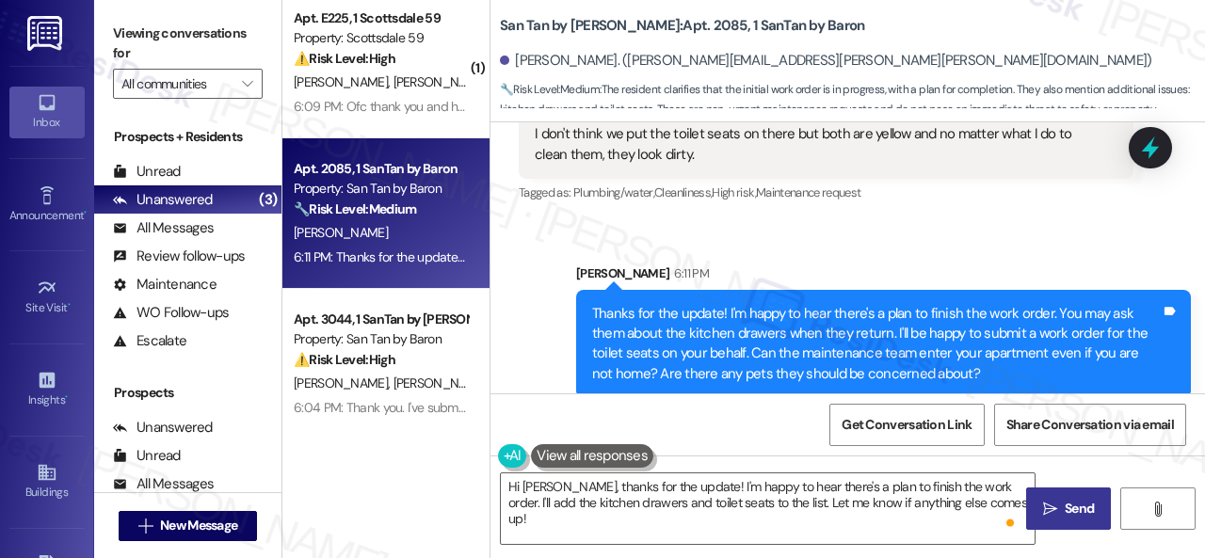
scroll to position [0, 0]
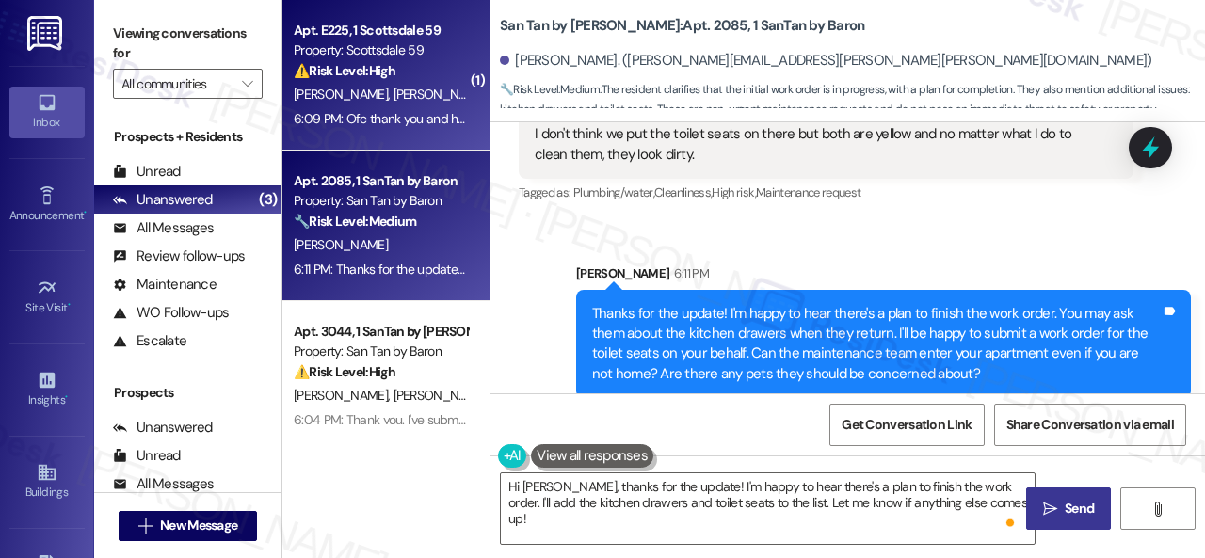
click at [396, 99] on span "J. Shahan" at bounding box center [441, 94] width 94 height 17
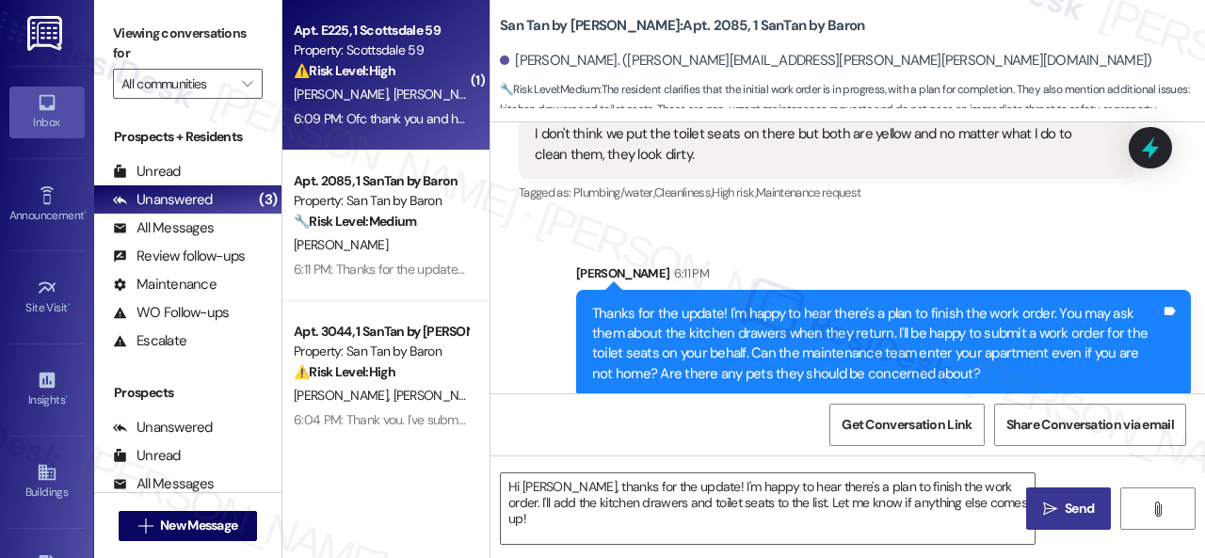
type textarea "Fetching suggested responses. Please feel free to read through the conversation…"
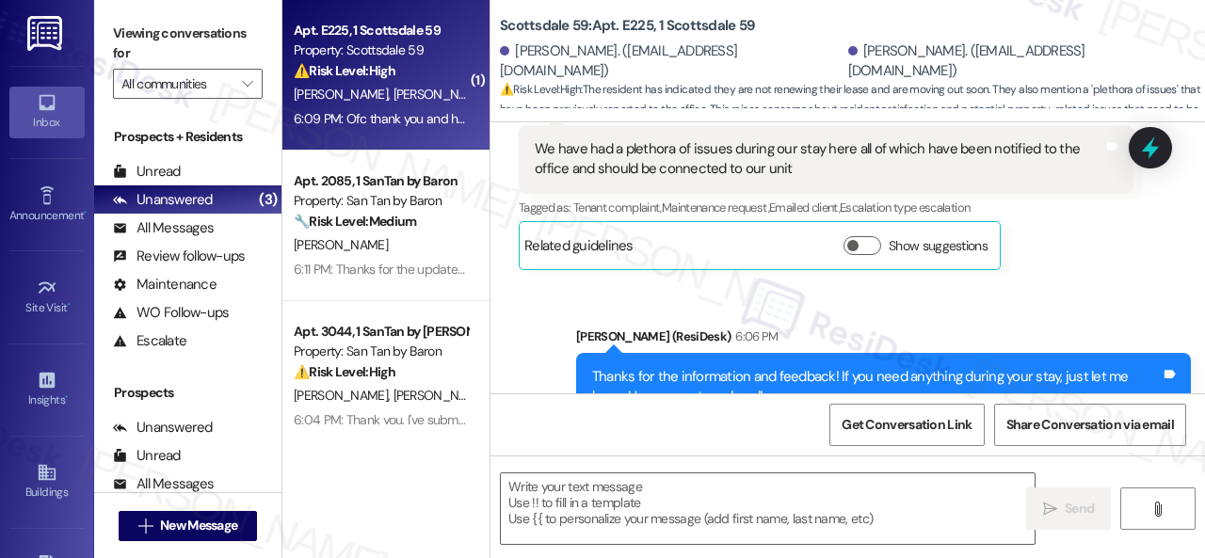
type textarea "Fetching suggested responses. Please feel free to read through the conversation…"
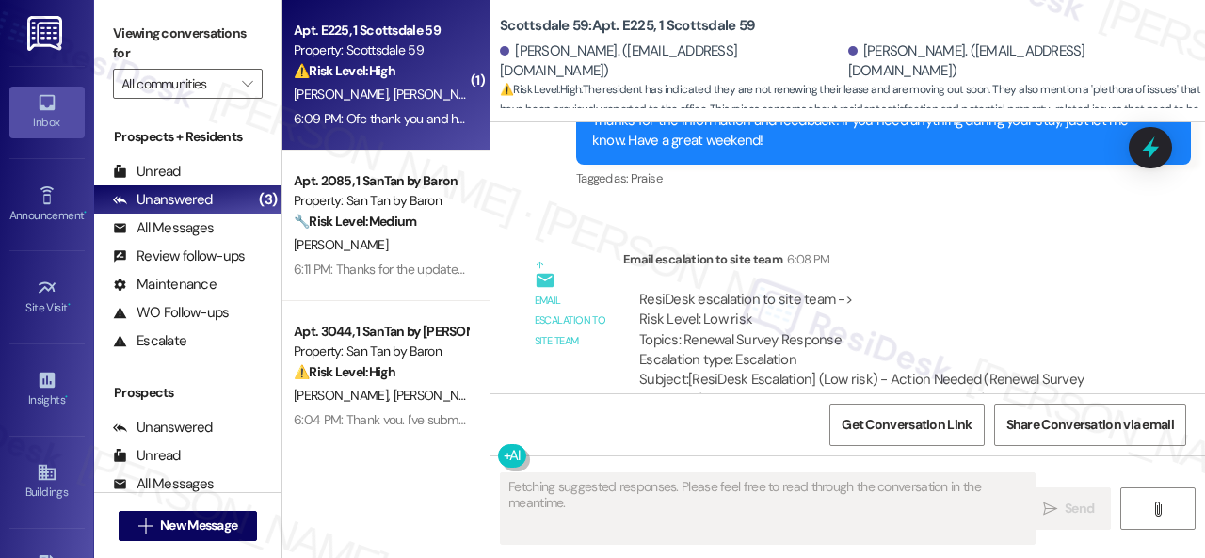
scroll to position [2442, 0]
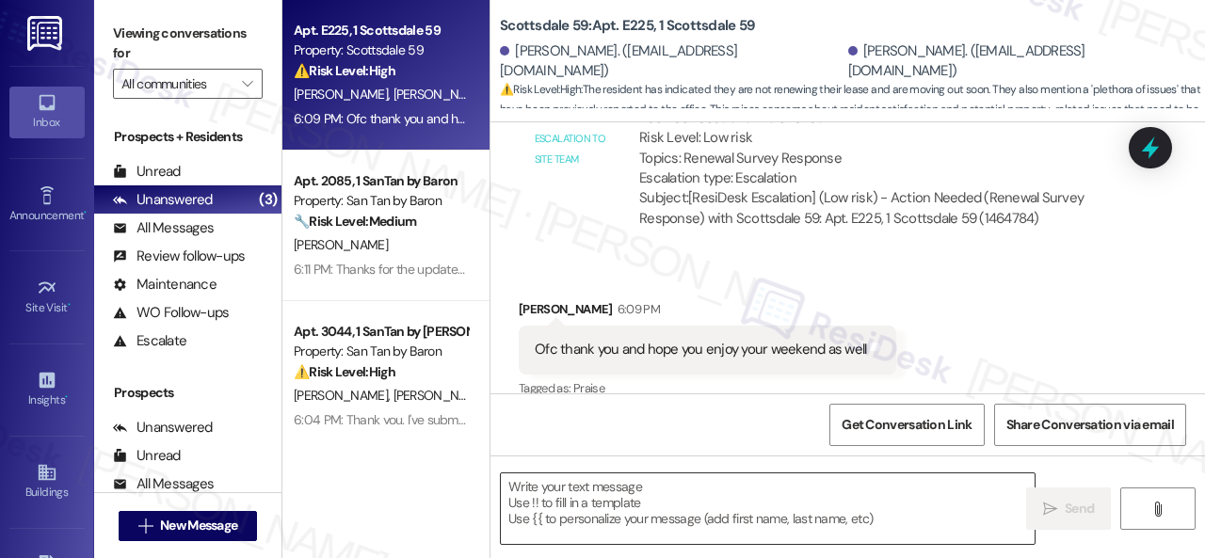
click at [706, 509] on textarea at bounding box center [768, 509] width 534 height 71
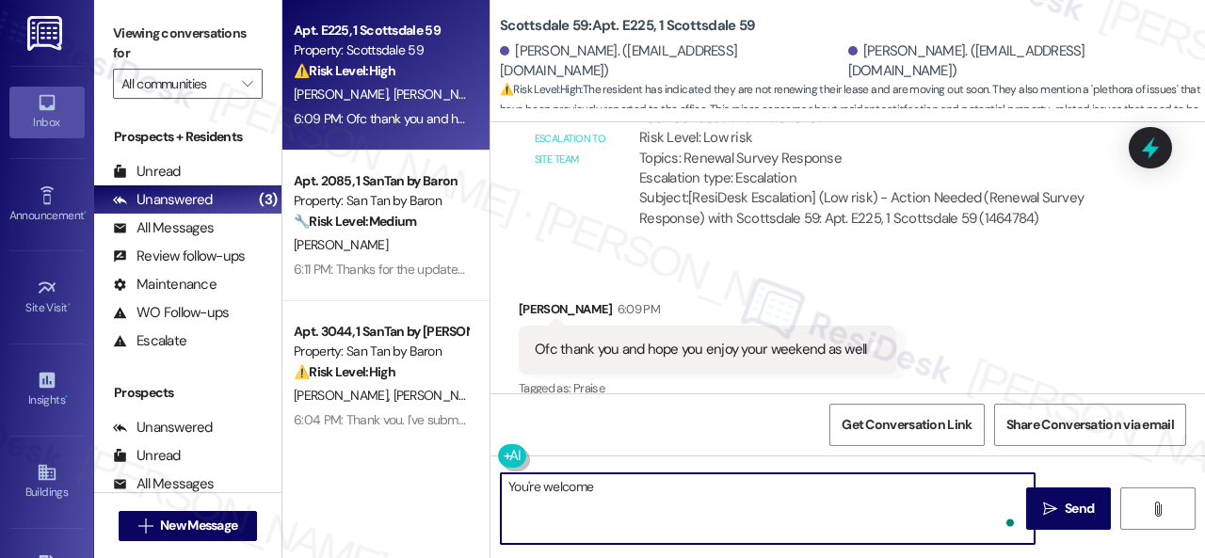
type textarea "You're welcome!"
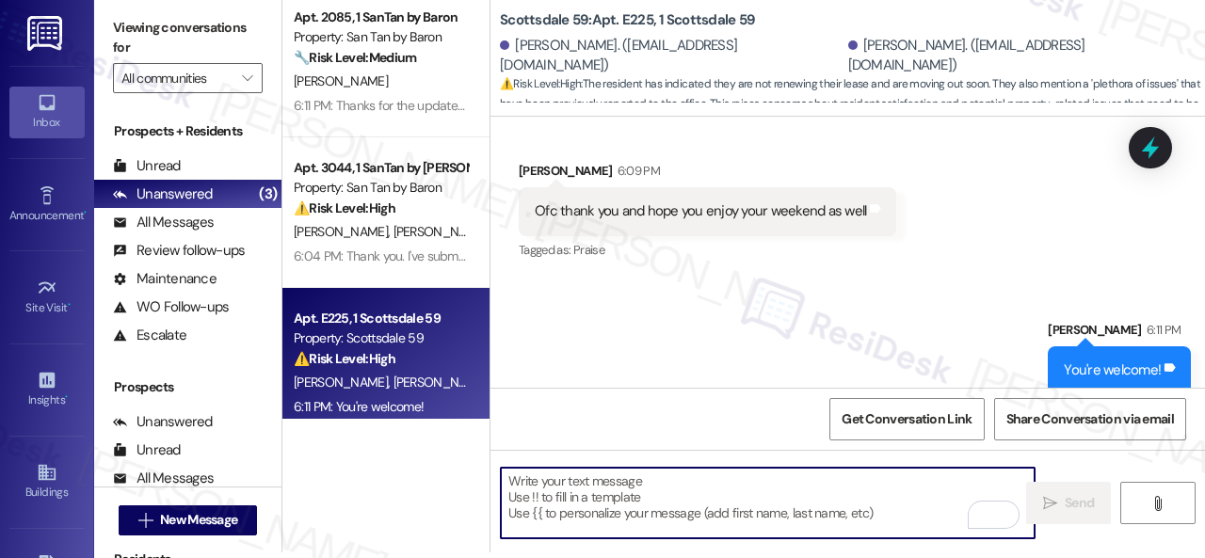
scroll to position [0, 0]
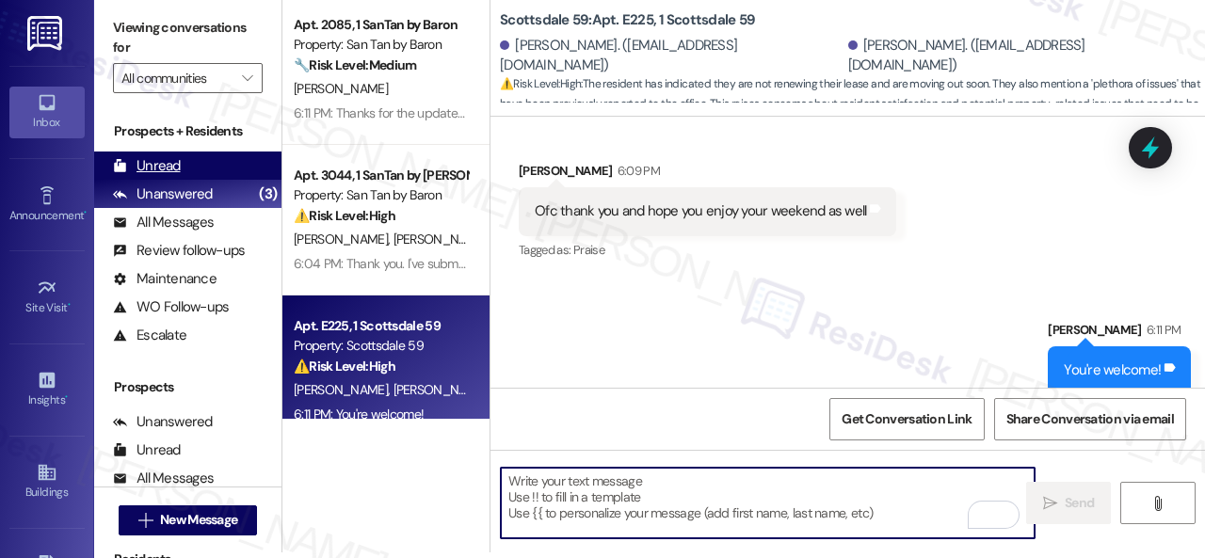
click at [164, 169] on div "Unread" at bounding box center [147, 166] width 68 height 20
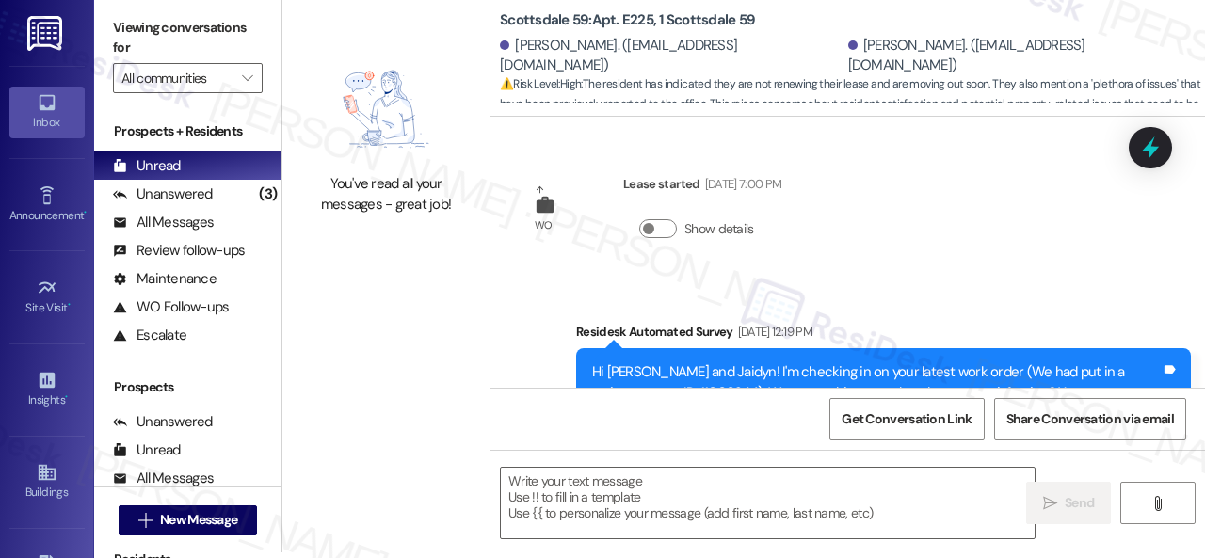
type textarea "Fetching suggested responses. Please feel free to read through the conversation…"
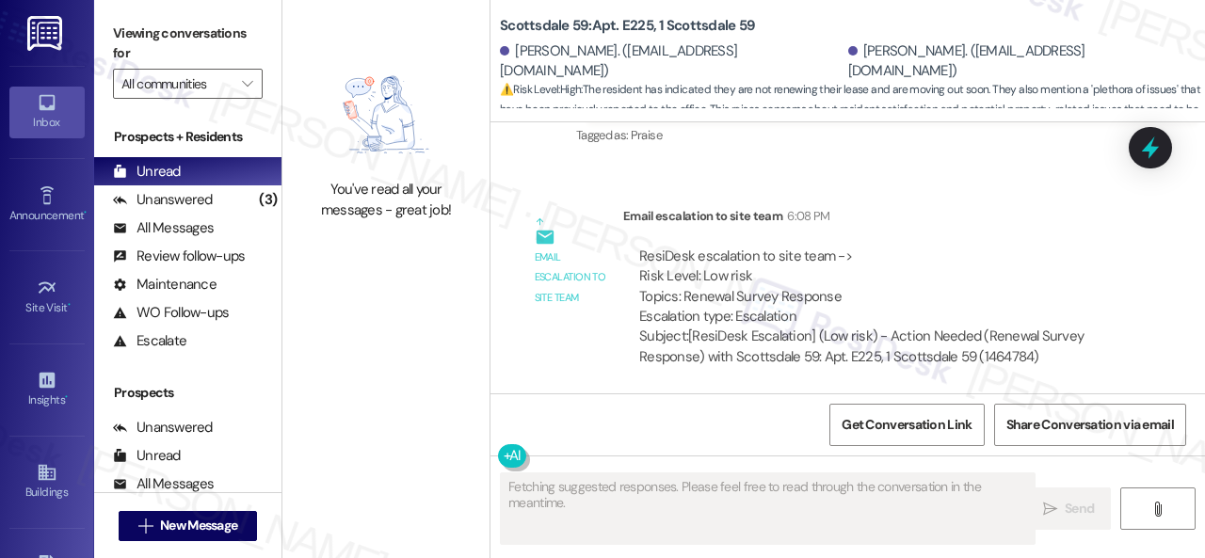
scroll to position [2442, 0]
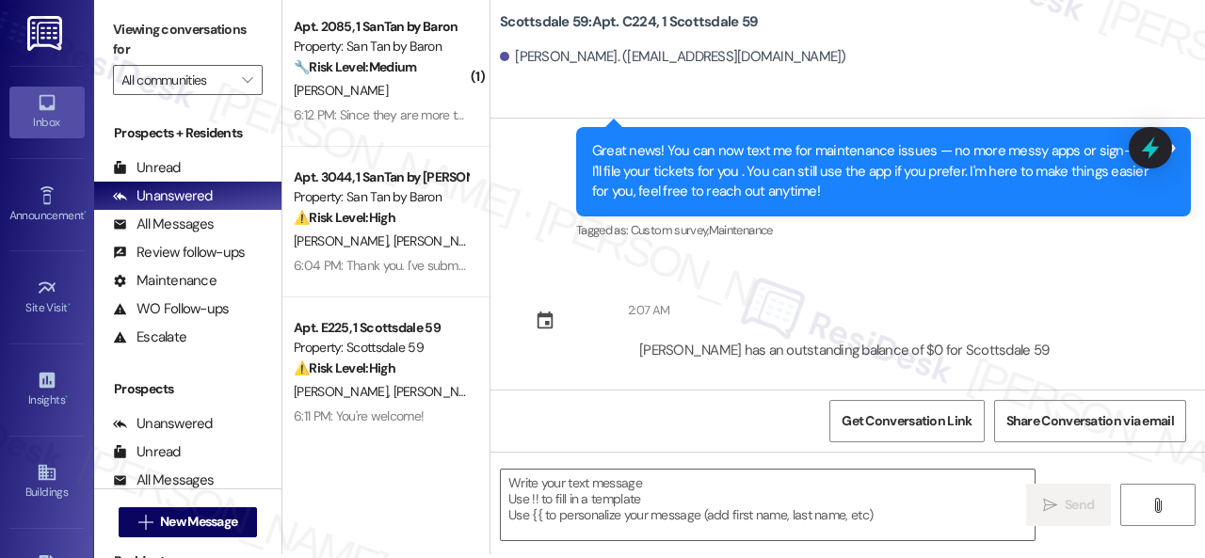
scroll to position [6, 0]
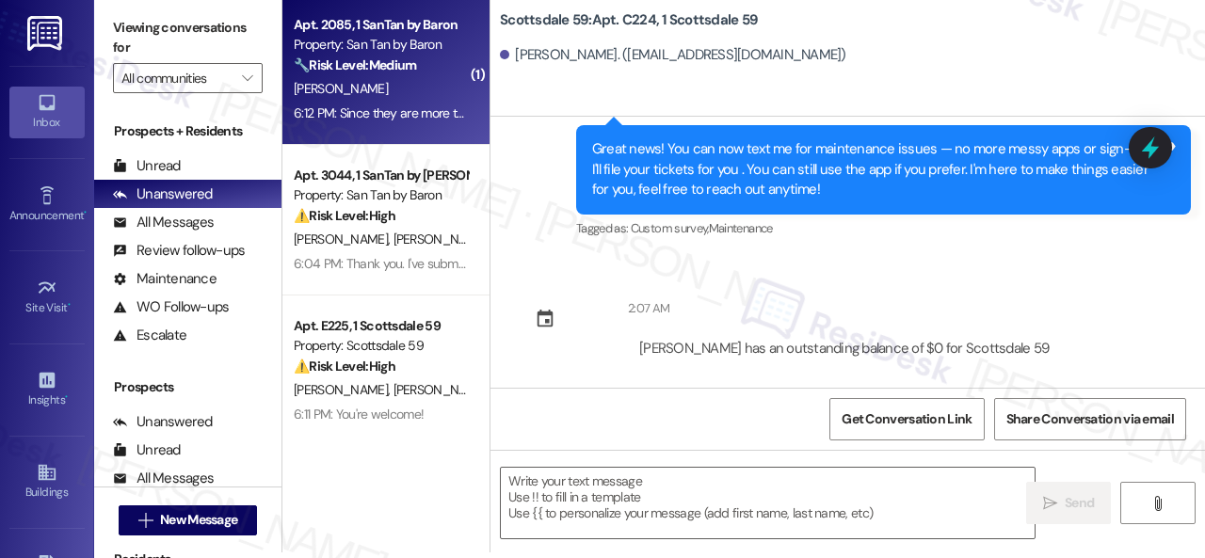
click at [422, 89] on div "[PERSON_NAME]" at bounding box center [381, 89] width 178 height 24
type textarea "Fetching suggested responses. Please feel free to read through the conversation…"
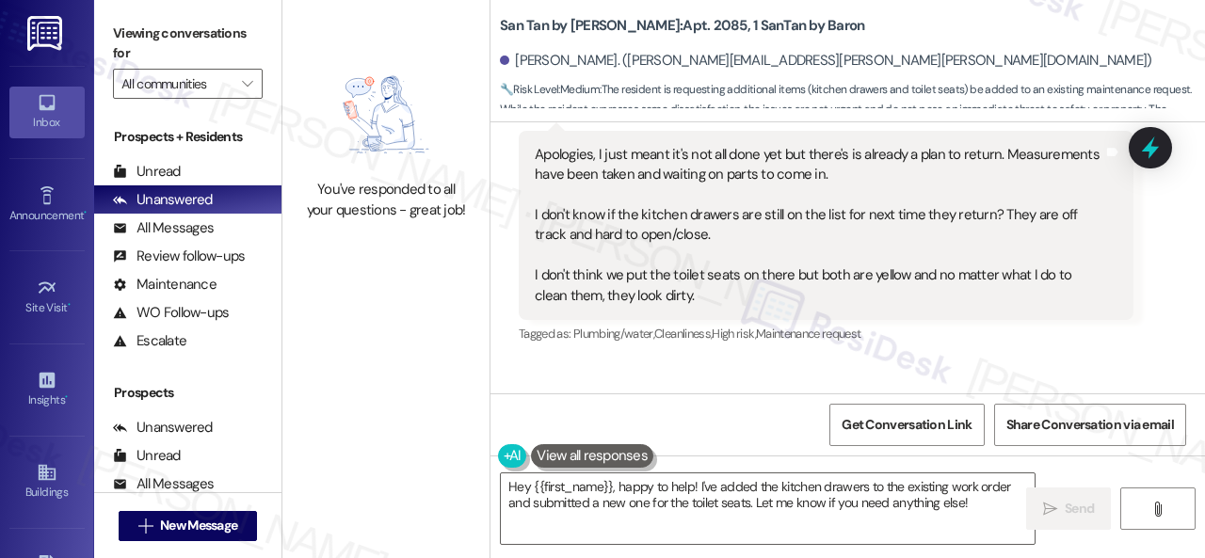
scroll to position [1136, 0]
drag, startPoint x: 1024, startPoint y: 200, endPoint x: 1026, endPoint y: 216, distance: 16.1
click at [1026, 216] on div "Apologies, I just meant it's not all done yet but there's is already a plan to …" at bounding box center [819, 226] width 569 height 161
copy div "are off track and hard to open/close."
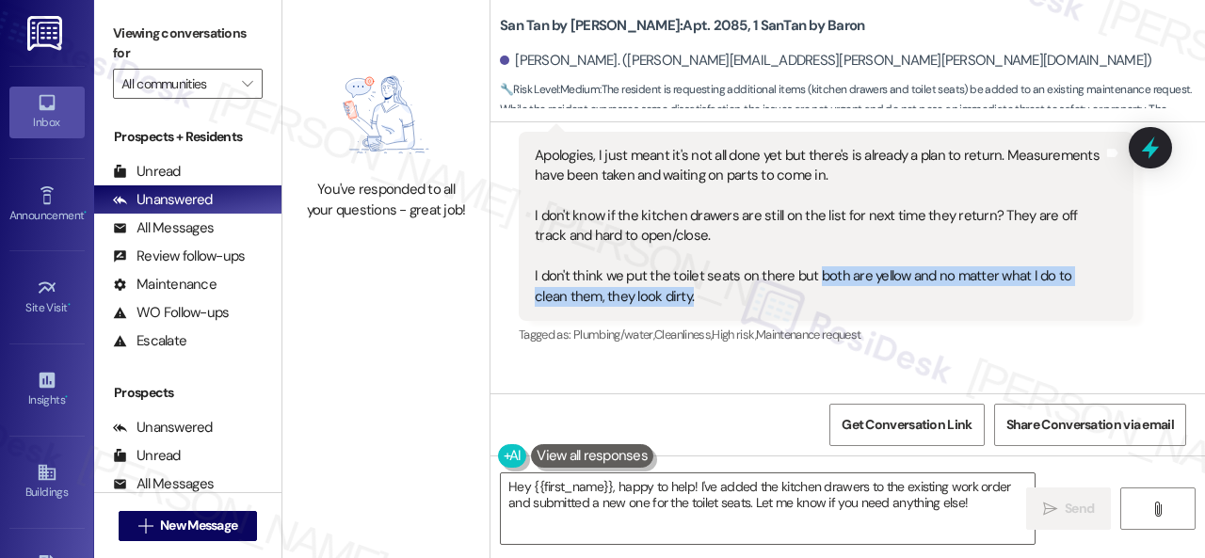
drag, startPoint x: 812, startPoint y: 253, endPoint x: 875, endPoint y: 274, distance: 66.4
click at [875, 274] on div "Apologies, I just meant it's not all done yet but there's is already a plan to …" at bounding box center [819, 226] width 569 height 161
copy div "both are yellow and no matter what I do to clean them, they look dirty."
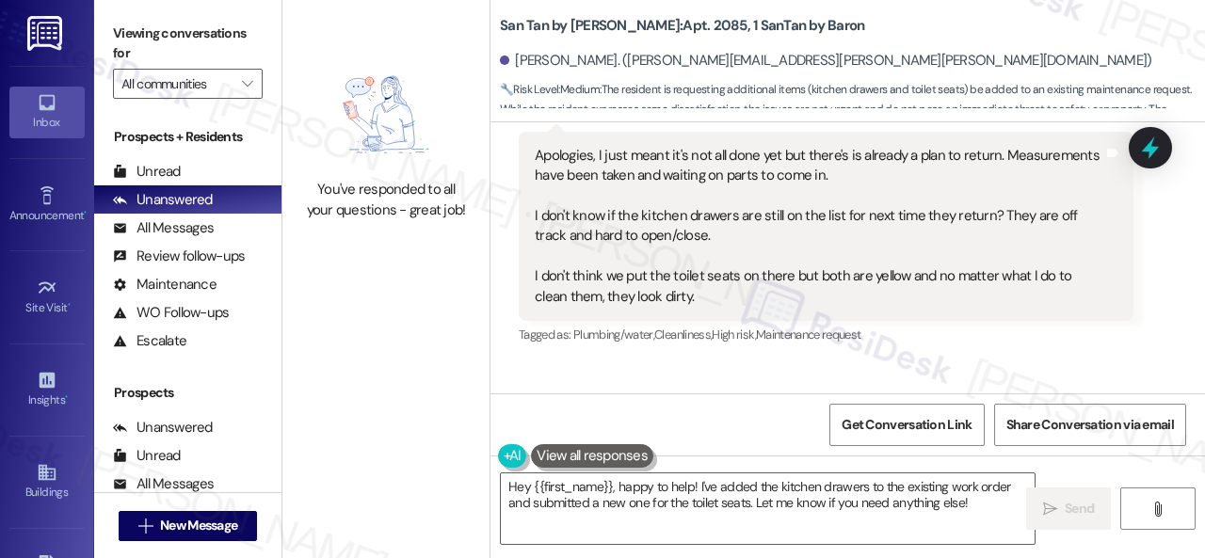
drag, startPoint x: 956, startPoint y: 349, endPoint x: 923, endPoint y: 319, distance: 44.7
click at [958, 363] on div "Sent via SMS Sarah (ResiDesk) 6:11 PM Thanks for the update! I'm happy to hear …" at bounding box center [848, 472] width 715 height 219
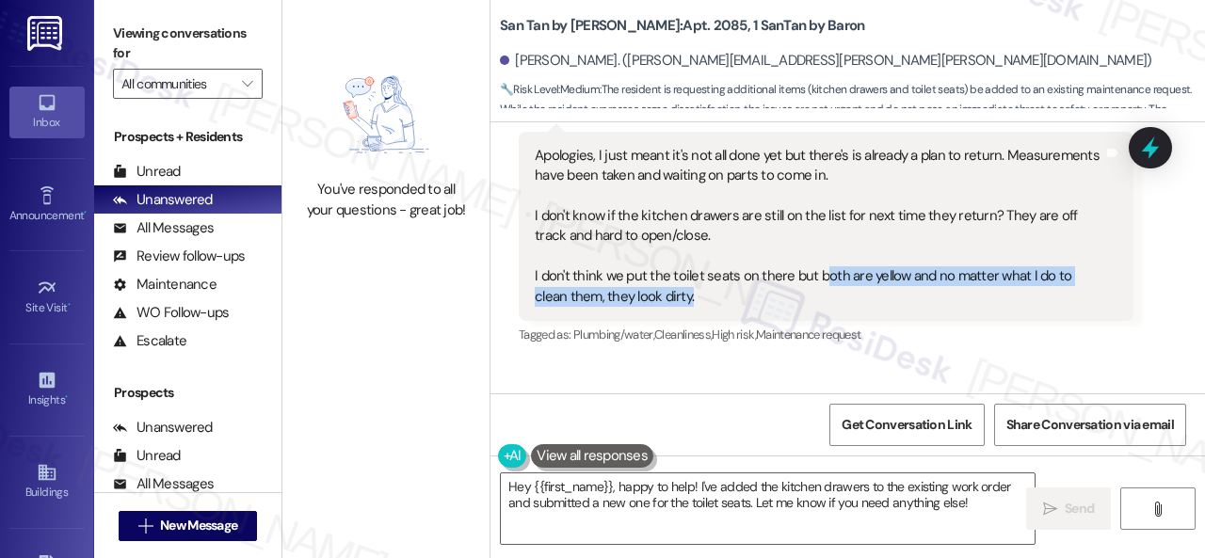
drag, startPoint x: 820, startPoint y: 257, endPoint x: 826, endPoint y: 278, distance: 21.5
click at [826, 278] on div "Apologies, I just meant it's not all done yet but there's is already a plan to …" at bounding box center [819, 226] width 569 height 161
copy div "oth are yellow and no matter what I do to clean them, they look dirty."
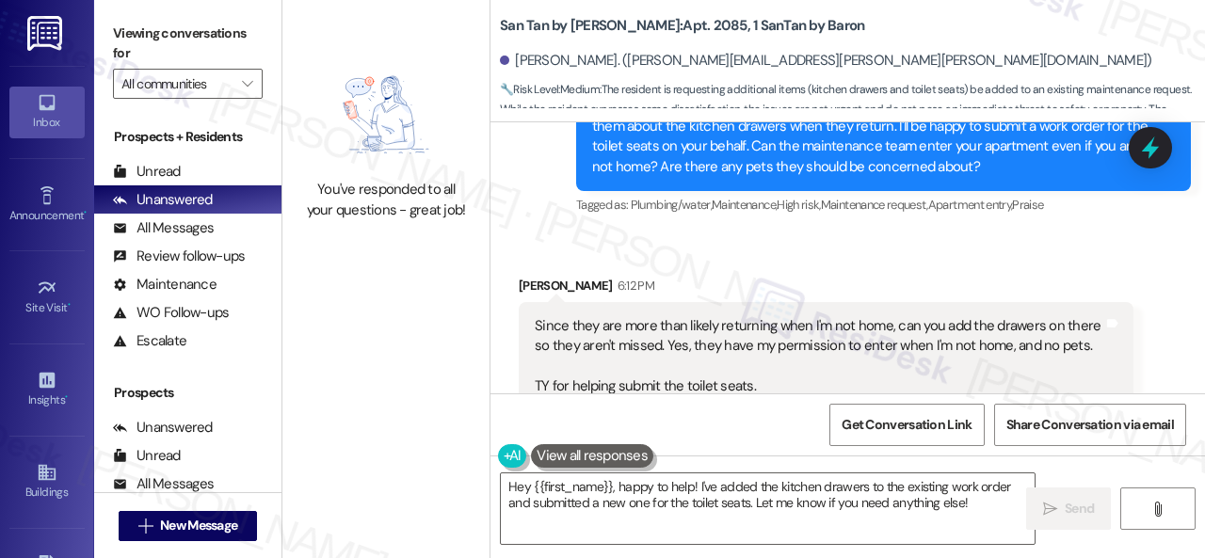
scroll to position [1513, 0]
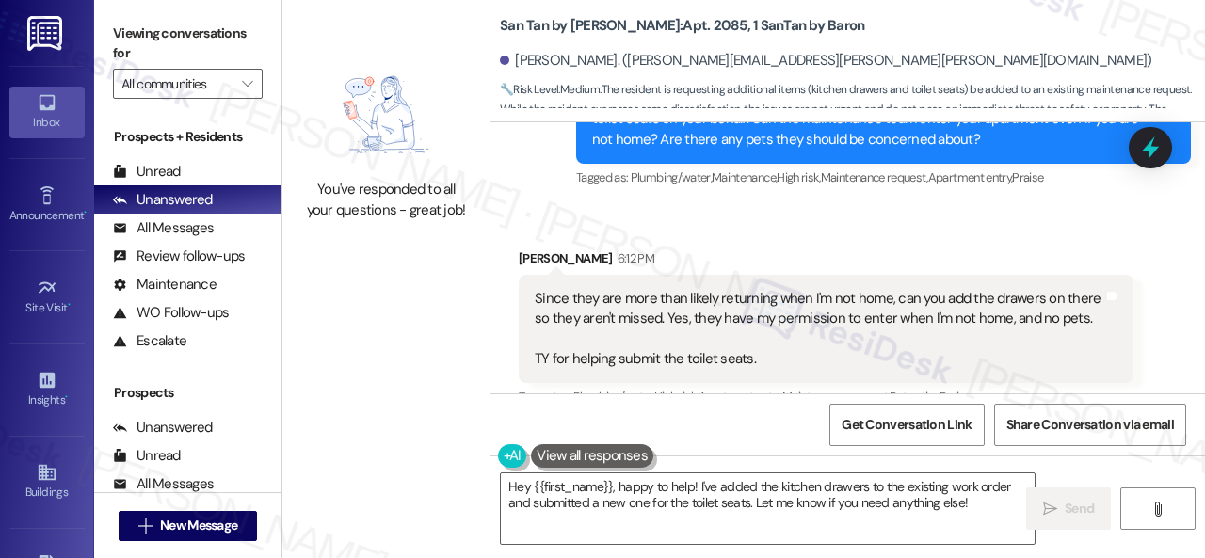
click at [828, 234] on div "Received via SMS Sonia Ponce-Aguilera 6:12 PM Since they are more than likely r…" at bounding box center [826, 465] width 643 height 463
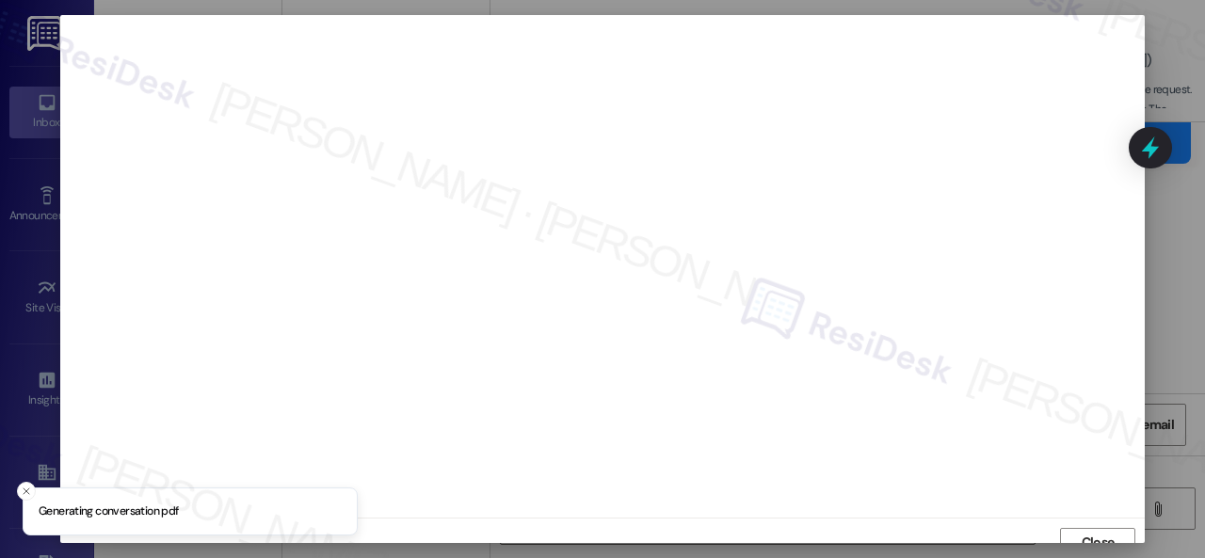
scroll to position [14, 0]
click at [1082, 524] on span "Close" at bounding box center [1098, 529] width 33 height 20
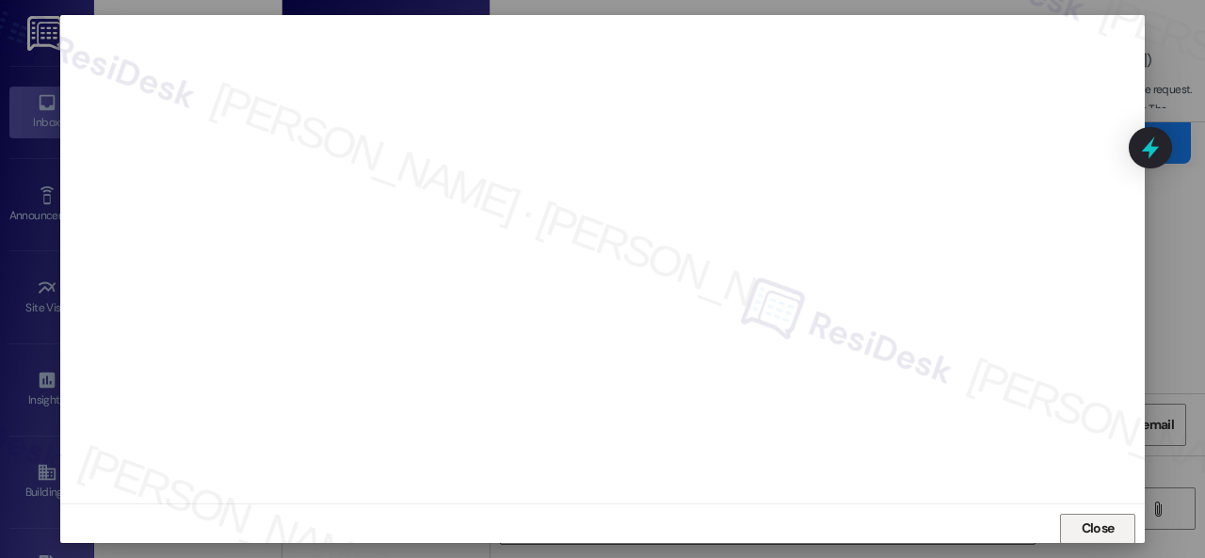
click at [1102, 528] on span "Close" at bounding box center [1098, 529] width 33 height 20
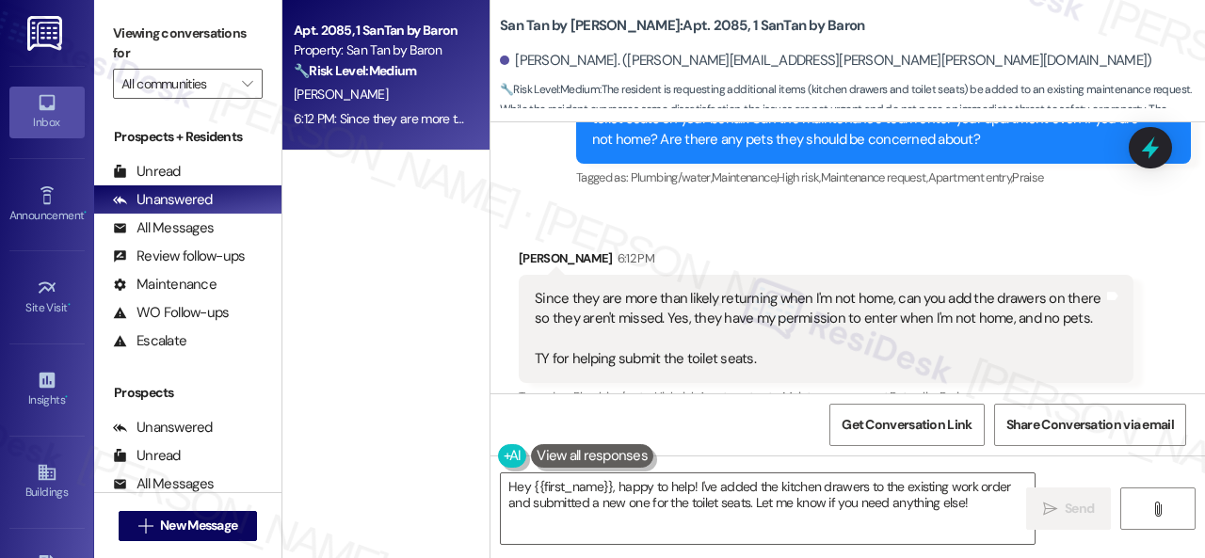
click at [1125, 374] on div "Received via SMS Sonia Ponce-Aguilera 6:12 PM Since they are more than likely r…" at bounding box center [826, 465] width 643 height 463
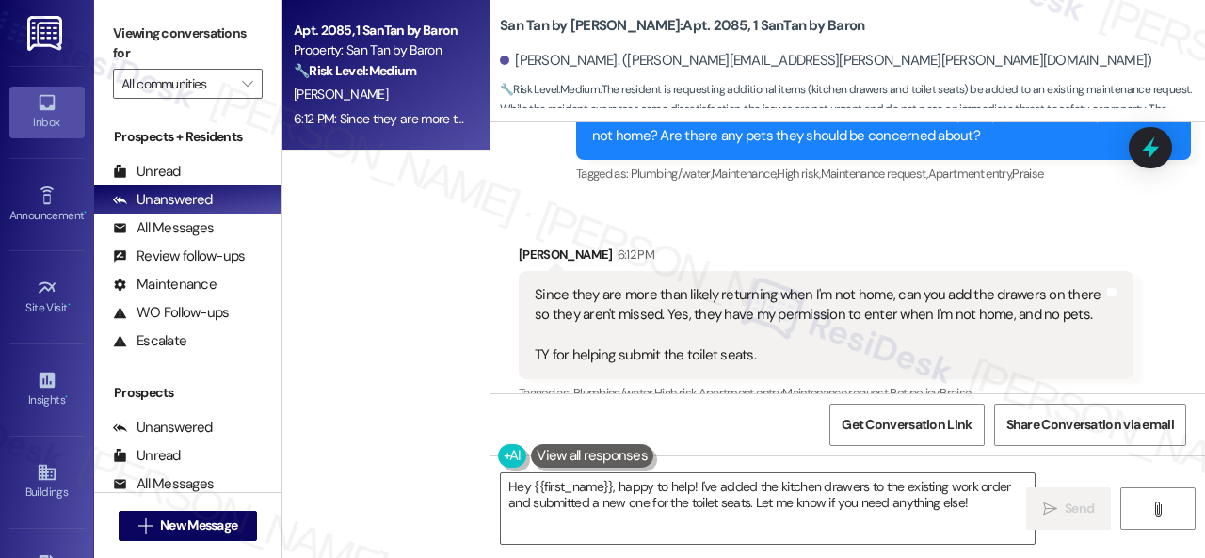
scroll to position [1513, 0]
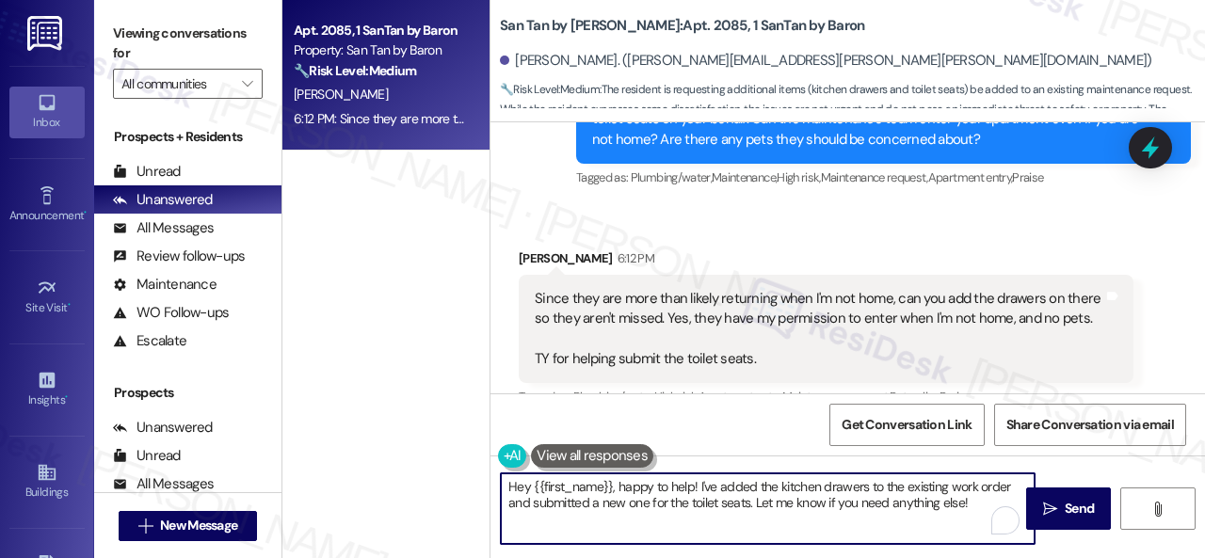
drag, startPoint x: 681, startPoint y: 471, endPoint x: 401, endPoint y: 436, distance: 281.8
click at [414, 439] on div "Apt. 2085, 1 SanTan by Baron Property: San Tan by Baron 🔧 Risk Level: Medium Th…" at bounding box center [743, 279] width 923 height 558
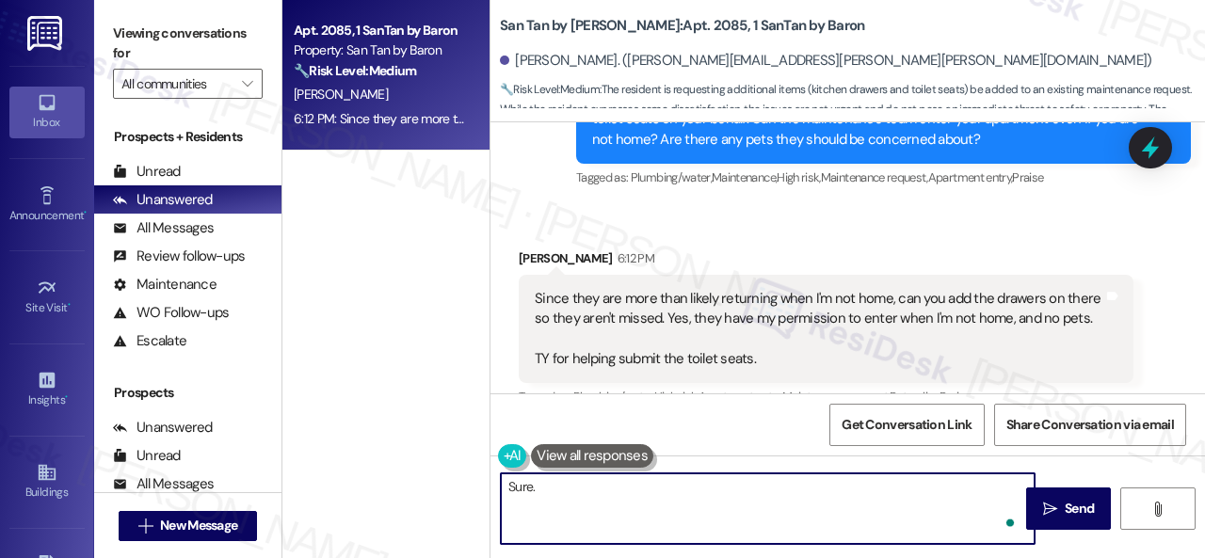
paste textarea "I've submitted work orders on your behalf and notified the site team. Please le…"
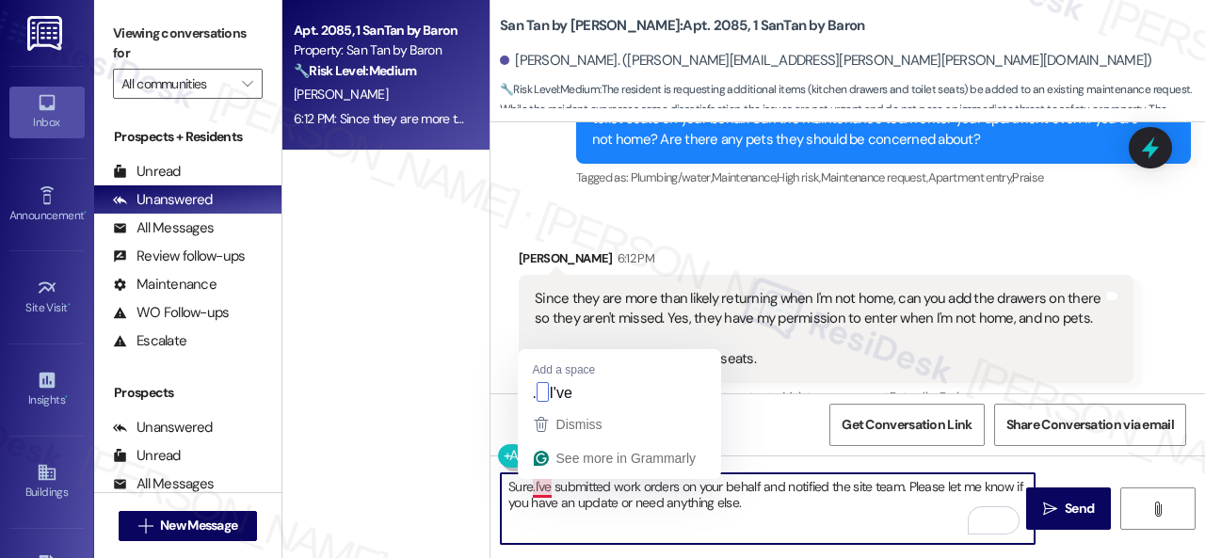
click at [535, 485] on textarea "Sure.I've submitted work orders on your behalf and notified the site team. Plea…" at bounding box center [768, 509] width 534 height 71
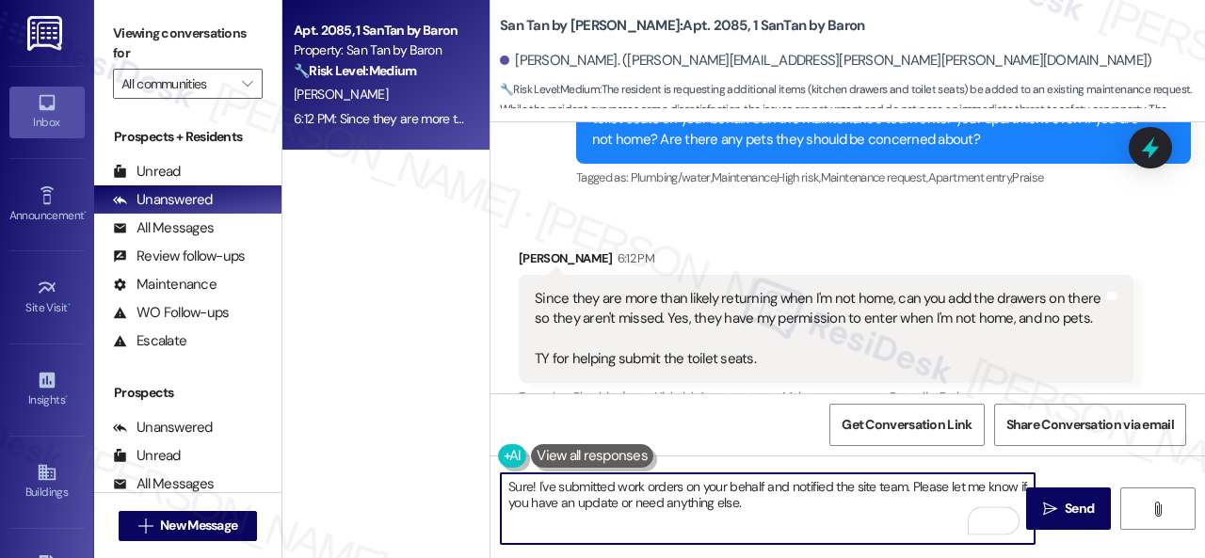
drag, startPoint x: 768, startPoint y: 504, endPoint x: 809, endPoint y: 504, distance: 40.5
click at [770, 504] on textarea "Sure! I've submitted work orders on your behalf and notified the site team. Ple…" at bounding box center [768, 509] width 534 height 71
type textarea "Sure! I've submitted work orders on your behalf and notified the site team. Ple…"
click at [1080, 508] on span "Send" at bounding box center [1079, 509] width 29 height 20
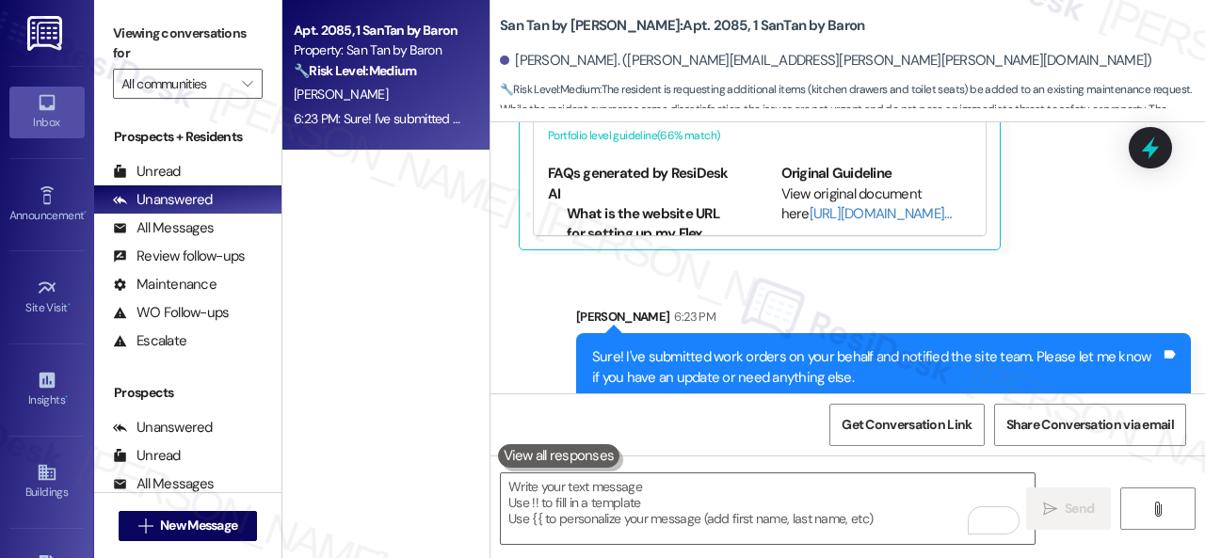
scroll to position [1948, 0]
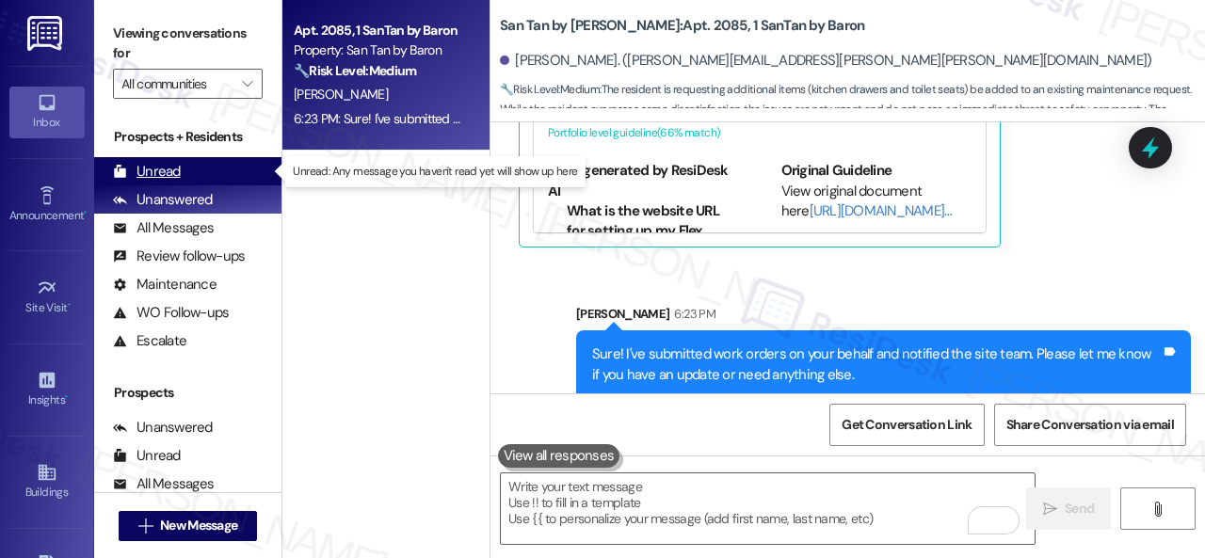
click at [150, 170] on div "Unread" at bounding box center [147, 172] width 68 height 20
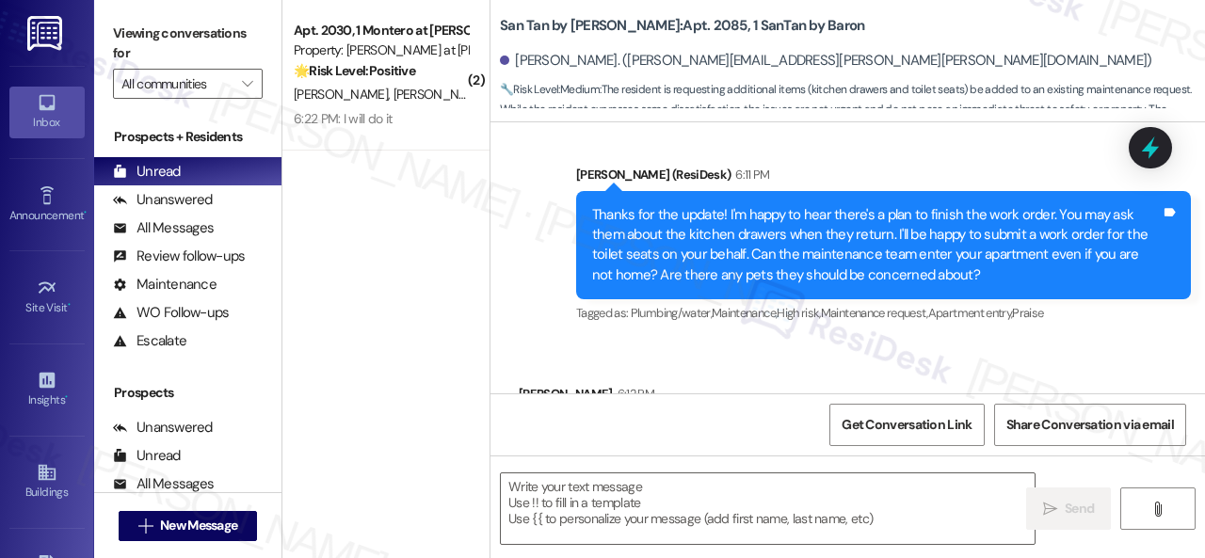
type textarea "Fetching suggested responses. Please feel free to read through the conversation…"
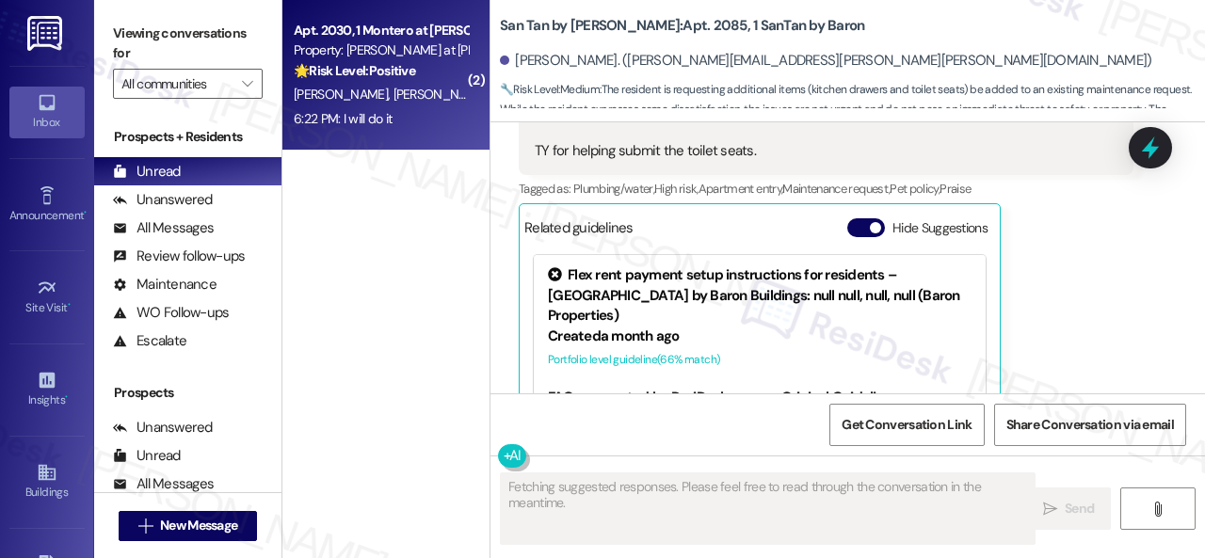
scroll to position [1796, 0]
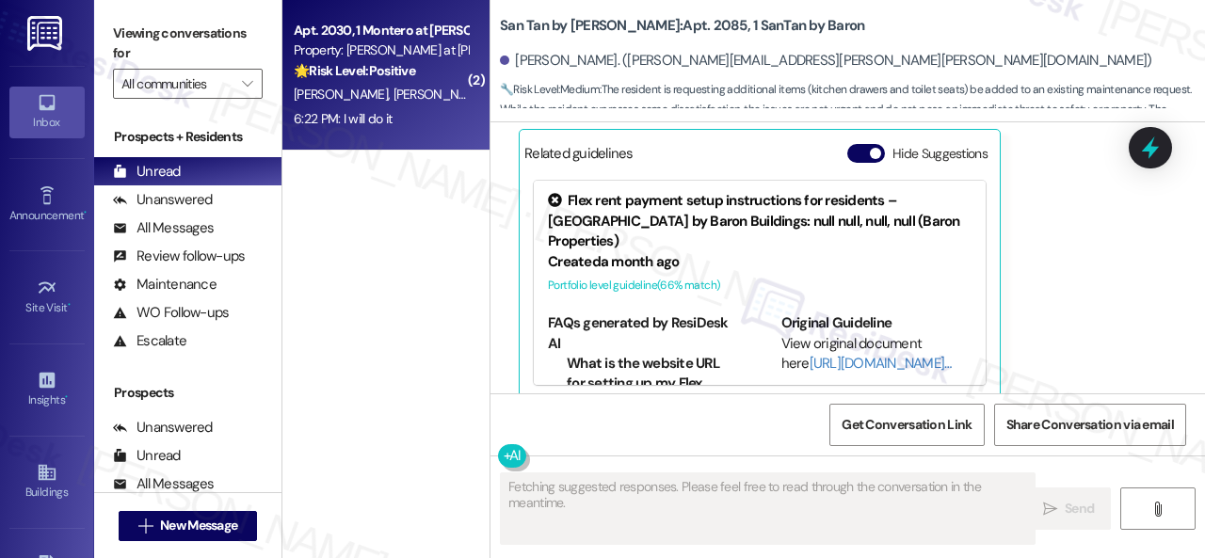
click at [441, 97] on div "M. Martinez P. Vega" at bounding box center [381, 95] width 178 height 24
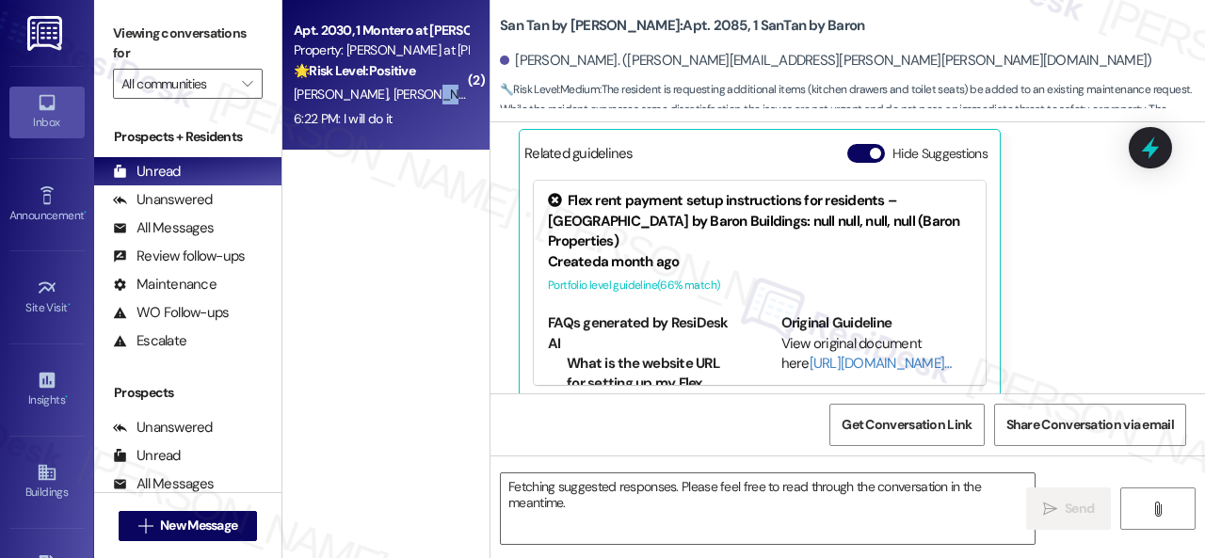
click at [443, 101] on div "M. Martinez P. Vega" at bounding box center [381, 95] width 178 height 24
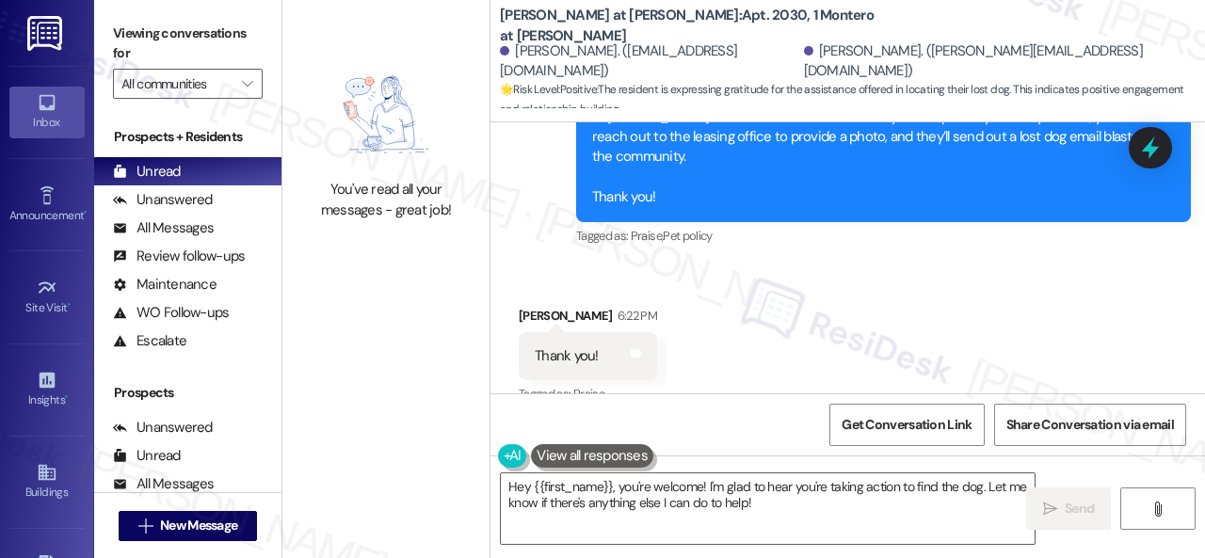
scroll to position [3608, 0]
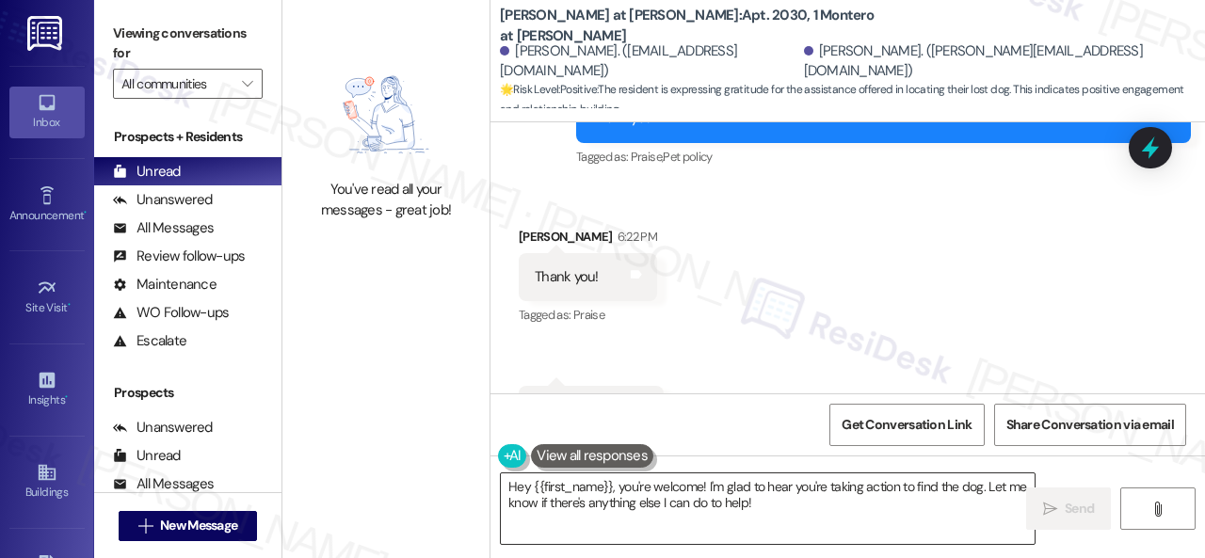
click at [657, 506] on textarea "Hey {{first_name}}, you're welcome! I'm glad to hear you're taking action to fi…" at bounding box center [768, 509] width 534 height 71
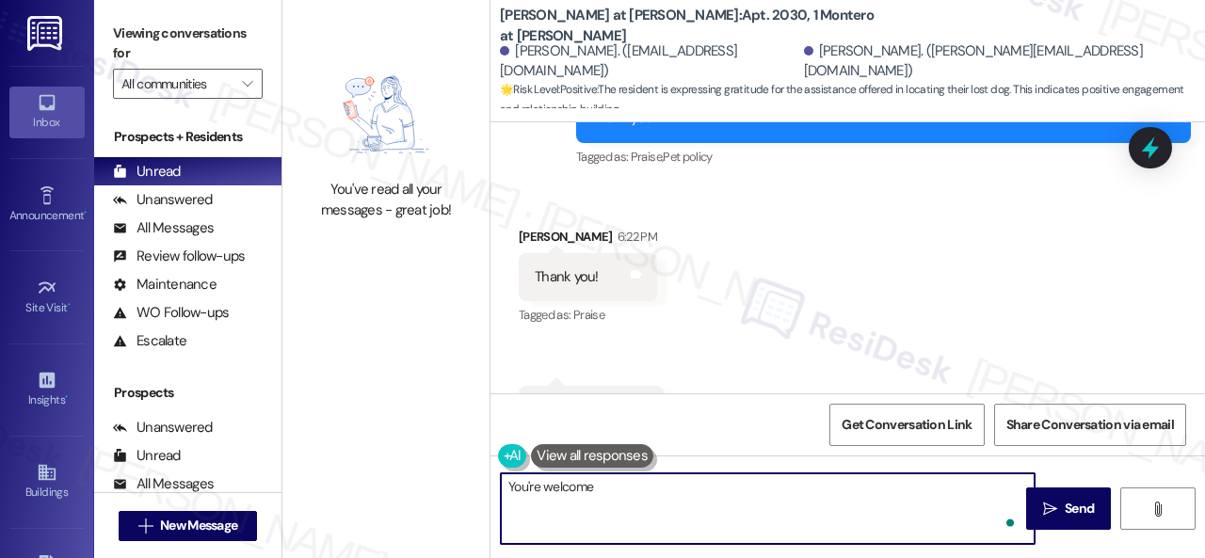
type textarea "You're welcome."
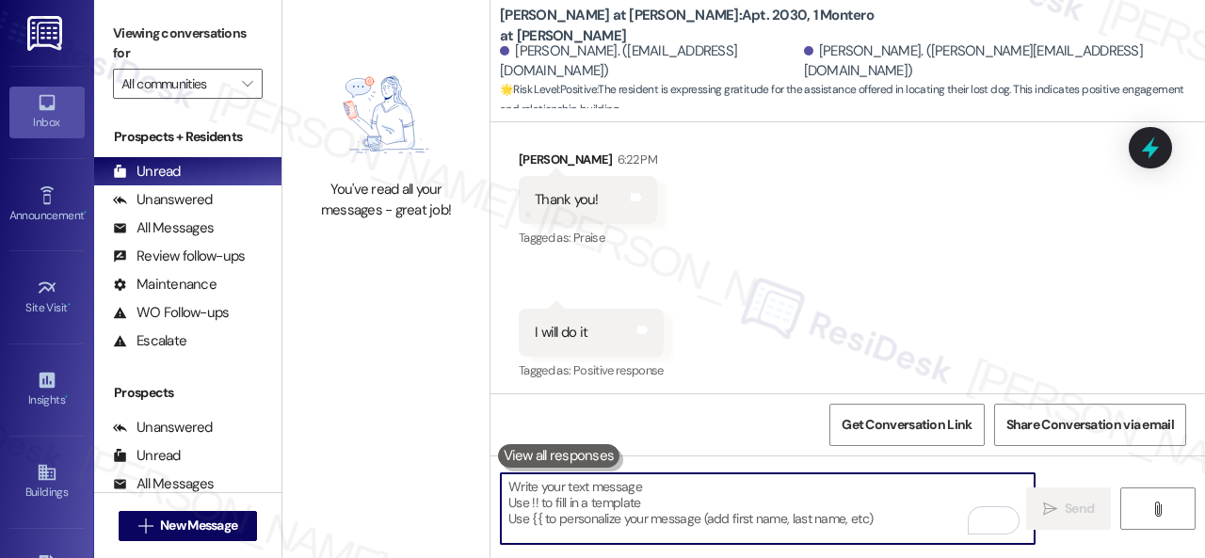
scroll to position [3741, 0]
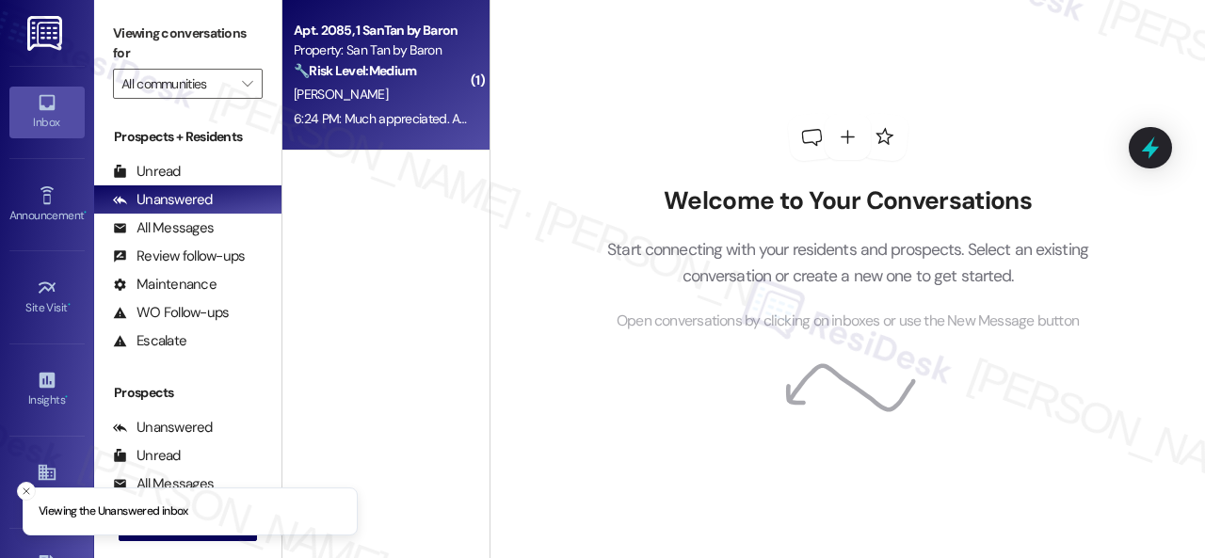
click at [425, 111] on div "6:24 PM: Much appreciated. Apologies for saying no but didn't think it was done…" at bounding box center [586, 118] width 585 height 17
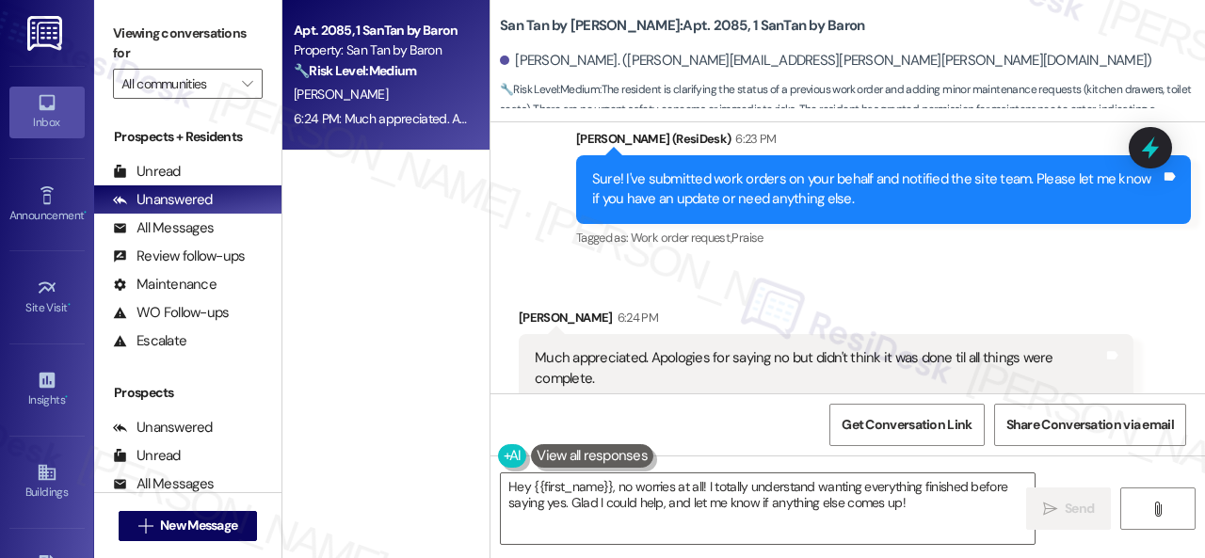
scroll to position [1930, 0]
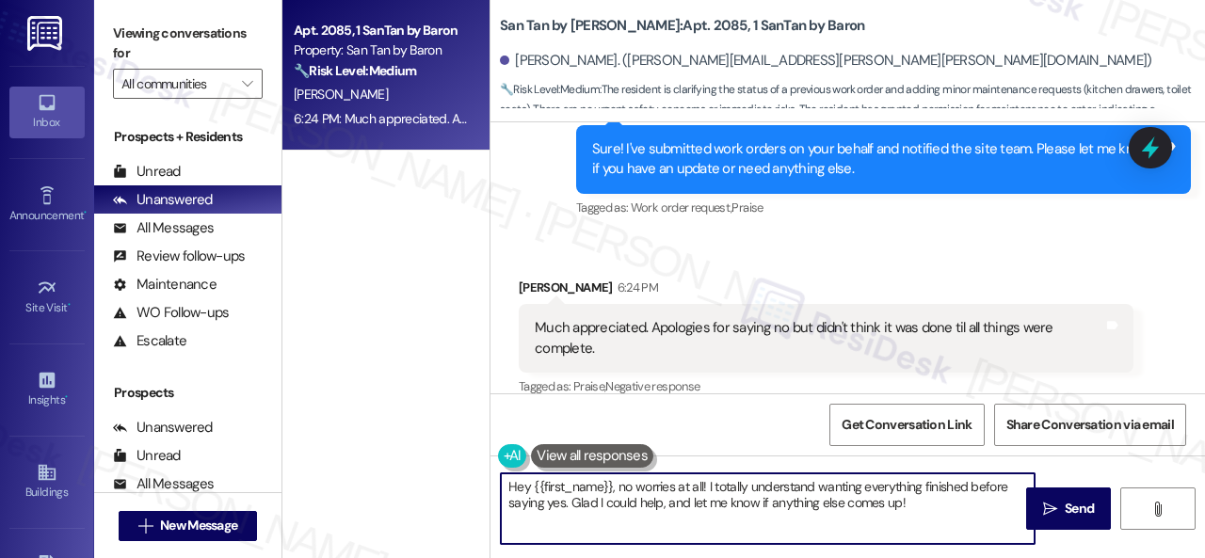
drag, startPoint x: 691, startPoint y: 503, endPoint x: 494, endPoint y: 483, distance: 197.8
click at [465, 485] on div "Apt. 2085, 1 SanTan by Baron Property: San Tan by Baron 🔧 Risk Level: Medium Th…" at bounding box center [743, 279] width 923 height 558
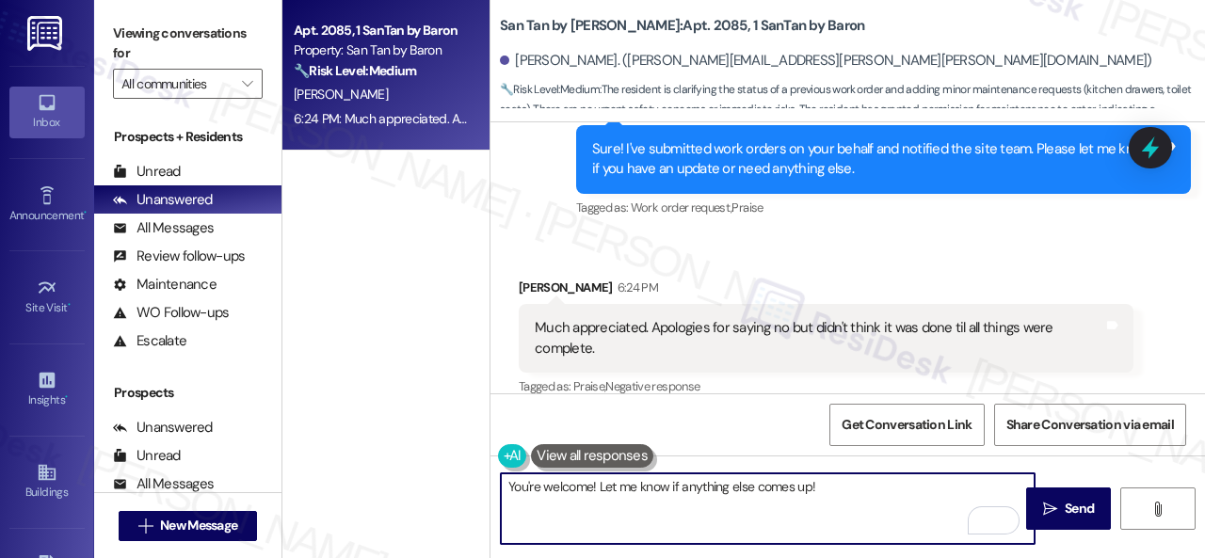
click at [869, 489] on textarea "You're welcome! Let me know if anything else comes up!" at bounding box center [768, 509] width 534 height 71
click at [865, 487] on textarea "You're welcome! Let me know if anything else comes up! Have a greate weekend!" at bounding box center [768, 509] width 534 height 71
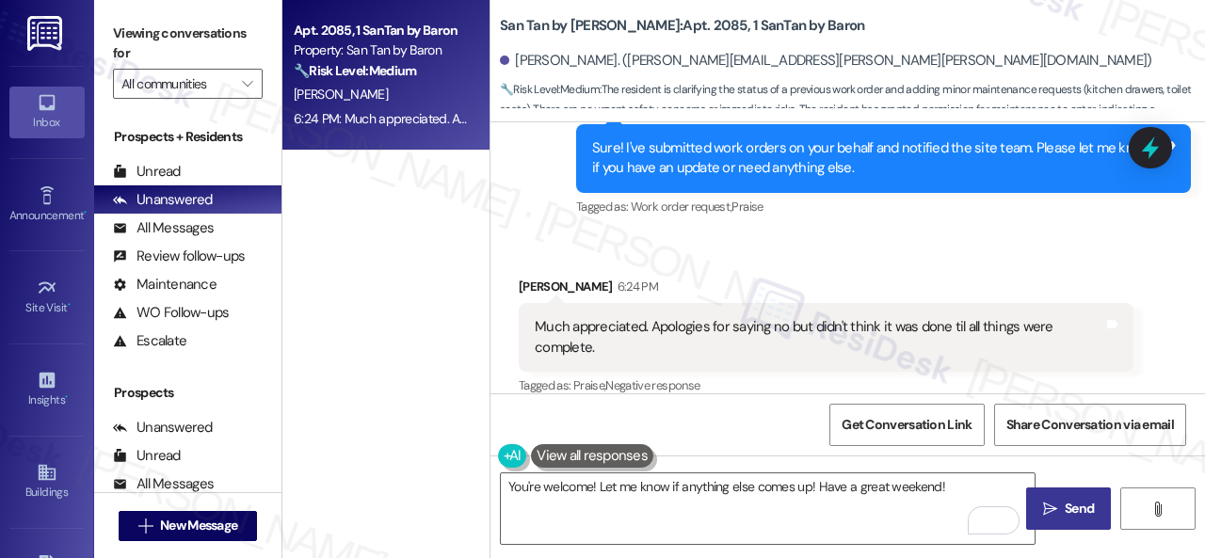
click at [1056, 521] on button " Send" at bounding box center [1068, 509] width 85 height 42
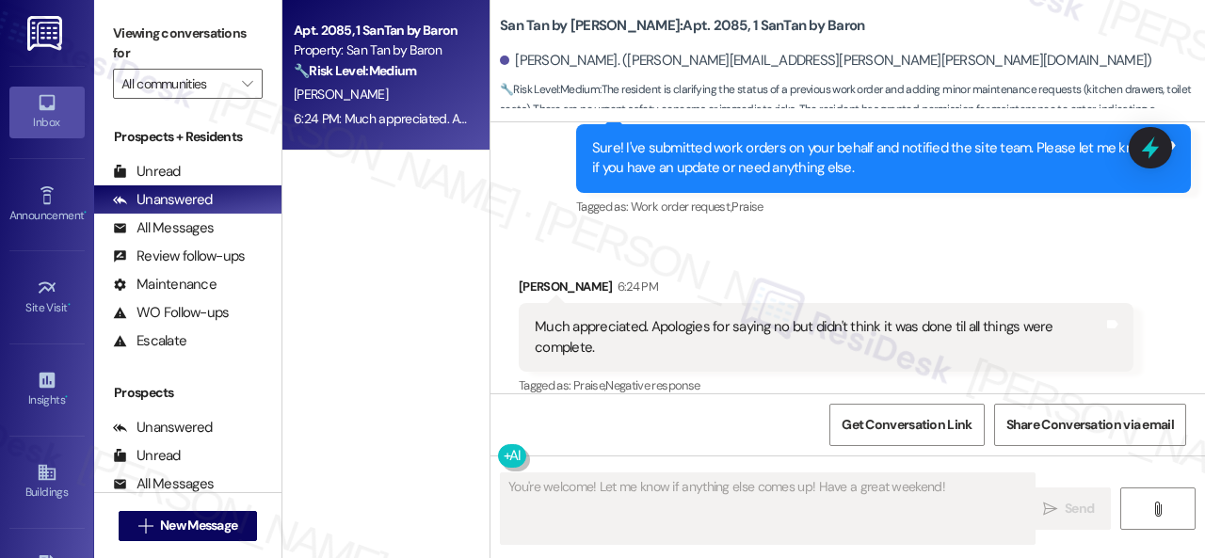
type textarea "Fetching suggested responses. Please feel free to read through the conversation…"
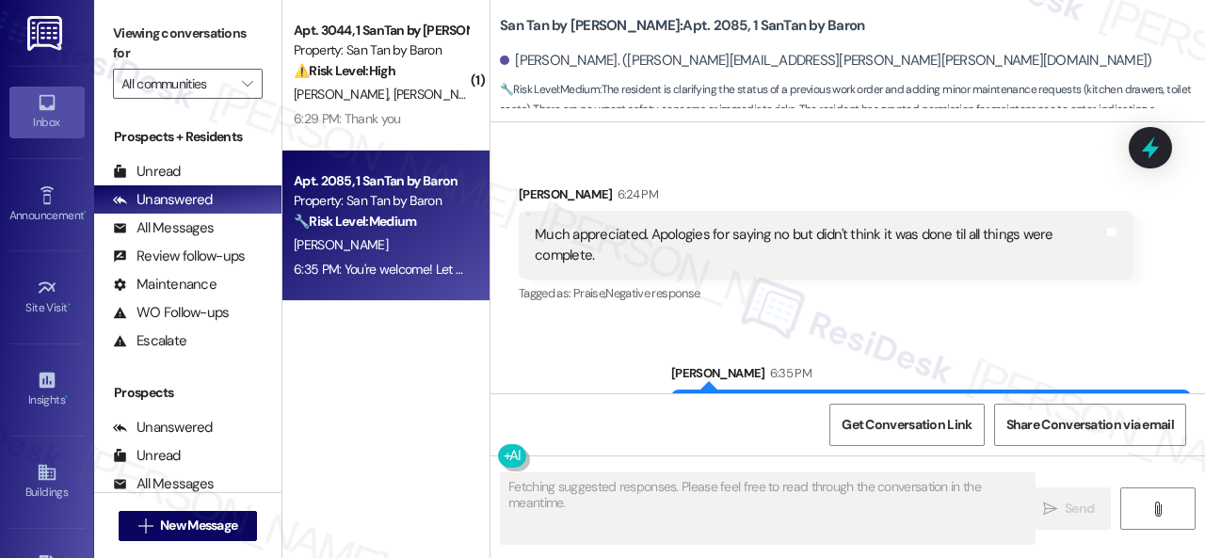
scroll to position [2024, 0]
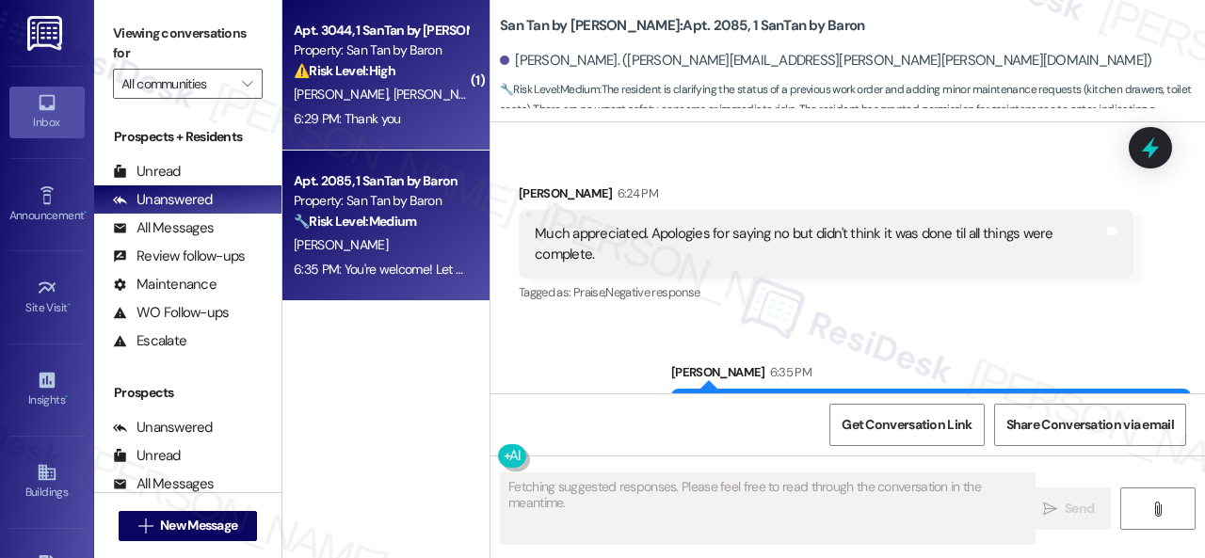
click at [405, 104] on div "[PERSON_NAME] [PERSON_NAME]" at bounding box center [381, 95] width 178 height 24
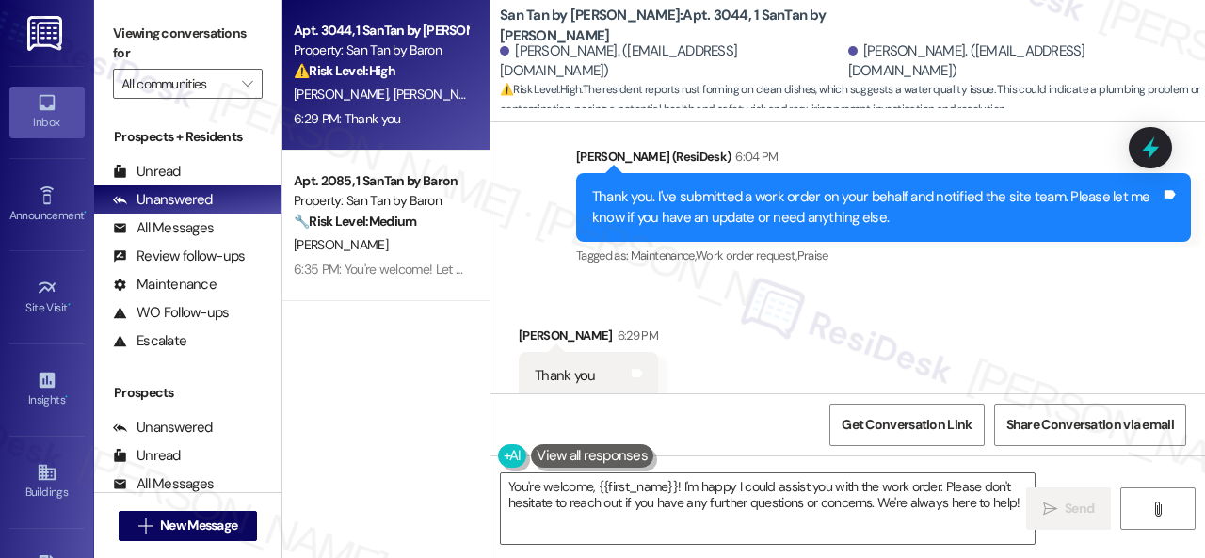
scroll to position [3213, 0]
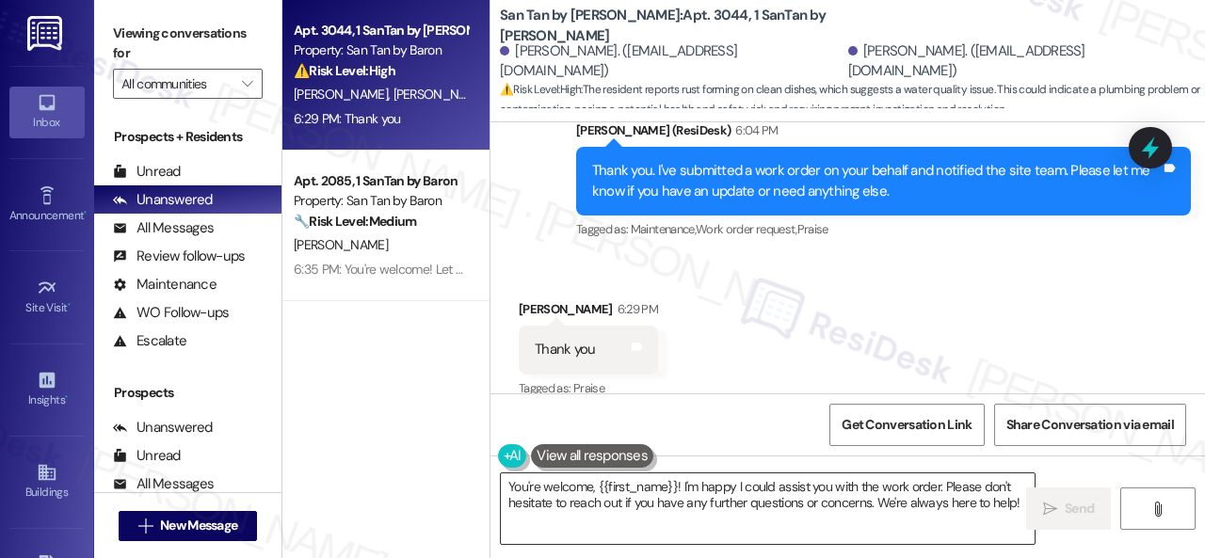
click at [671, 501] on textarea "You're welcome, {{first_name}}! I'm happy I could assist you with the work orde…" at bounding box center [768, 509] width 534 height 71
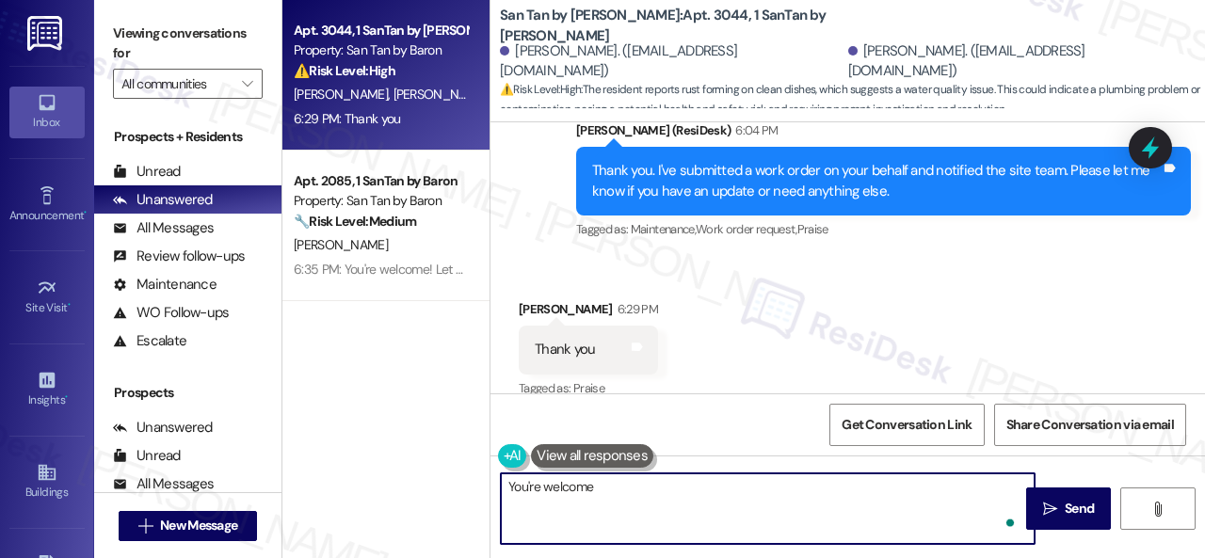
type textarea "You're welcome!"
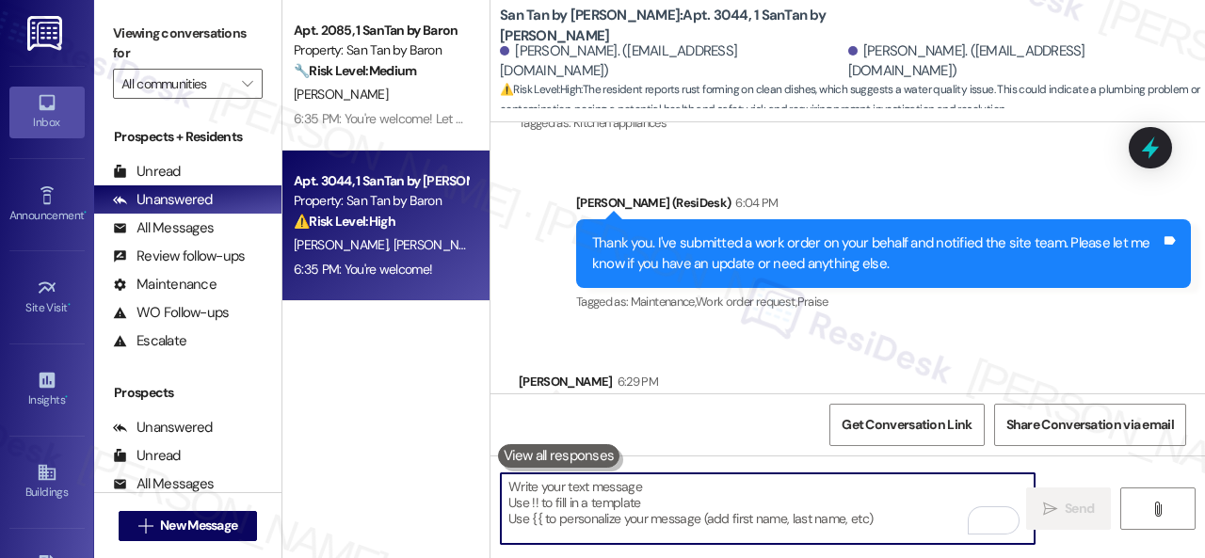
scroll to position [3212, 0]
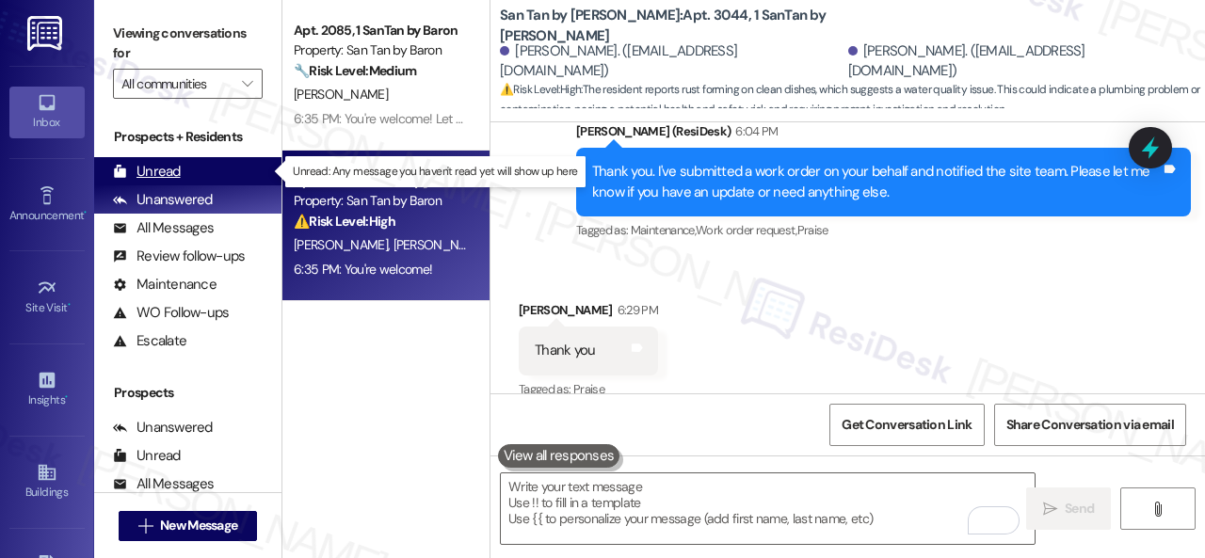
click at [177, 170] on div "Unread" at bounding box center [147, 172] width 68 height 20
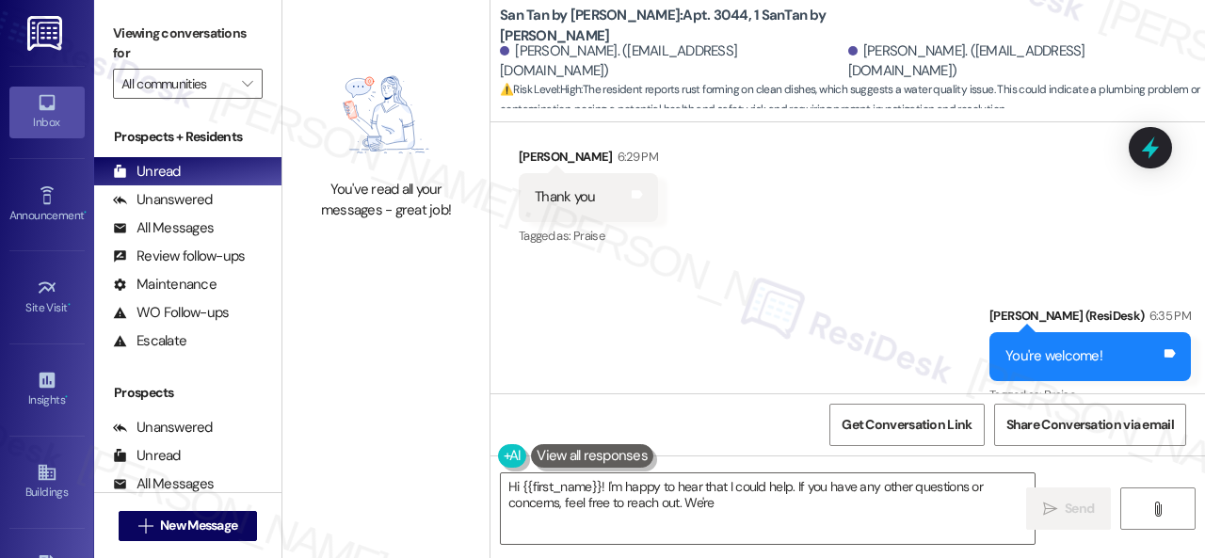
scroll to position [3372, 0]
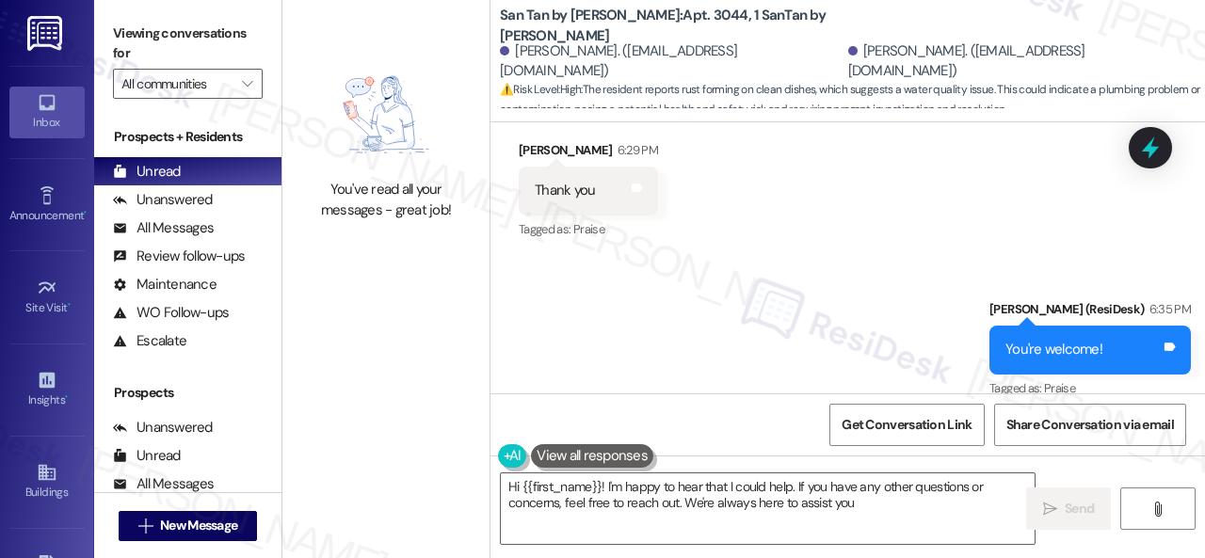
type textarea "Hi {{first_name}}! I'm happy to hear that I could help. If you have any other q…"
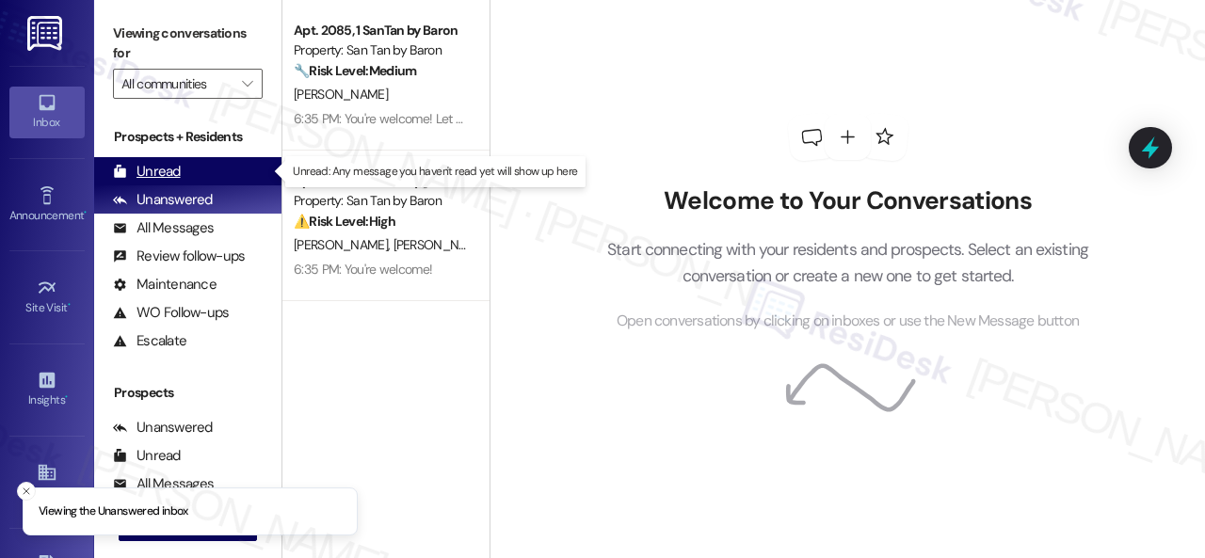
click at [155, 173] on div "Unread" at bounding box center [147, 172] width 68 height 20
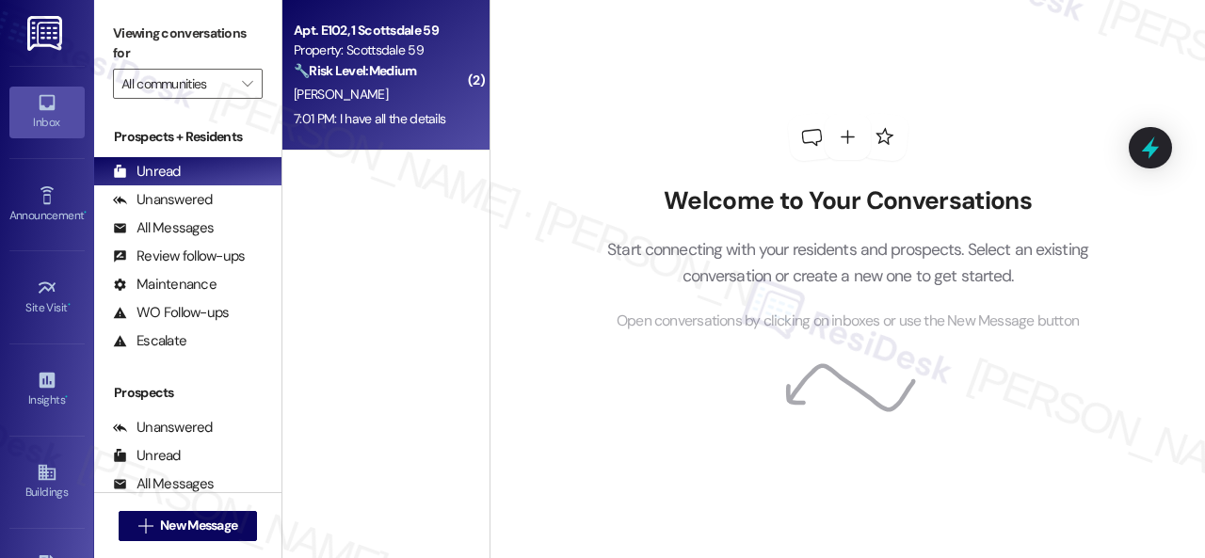
click at [397, 89] on div "[PERSON_NAME]" at bounding box center [381, 95] width 178 height 24
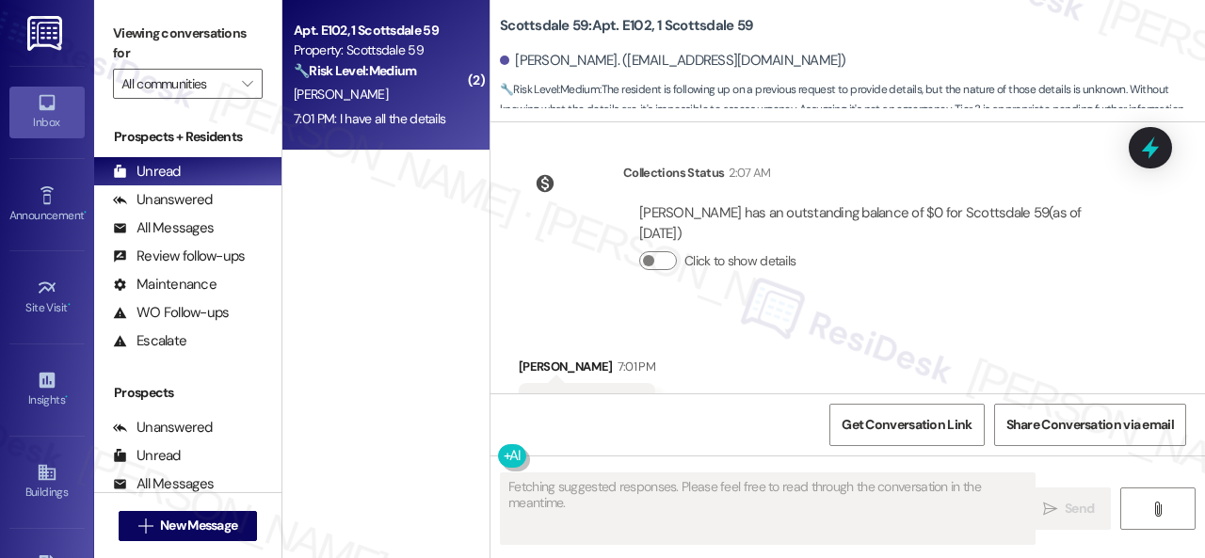
scroll to position [4079, 0]
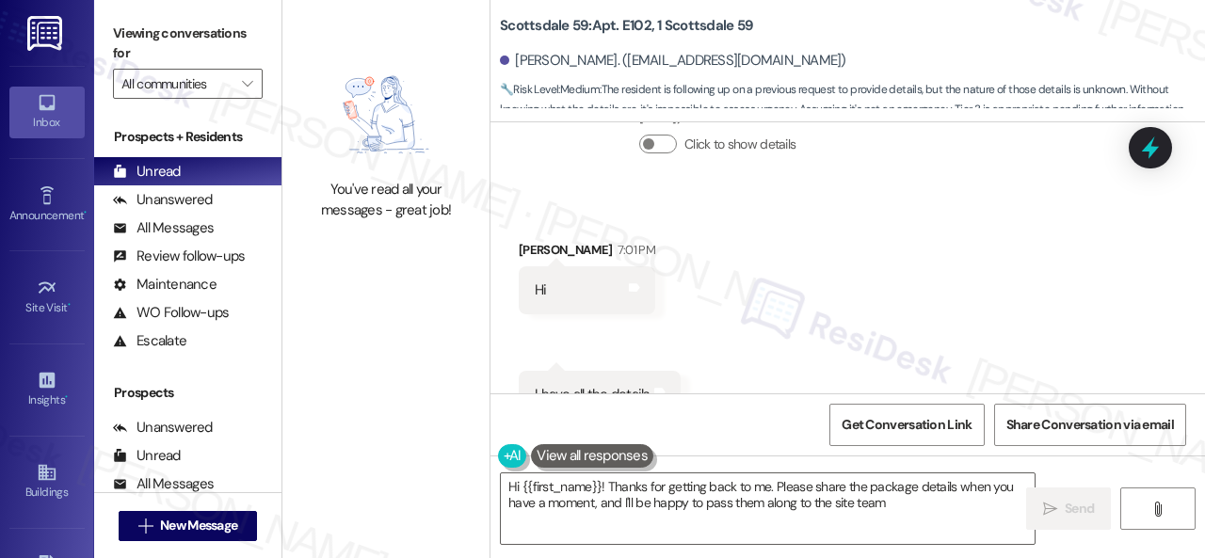
type textarea "Hi {{first_name}}! Thanks for getting back to me. Please share the package deta…"
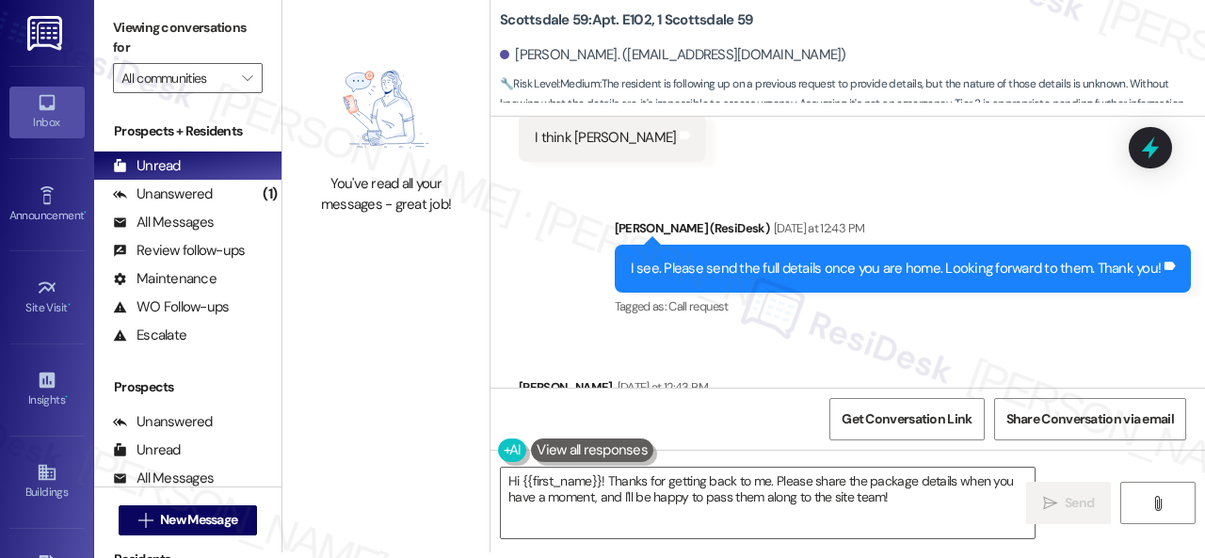
scroll to position [3421, 0]
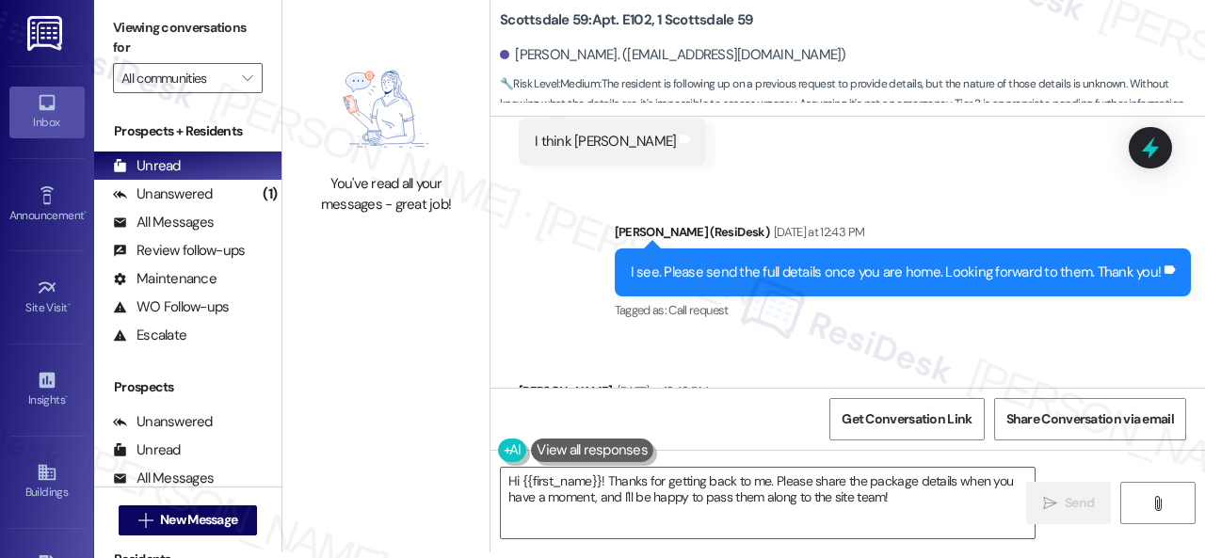
click at [921, 339] on div "Received via SMS [PERSON_NAME] [DATE] at 12:43 PM Okay Tags and notes Tagged as…" at bounding box center [848, 418] width 715 height 159
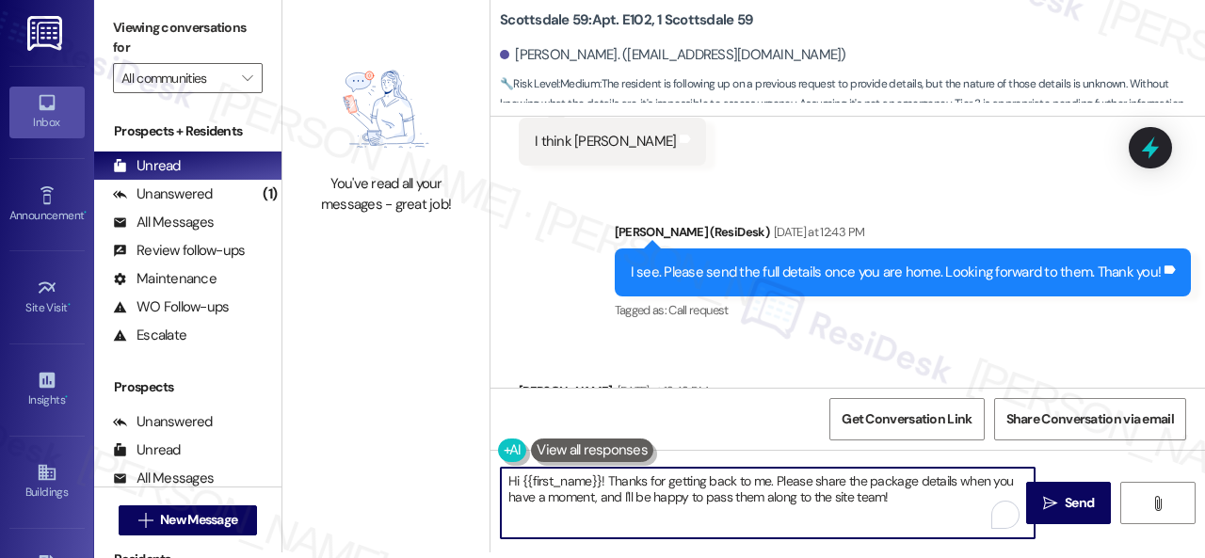
drag, startPoint x: 936, startPoint y: 504, endPoint x: 612, endPoint y: 480, distance: 324.8
click at [612, 480] on textarea "Hi {{first_name}}! Thanks for getting back to me. Please share the package deta…" at bounding box center [768, 503] width 534 height 71
click at [791, 339] on div "Received via SMS [PERSON_NAME] [DATE] at 12:43 PM Okay Tags and notes Tagged as…" at bounding box center [848, 418] width 715 height 159
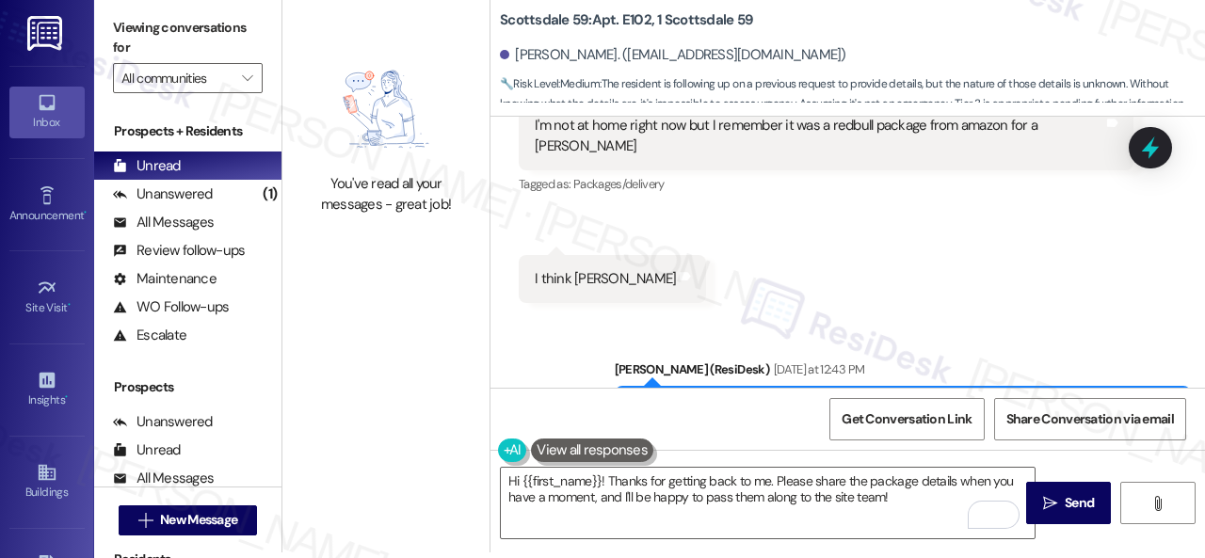
scroll to position [3232, 0]
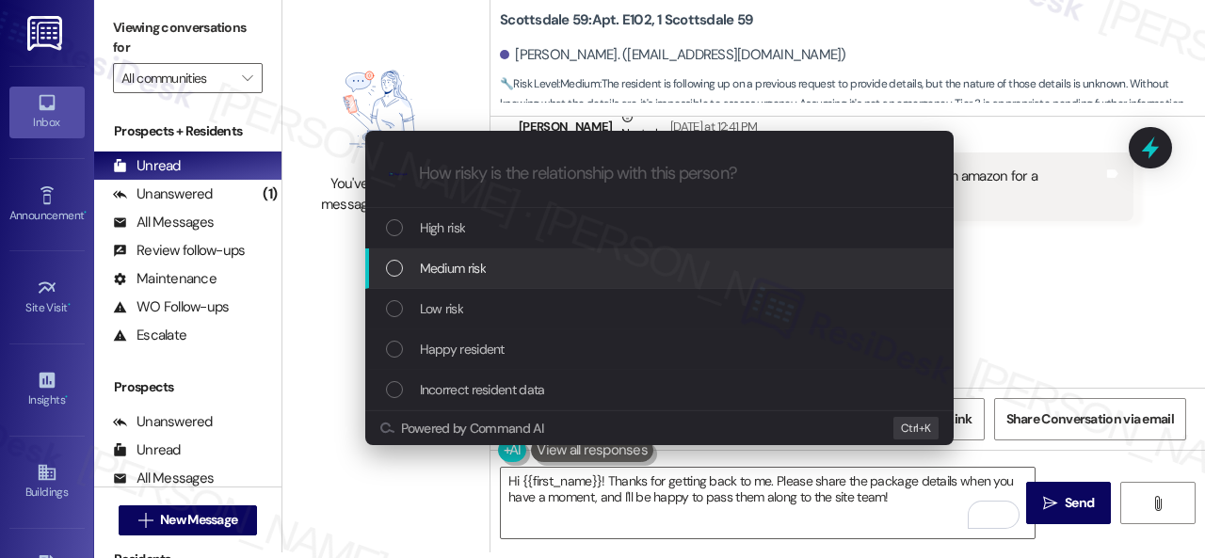
click at [456, 272] on span "Medium risk" at bounding box center [453, 268] width 66 height 21
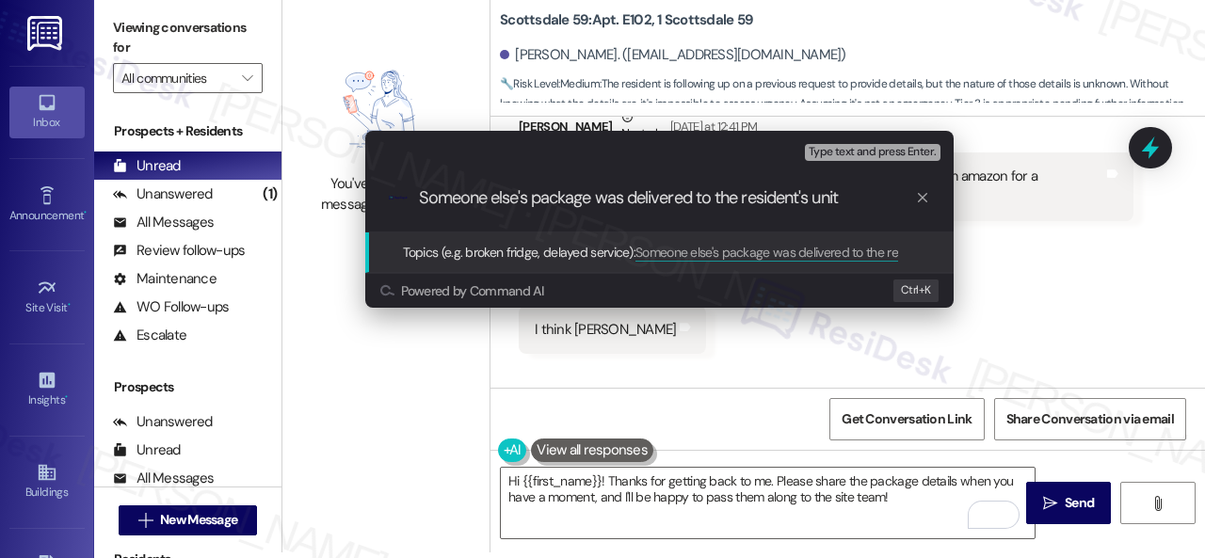
type input "Someone else's package was delivered to the resident's unit."
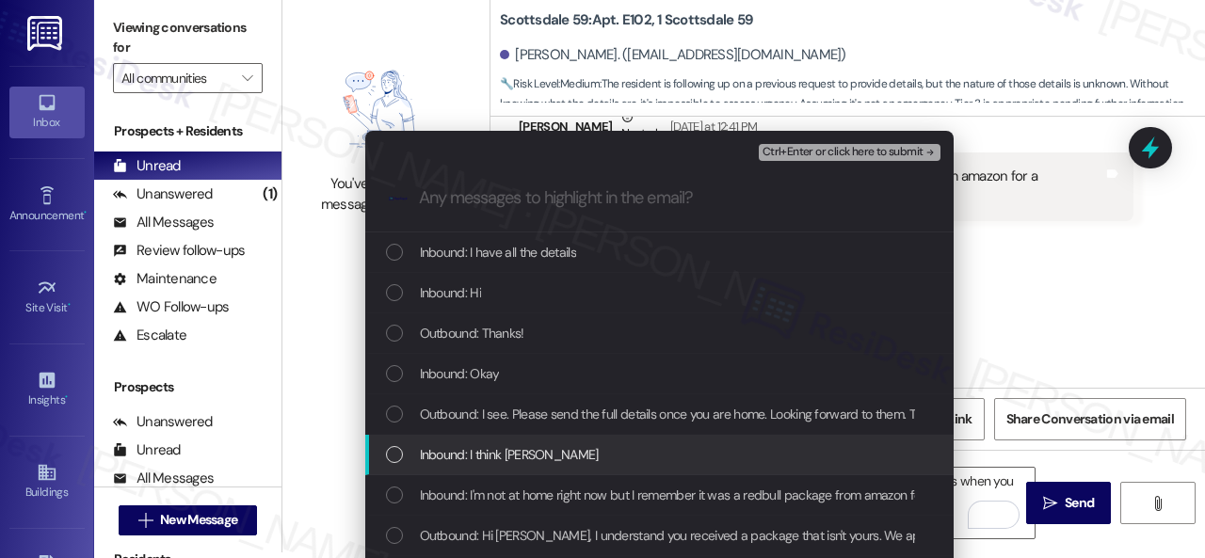
click at [521, 455] on span "Inbound: I think [PERSON_NAME]" at bounding box center [509, 454] width 179 height 21
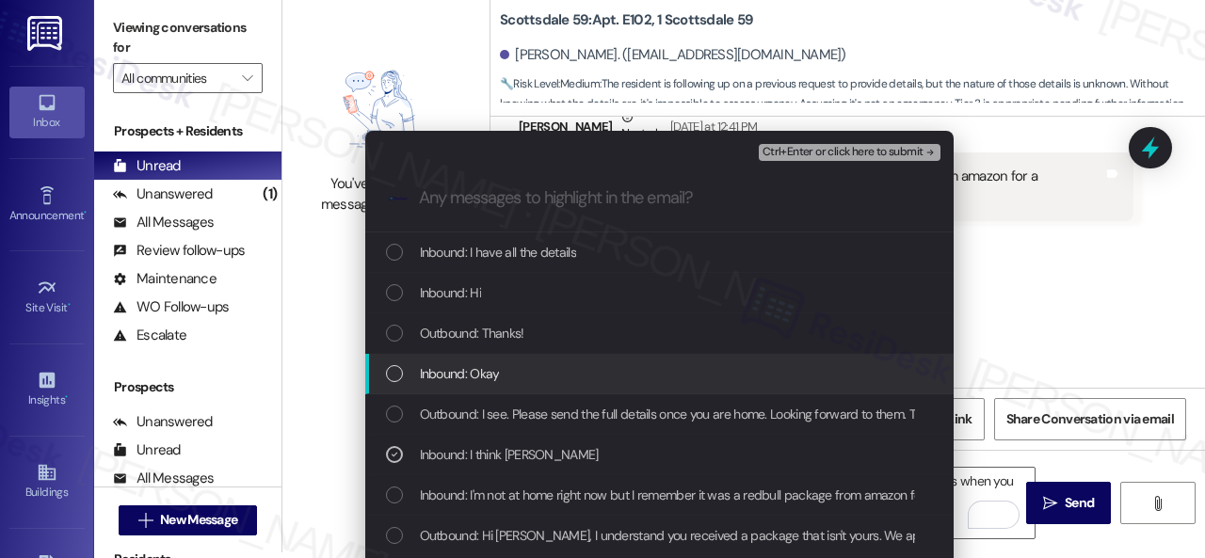
scroll to position [94, 0]
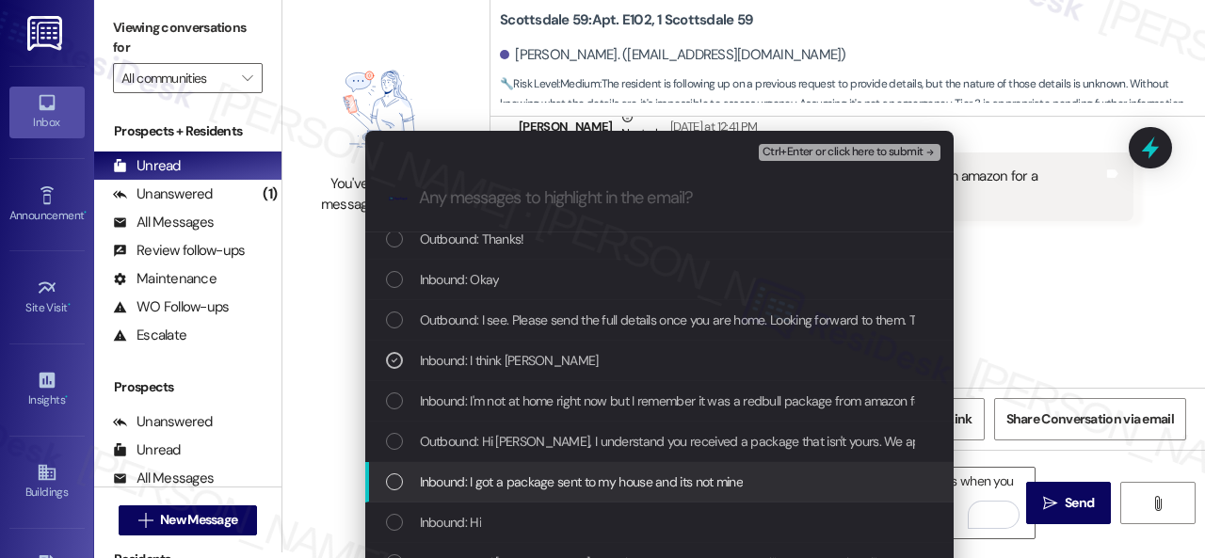
click at [639, 480] on span "Inbound: I got a package sent to my house and its not mine" at bounding box center [581, 482] width 323 height 21
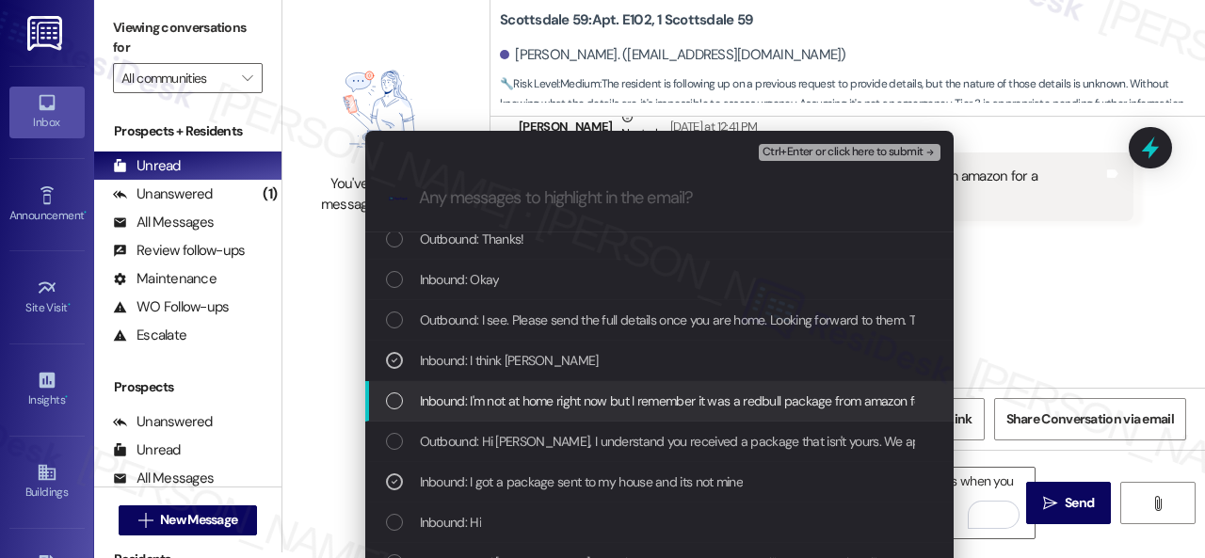
click at [656, 398] on span "Inbound: I'm not at home right now but I remember it was a redbull package from…" at bounding box center [726, 401] width 613 height 21
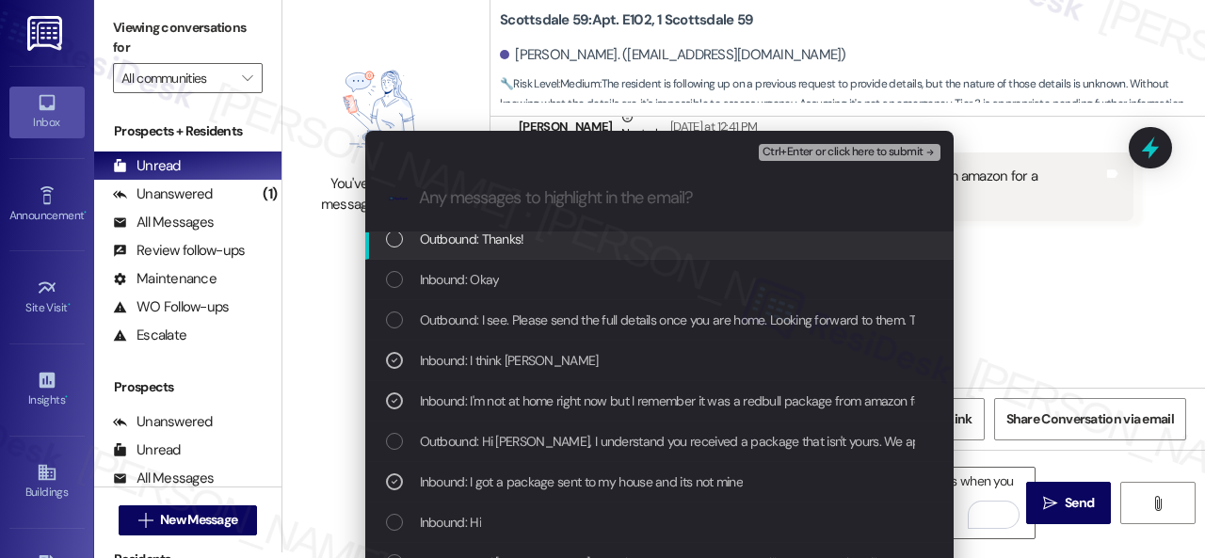
click at [819, 150] on span "Ctrl+Enter or click here to submit" at bounding box center [843, 152] width 161 height 13
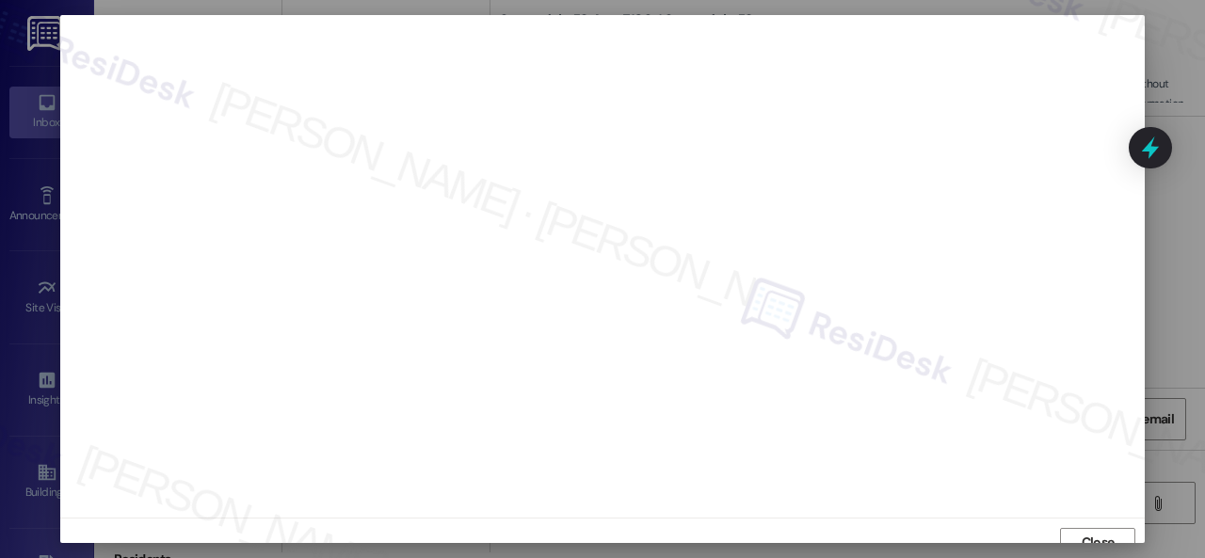
scroll to position [14, 0]
click at [1080, 540] on span "Close" at bounding box center [1098, 529] width 40 height 28
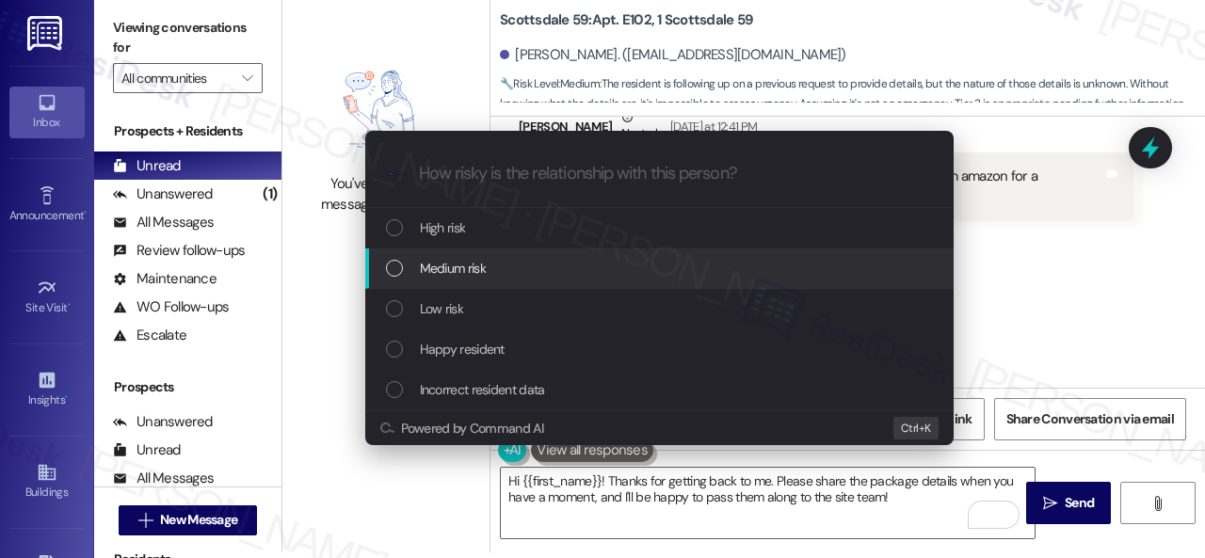
click at [441, 266] on span "Medium risk" at bounding box center [453, 268] width 66 height 21
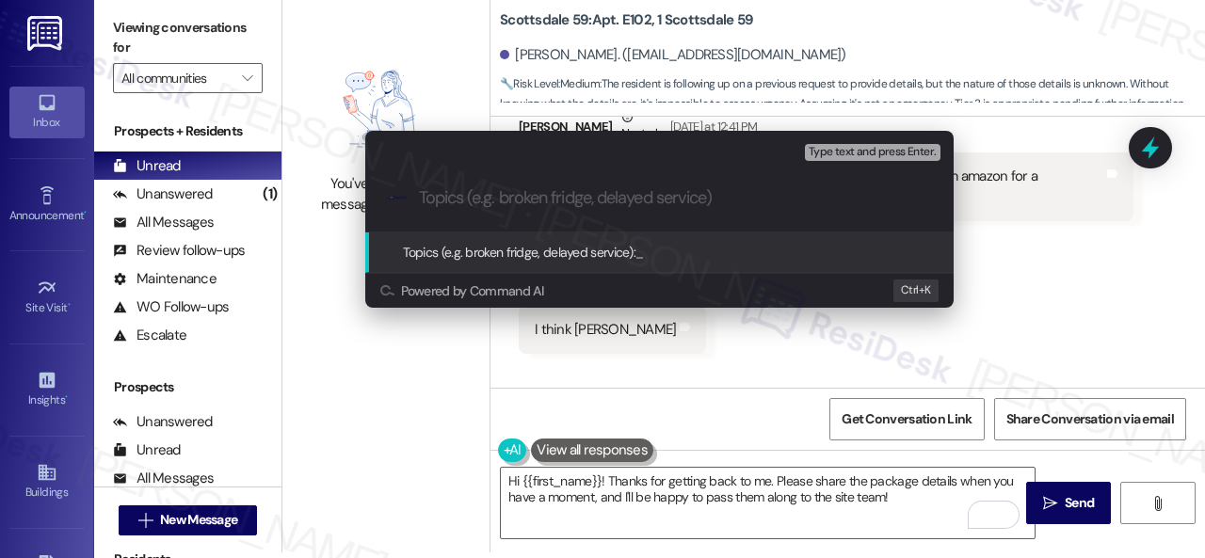
paste input "Someone else's package was delivered to the resident's unit."
type input "Someone else's package was delivered to the resident's unit."
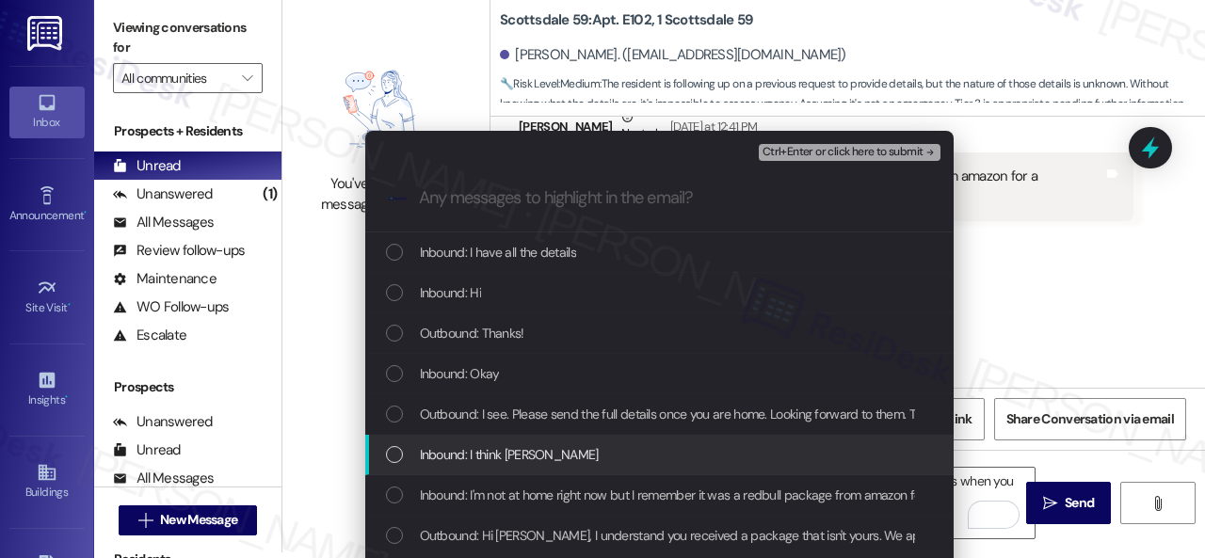
click at [512, 457] on span "Inbound: I think kristina fonseca" at bounding box center [509, 454] width 179 height 21
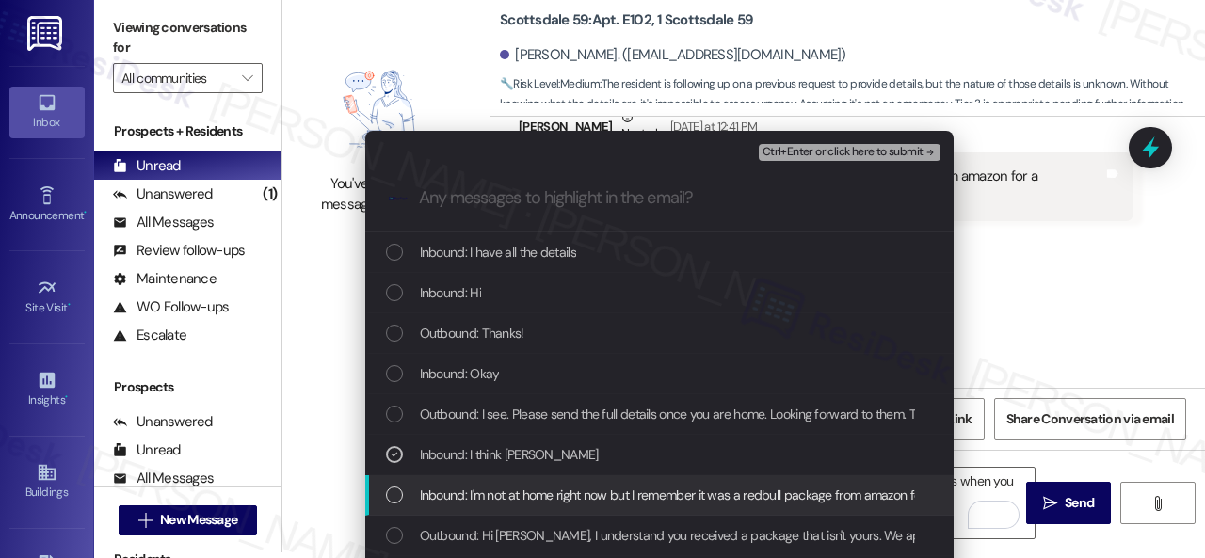
click at [524, 494] on span "Inbound: I'm not at home right now but I remember it was a redbull package from…" at bounding box center [726, 495] width 613 height 21
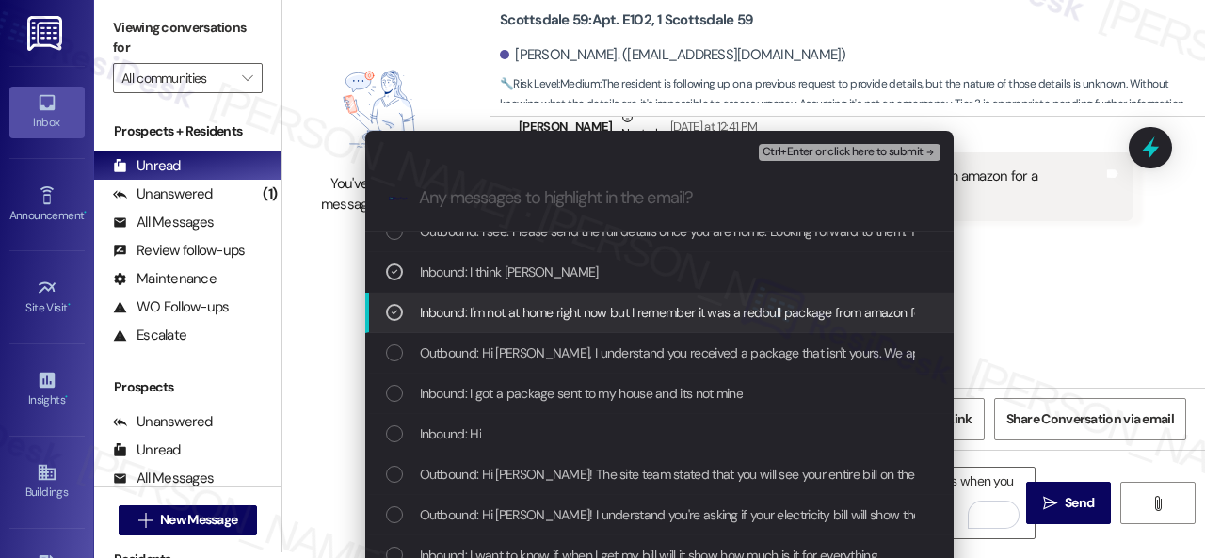
scroll to position [188, 0]
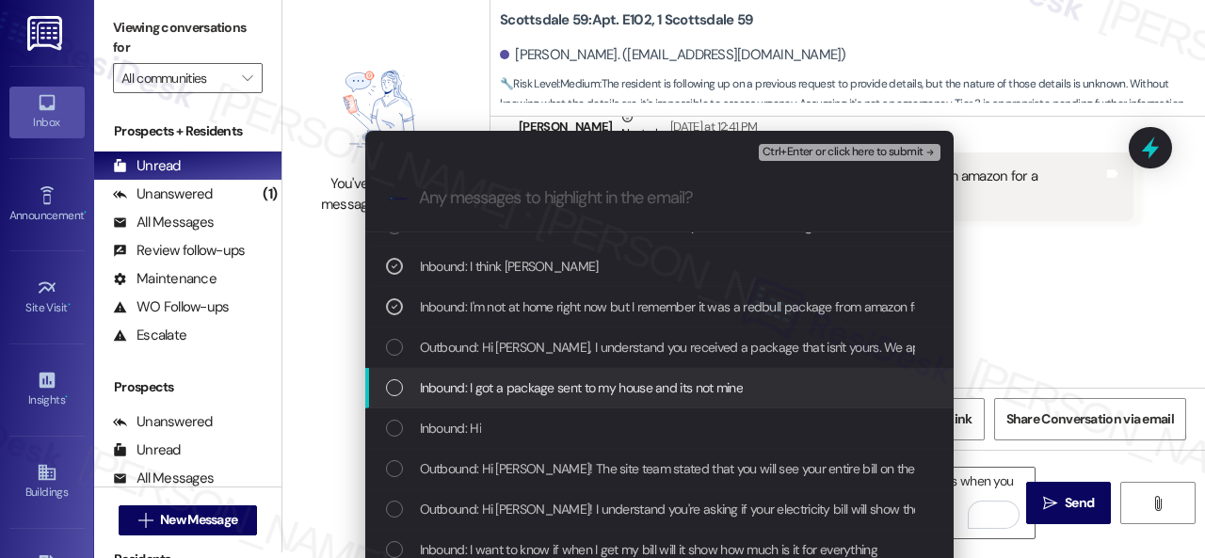
click at [511, 389] on span "Inbound: I got a package sent to my house and its not mine" at bounding box center [581, 388] width 323 height 21
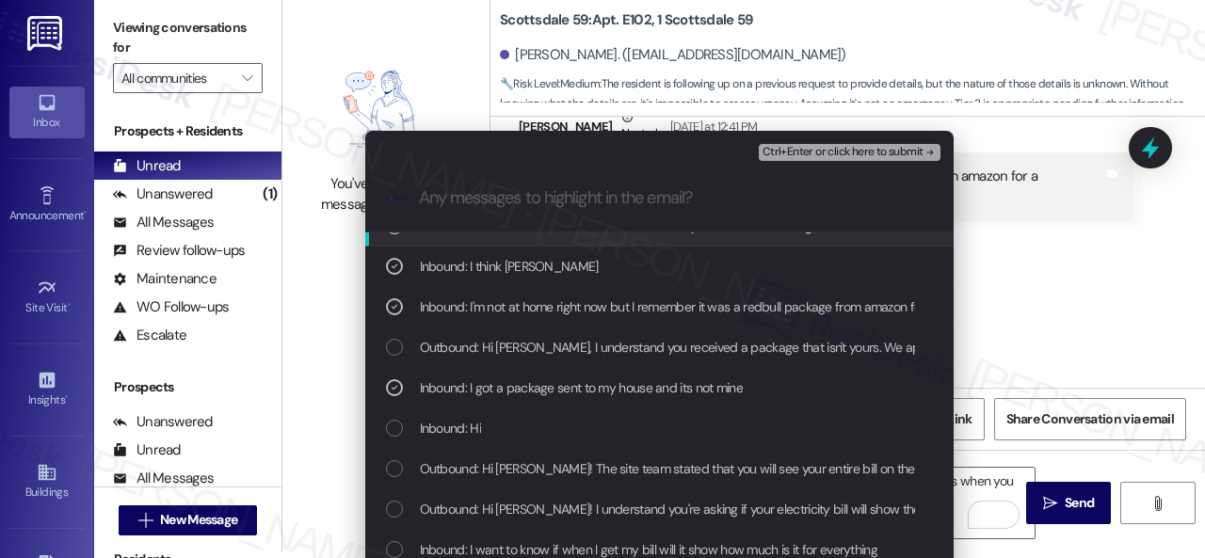
click at [772, 146] on span "Ctrl+Enter or click here to submit" at bounding box center [843, 152] width 161 height 13
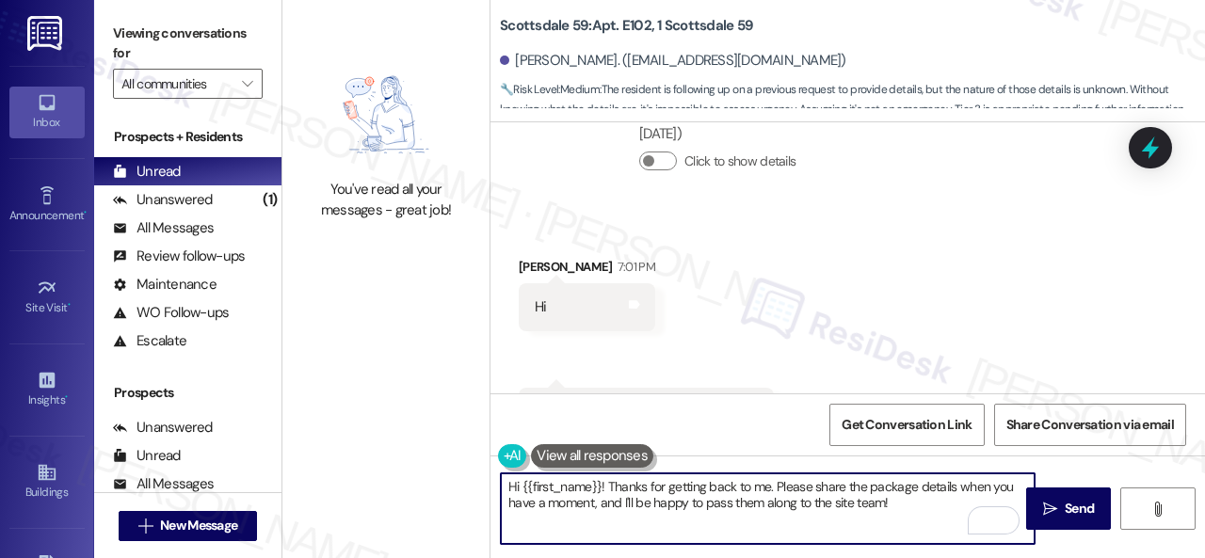
scroll to position [6, 0]
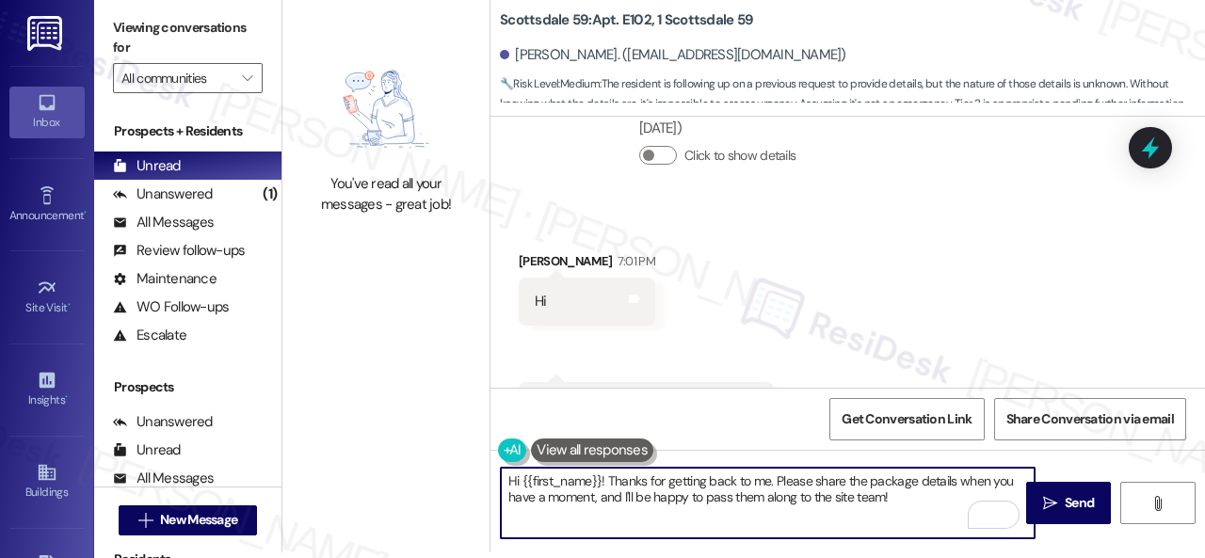
drag, startPoint x: 609, startPoint y: 481, endPoint x: 946, endPoint y: 553, distance: 344.6
click at [946, 553] on div "Viewing conversations for All communities  Prospects + Residents Unread (0) Un…" at bounding box center [649, 279] width 1111 height 558
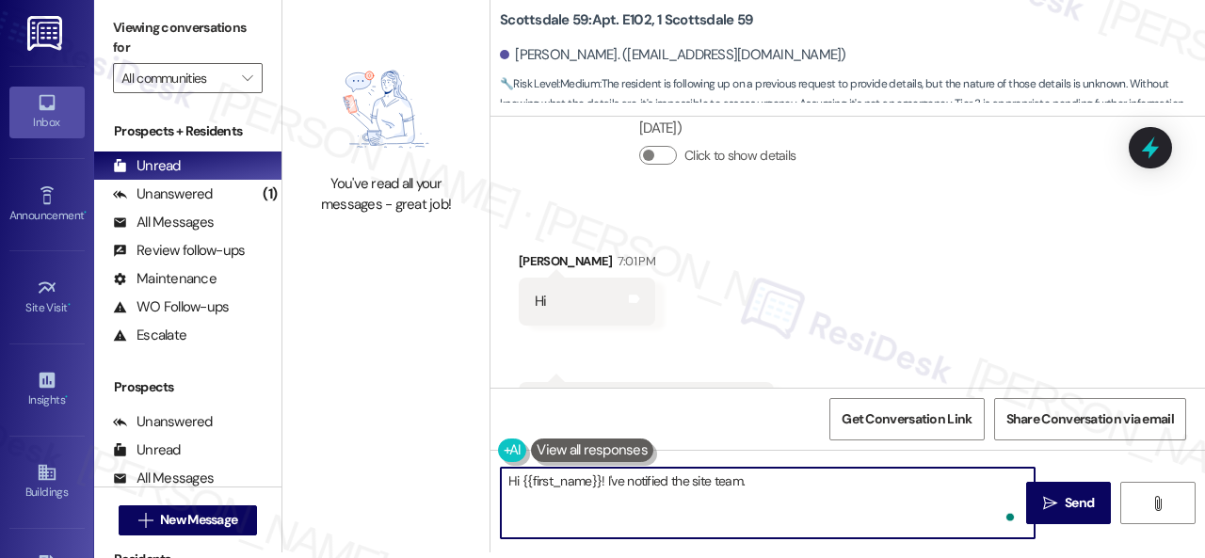
paste textarea "get back to you as soon as I receive a response. I appreciate your patience."
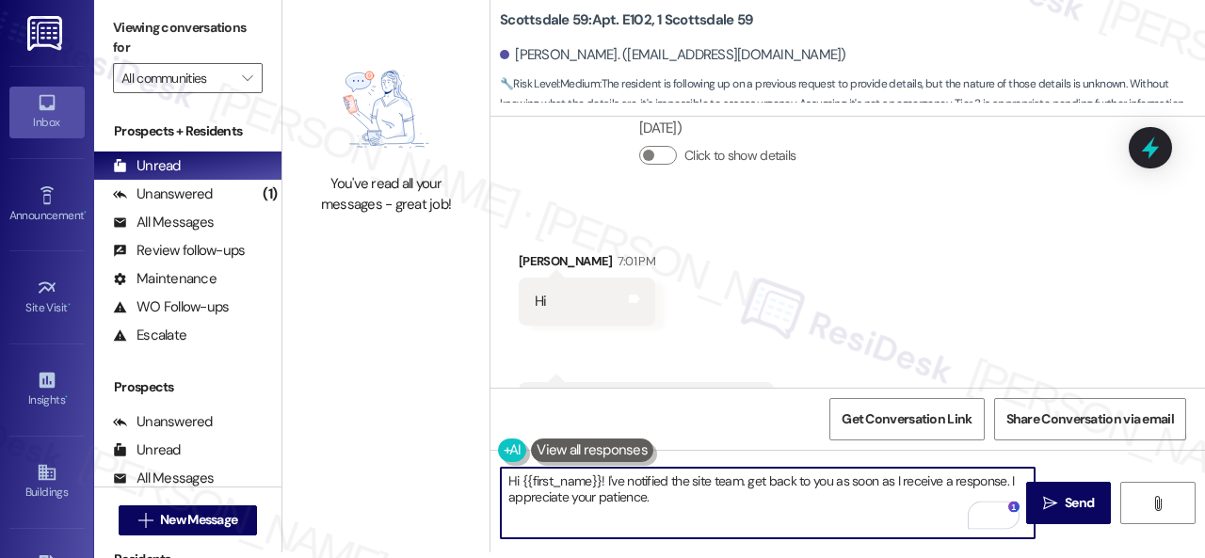
click at [749, 481] on textarea "Hi {{first_name}}! I've notified the site team. get back to you as soon as I re…" at bounding box center [768, 503] width 534 height 71
type textarea "Hi {{first_name}}! I've notified the site team. I'll get back to you as soon as…"
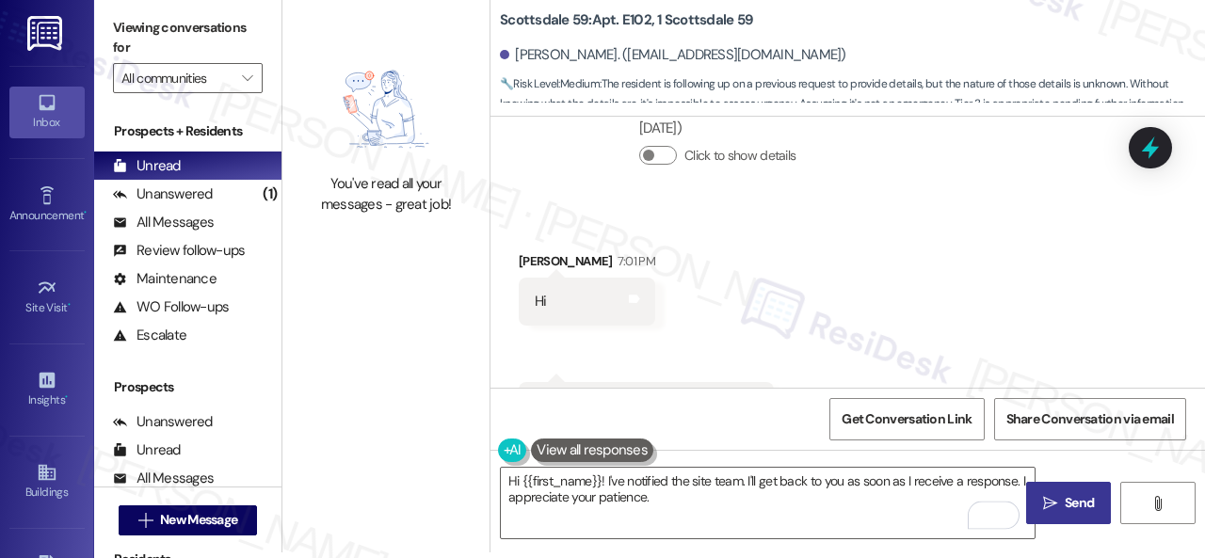
click at [1052, 494] on span " Send" at bounding box center [1069, 503] width 59 height 20
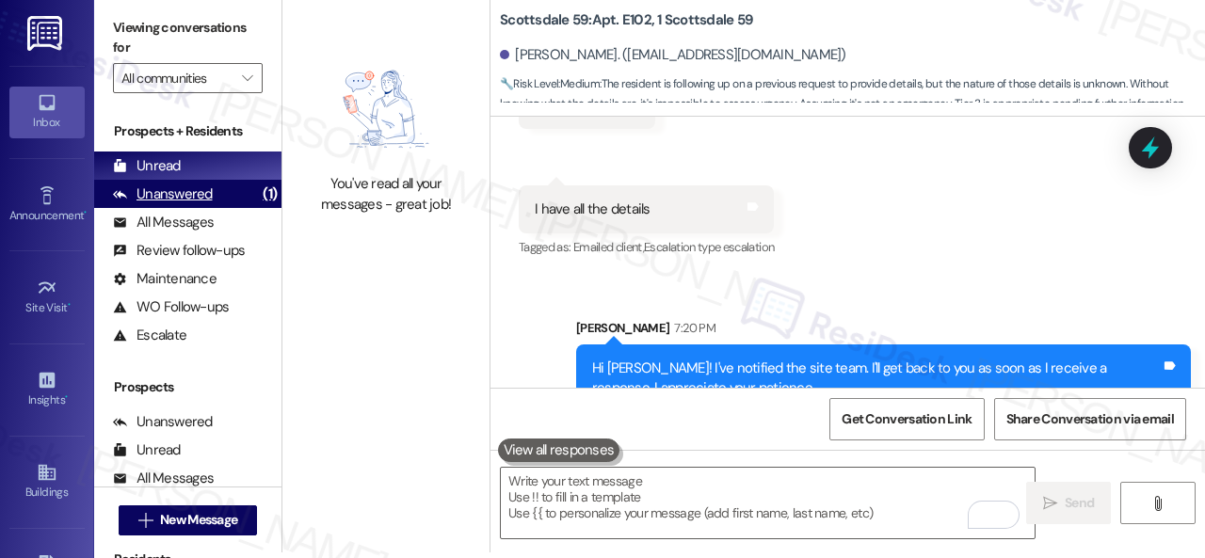
click at [155, 194] on div "Unanswered" at bounding box center [163, 195] width 100 height 20
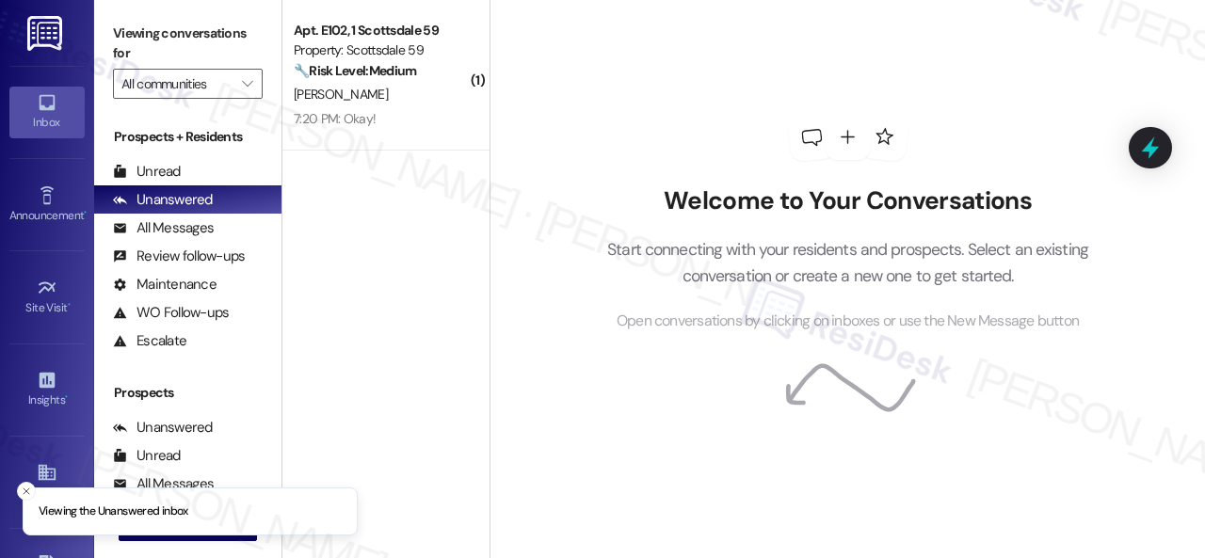
click at [384, 105] on div "[PERSON_NAME]" at bounding box center [381, 95] width 178 height 24
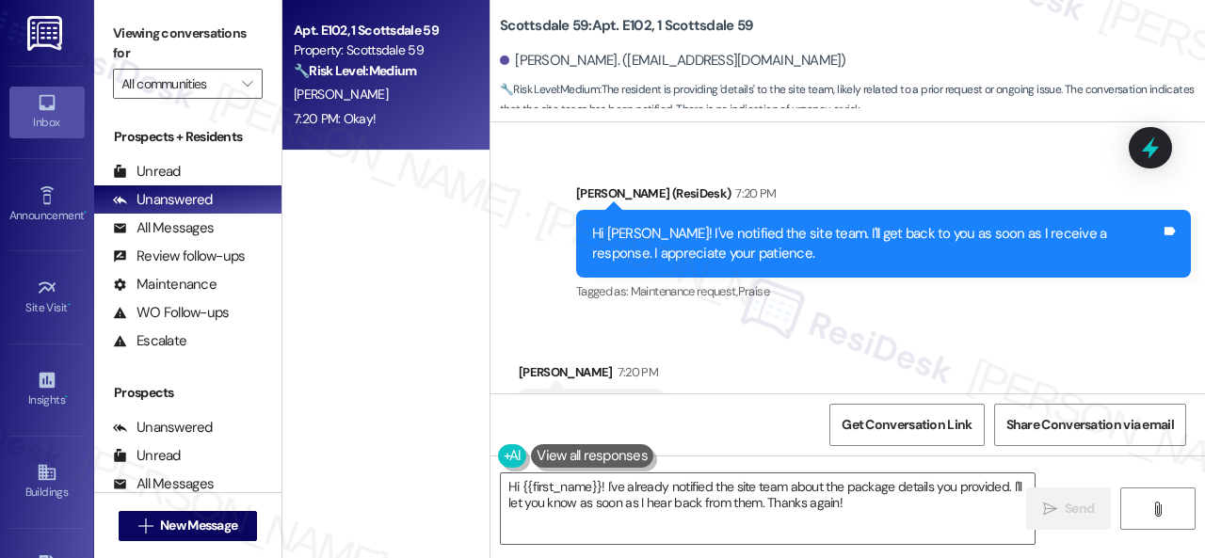
scroll to position [4698, 0]
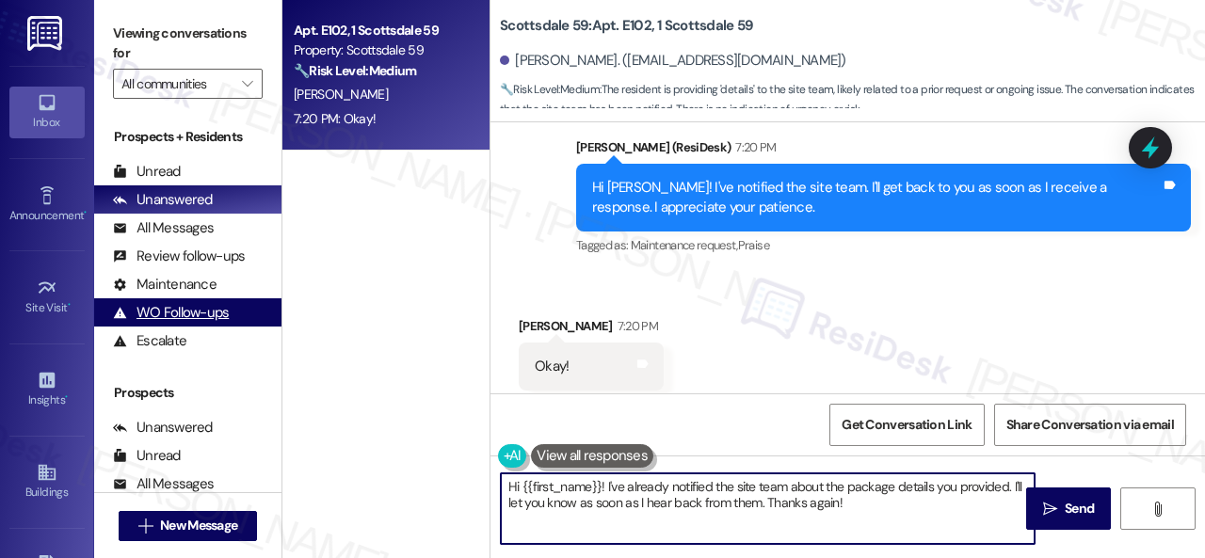
drag, startPoint x: 693, startPoint y: 464, endPoint x: 218, endPoint y: 321, distance: 496.6
click at [249, 391] on div "Viewing conversations for All communities  Prospects + Residents Unread (0) Un…" at bounding box center [649, 279] width 1111 height 558
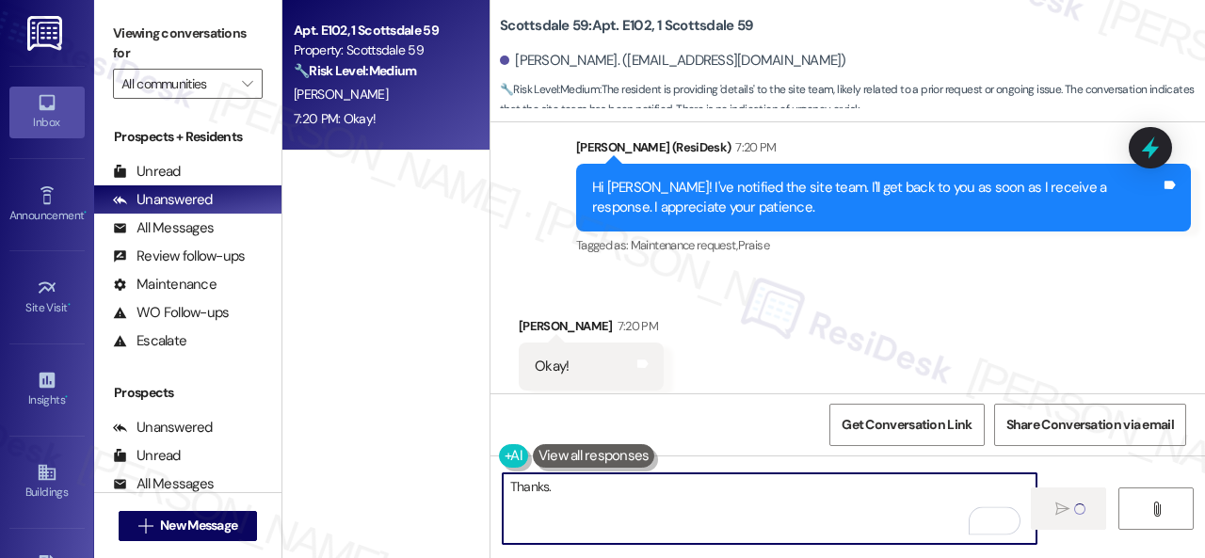
type textarea "Thanks."
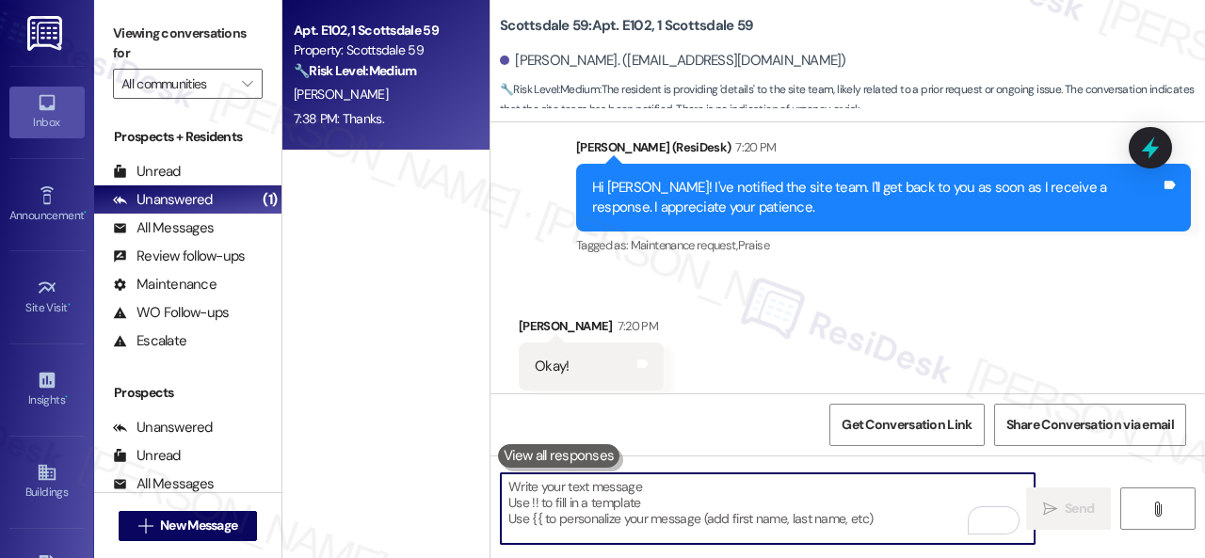
scroll to position [4697, 0]
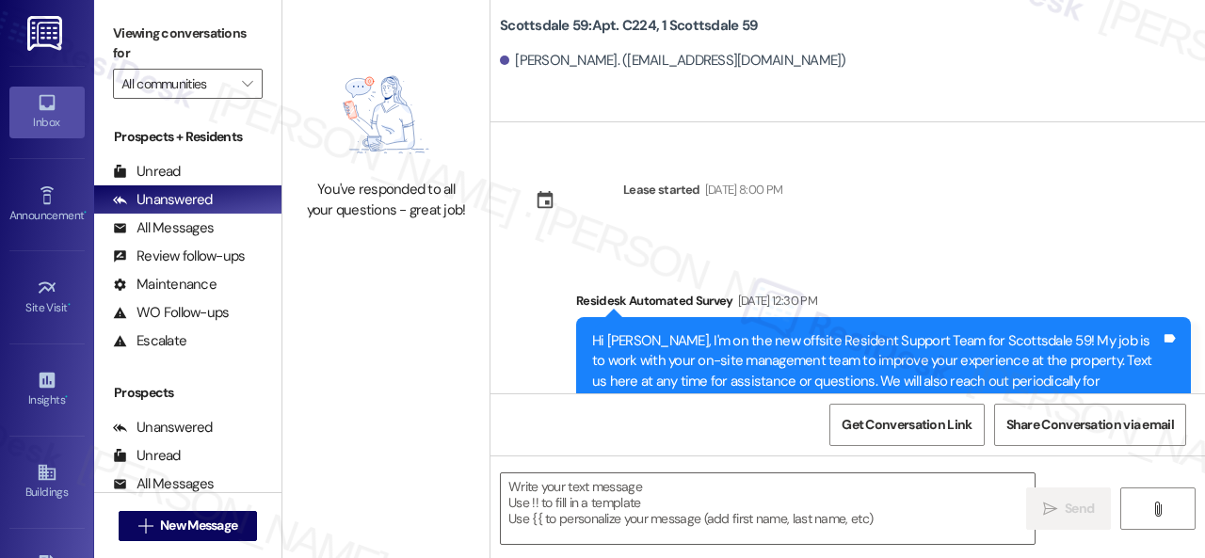
type textarea "Fetching suggested responses. Please feel free to read through the conversation…"
